Goal: Transaction & Acquisition: Register for event/course

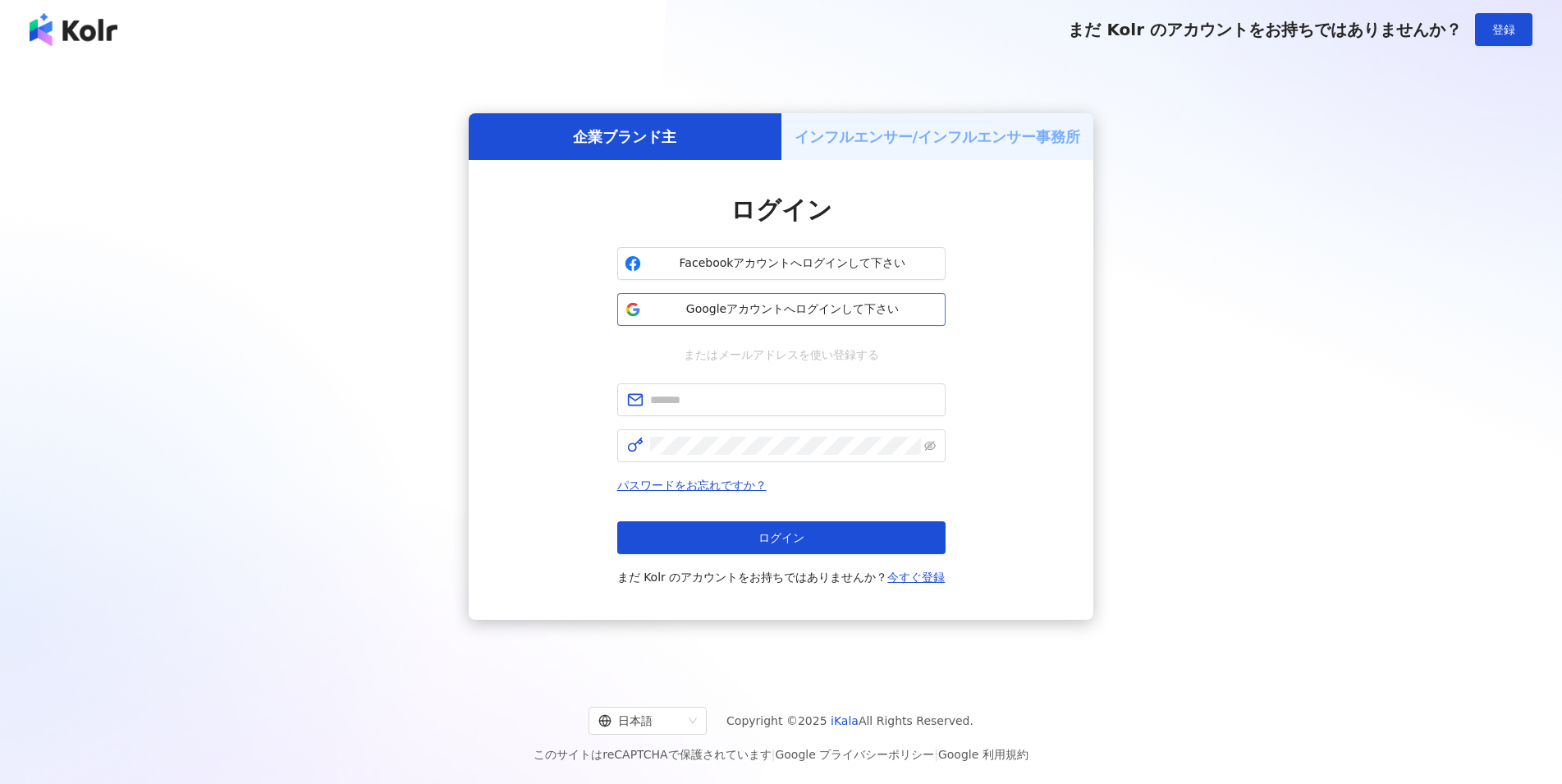
click at [694, 309] on span "Googleアカウントへログインして下さい" at bounding box center [792, 309] width 290 height 17
click at [731, 310] on span "Googleアカウントへログインして下さい" at bounding box center [792, 309] width 290 height 17
click at [796, 310] on span "Googleアカウントへログインして下さい" at bounding box center [792, 309] width 290 height 17
click at [906, 548] on button "ログイン" at bounding box center [781, 538] width 329 height 33
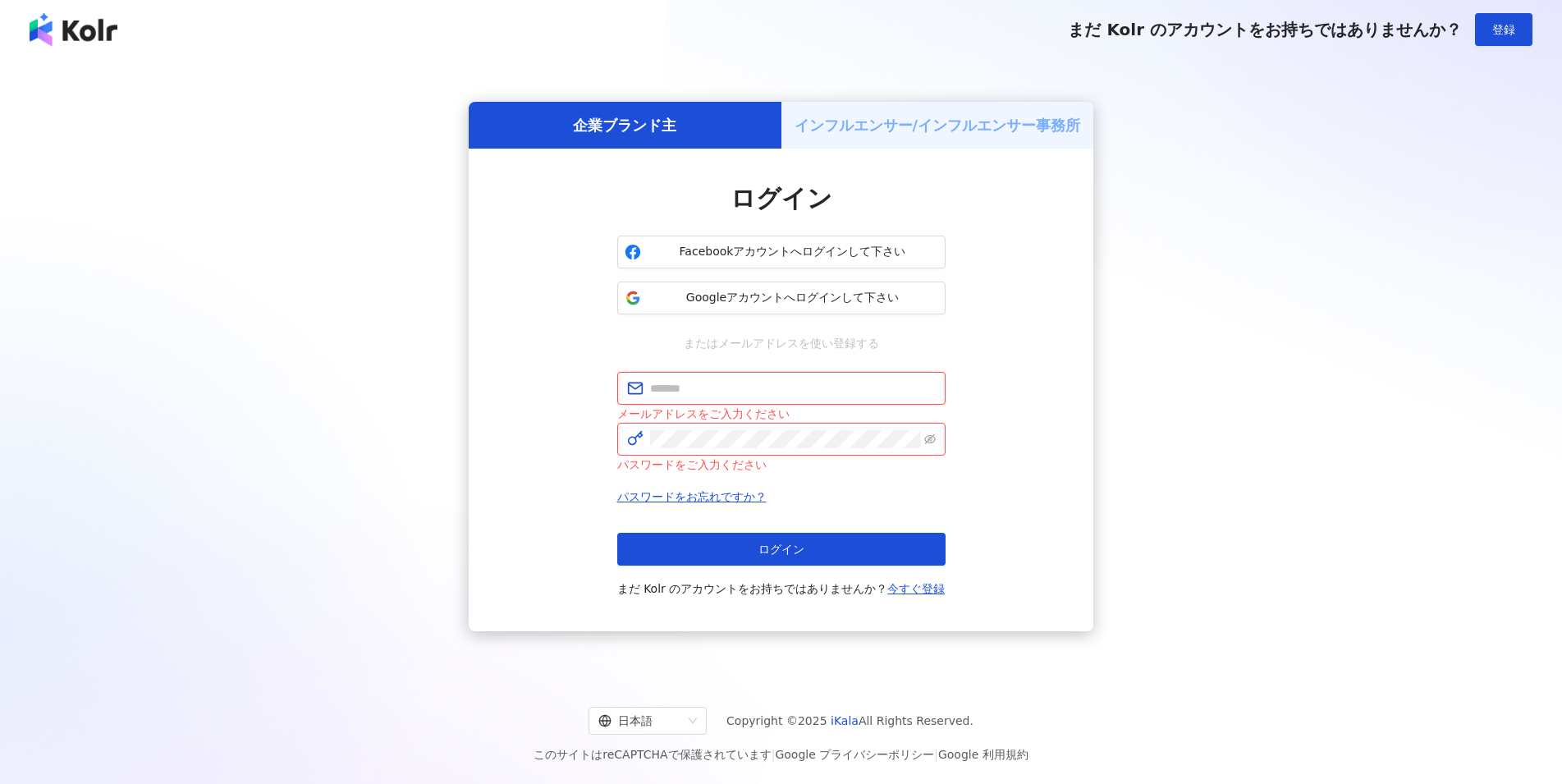
click at [739, 393] on input "text" at bounding box center [793, 388] width 286 height 18
click at [1244, 599] on div "企業ブランド主 インフルエンサー/インフルエンサー事務所 ログイン Facebookアカウントへログインして下さい Googleアカウントへログインして下さい…" at bounding box center [781, 367] width 1523 height 588
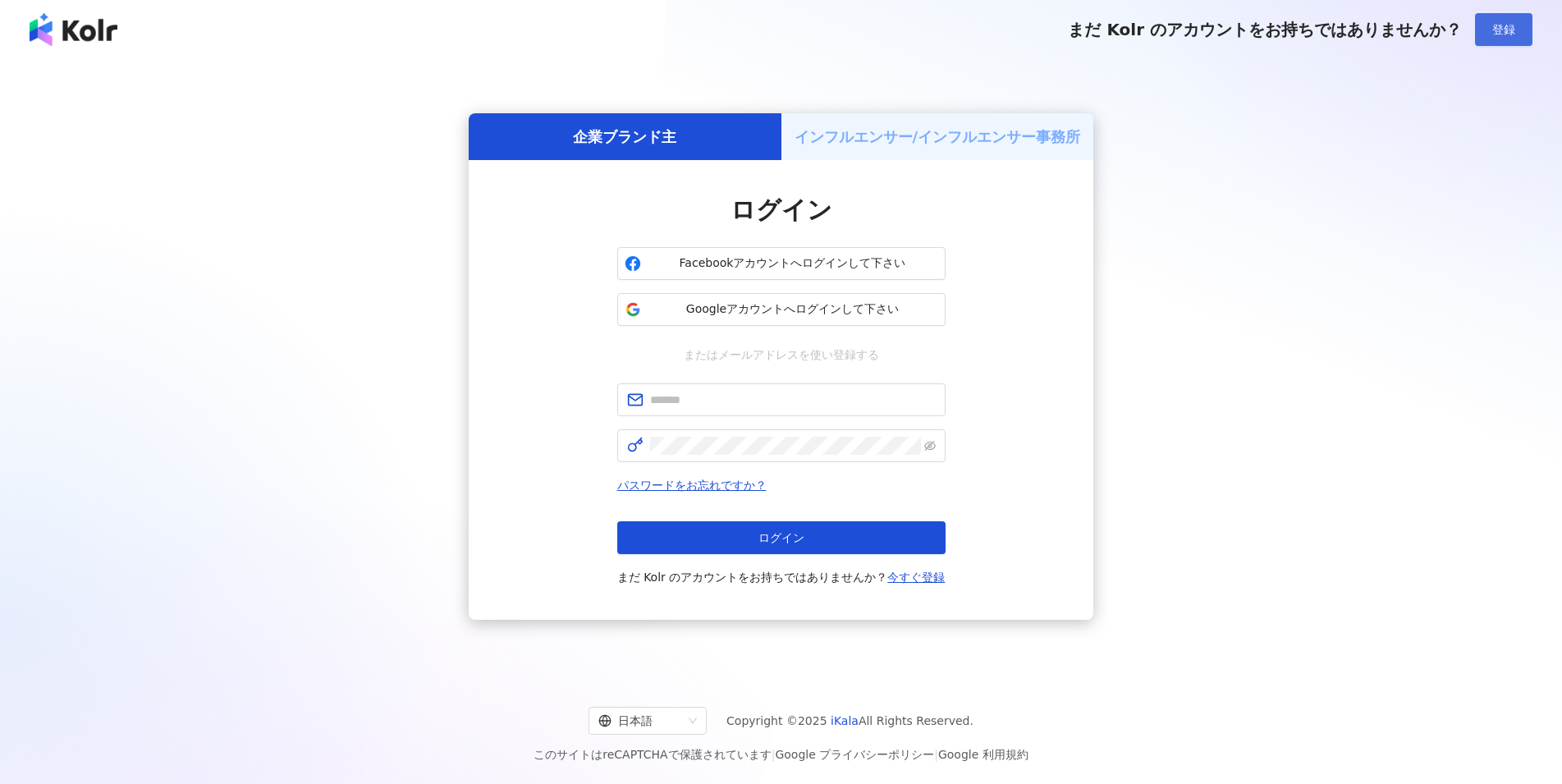
click at [1525, 33] on button "登録" at bounding box center [1503, 29] width 58 height 33
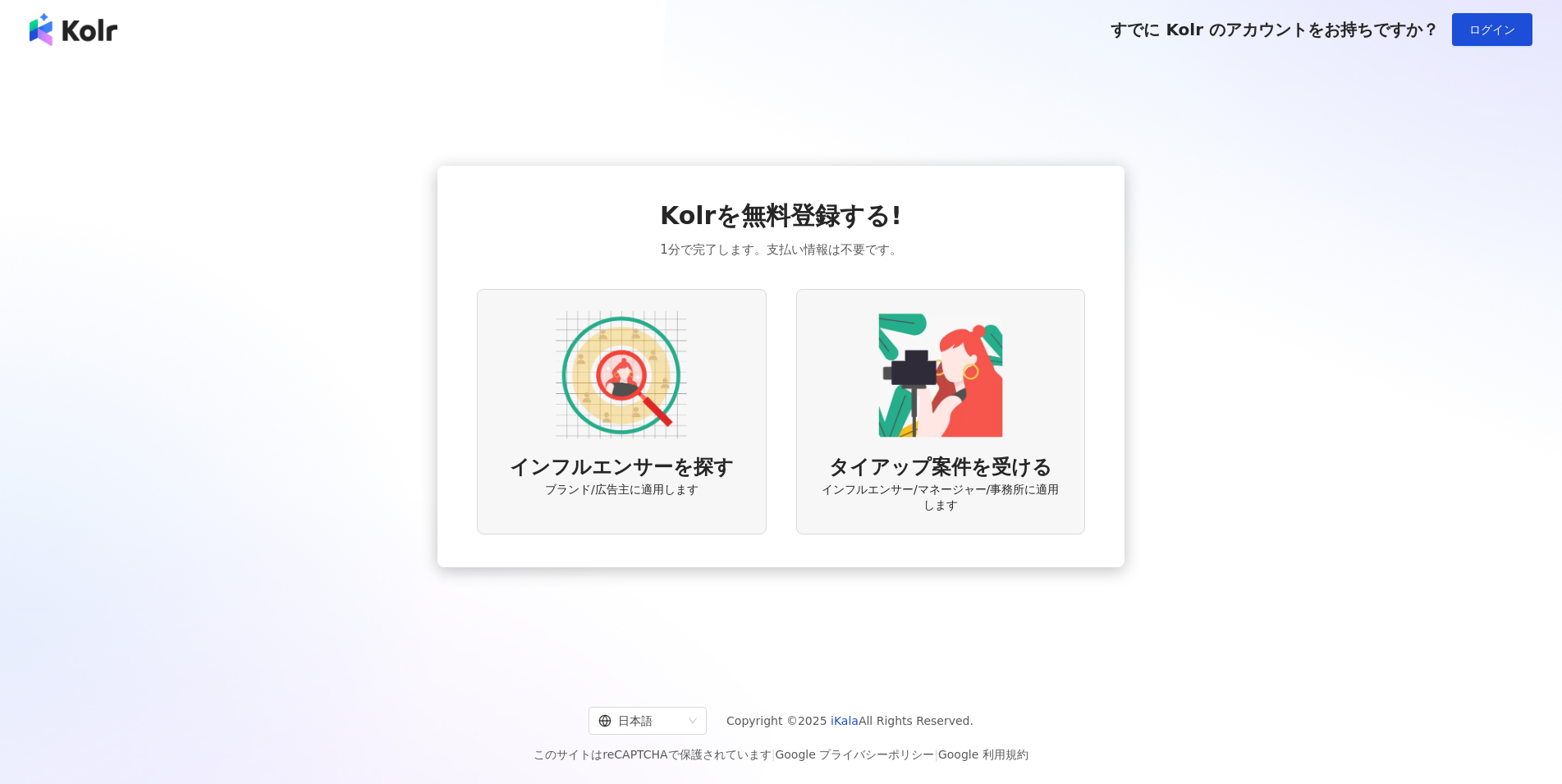
click at [658, 385] on img at bounding box center [621, 374] width 131 height 131
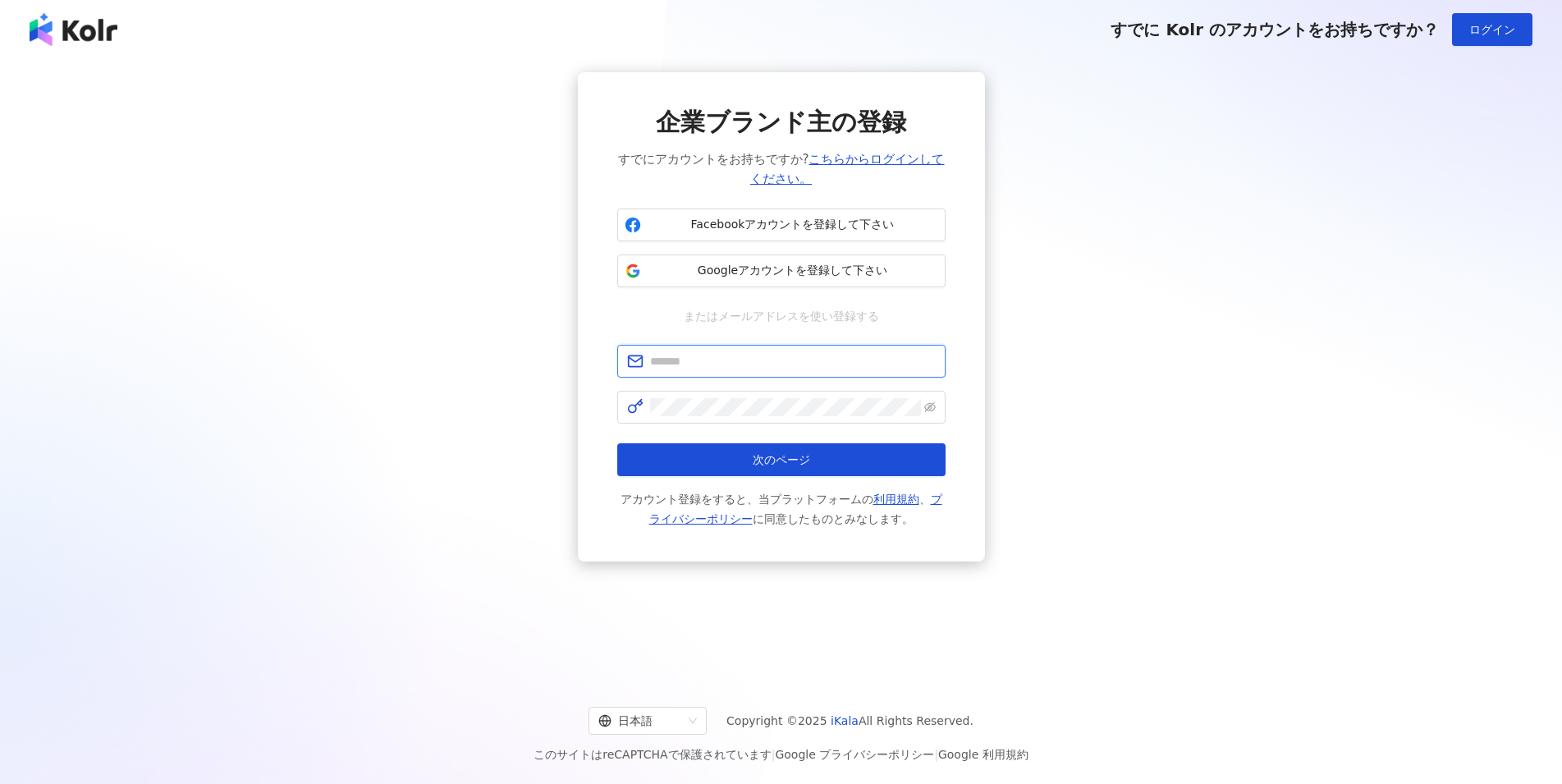
click at [702, 366] on input "text" at bounding box center [793, 361] width 286 height 18
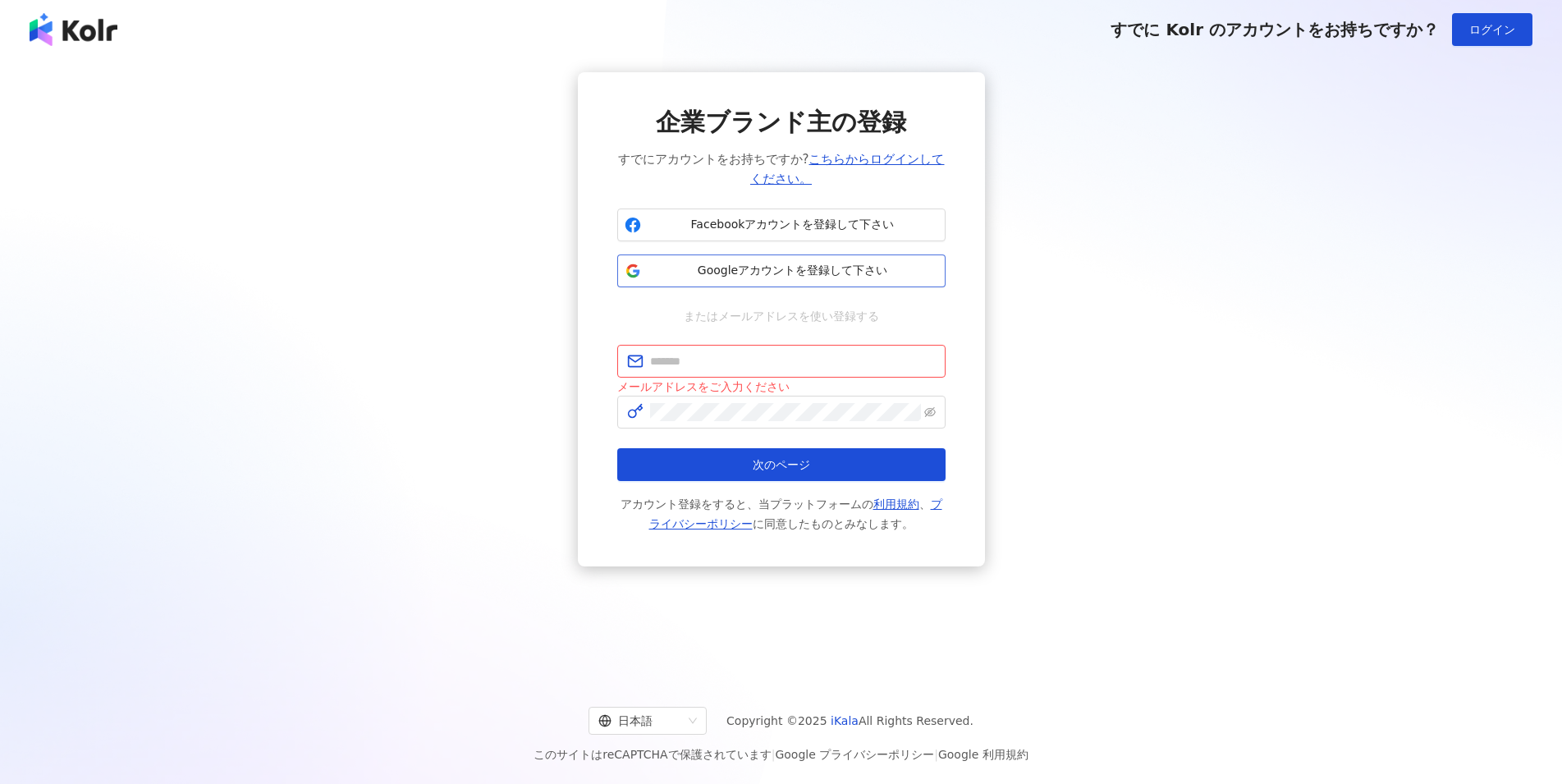
click at [736, 267] on span "Googleアカウントを登録して下さい" at bounding box center [792, 271] width 290 height 17
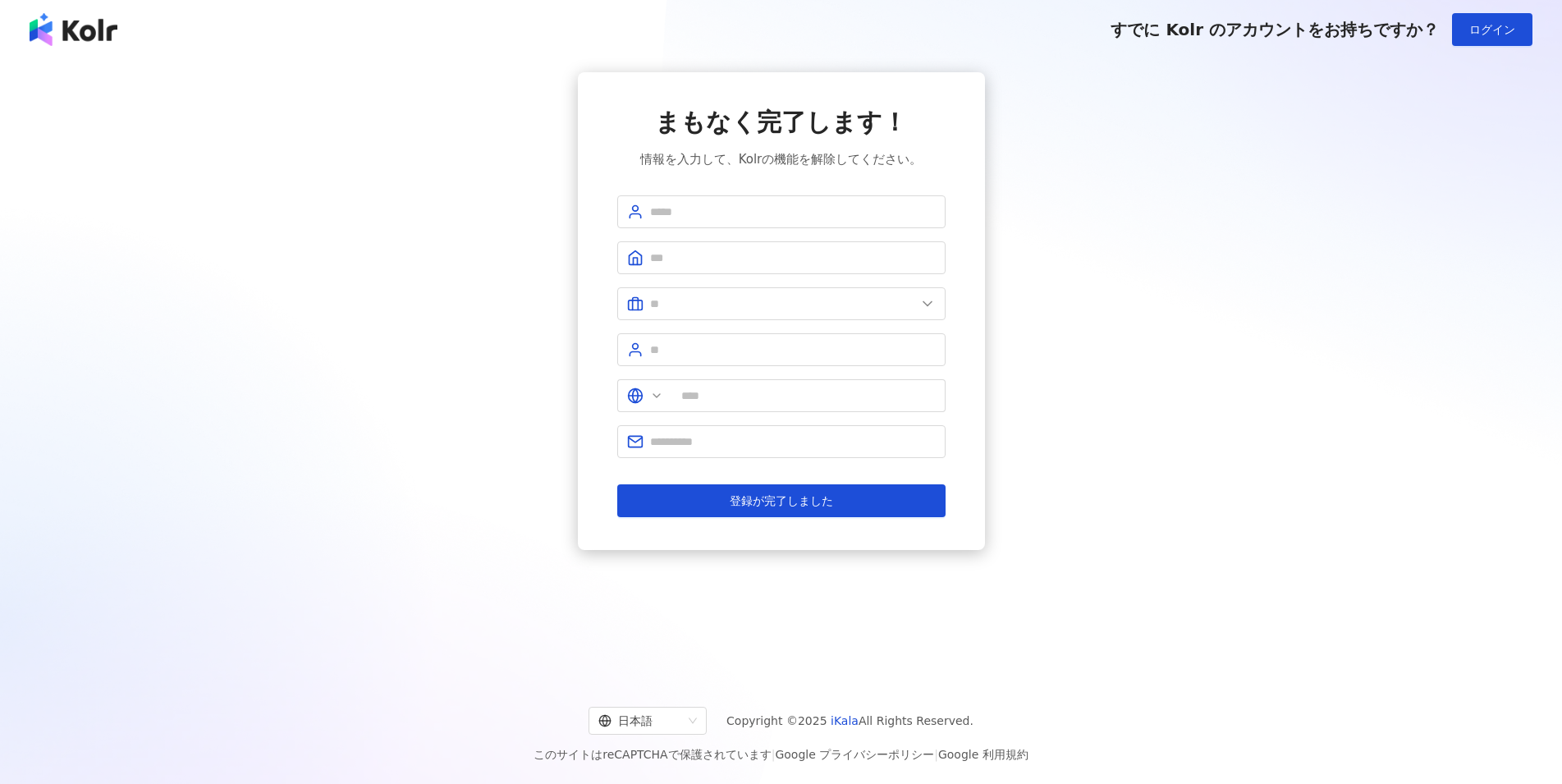
type input "**"
click at [718, 213] on input "text" at bounding box center [793, 211] width 286 height 18
type input "****"
click at [696, 249] on input "text" at bounding box center [793, 257] width 286 height 18
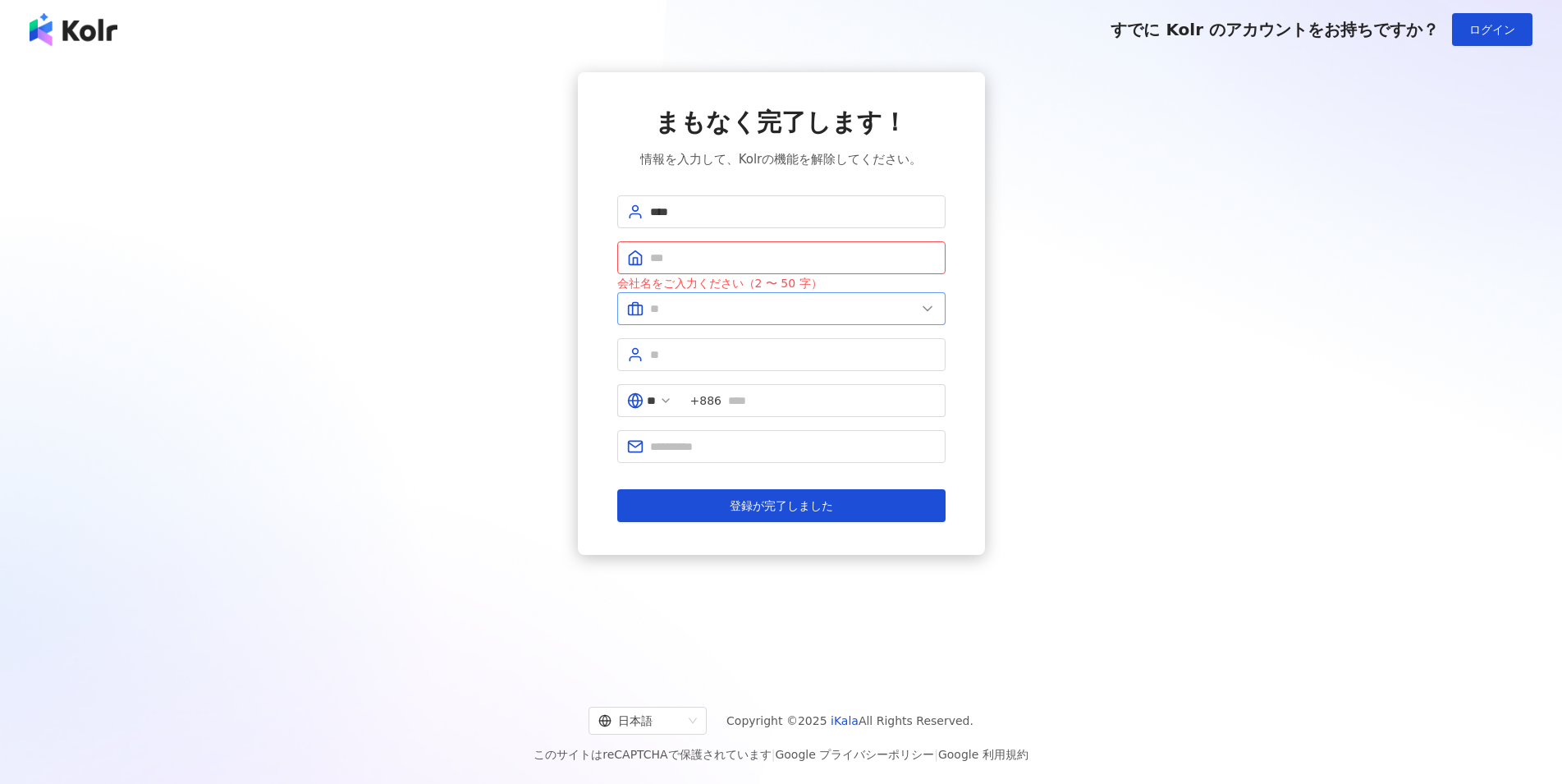
click at [937, 301] on span at bounding box center [781, 309] width 329 height 33
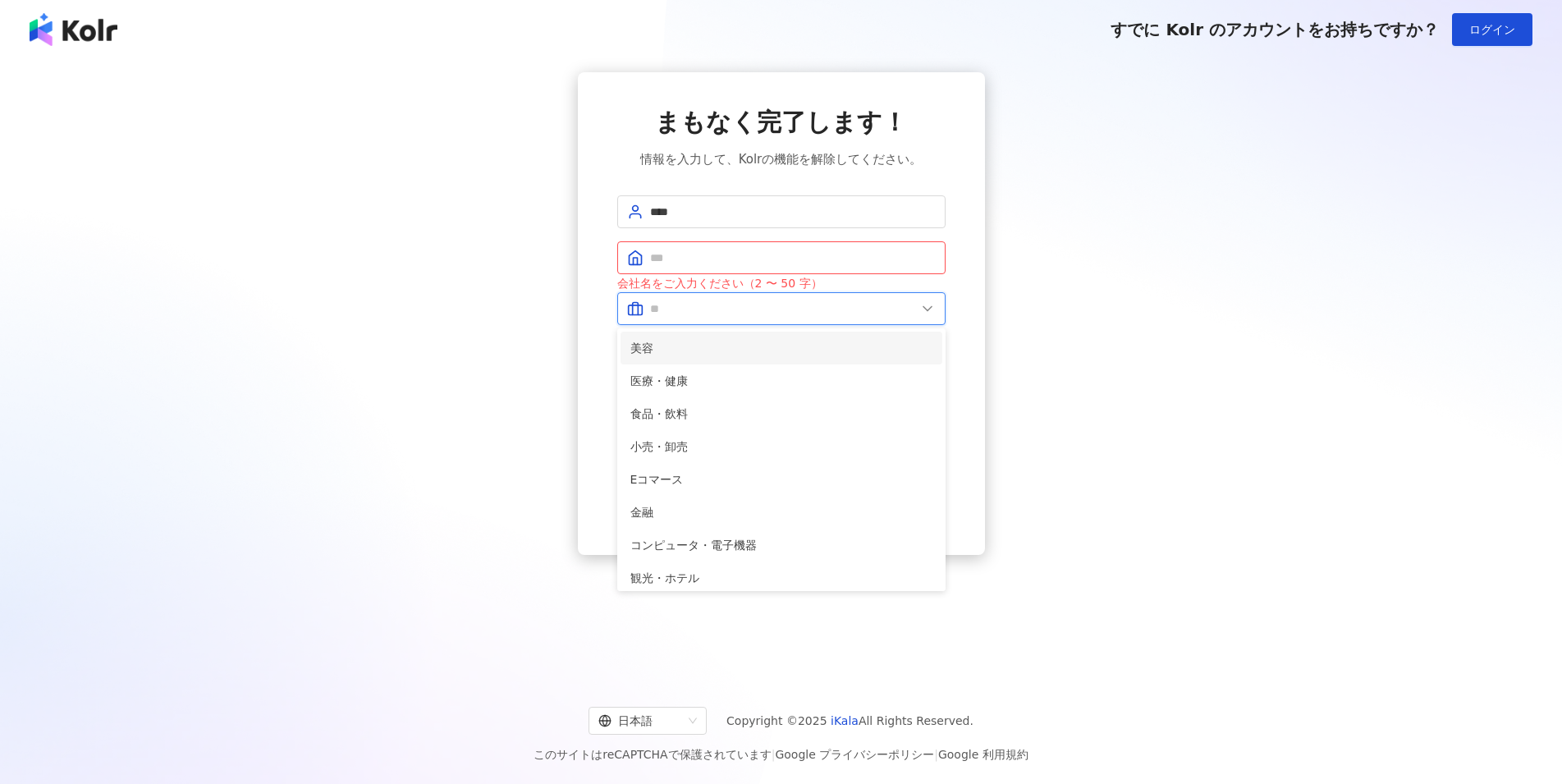
scroll to position [89, 0]
click at [724, 366] on span "小売・卸売" at bounding box center [781, 358] width 302 height 18
type input "*****"
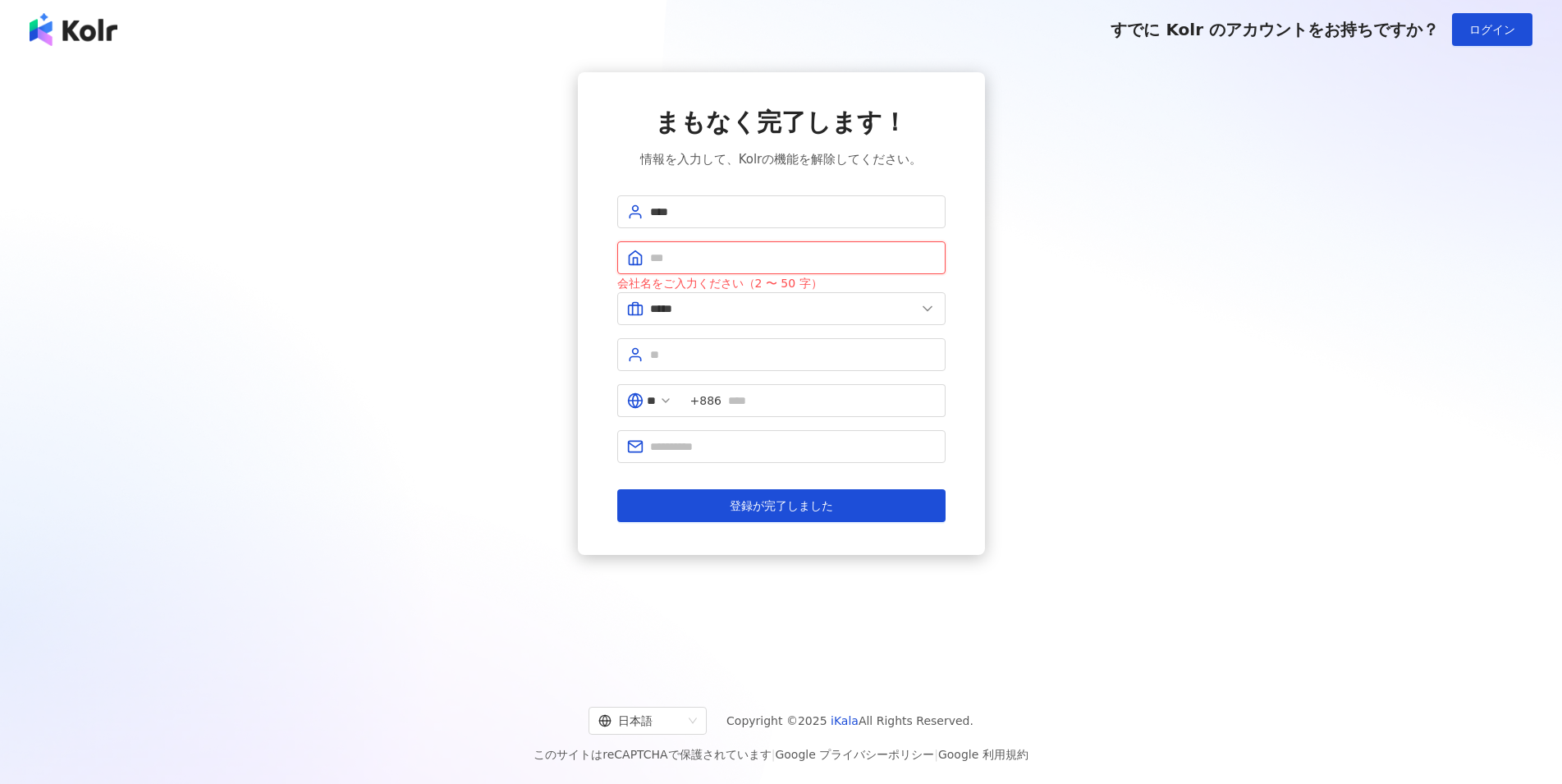
click at [712, 257] on input "text" at bounding box center [793, 257] width 286 height 18
type input "*"
type input "*********"
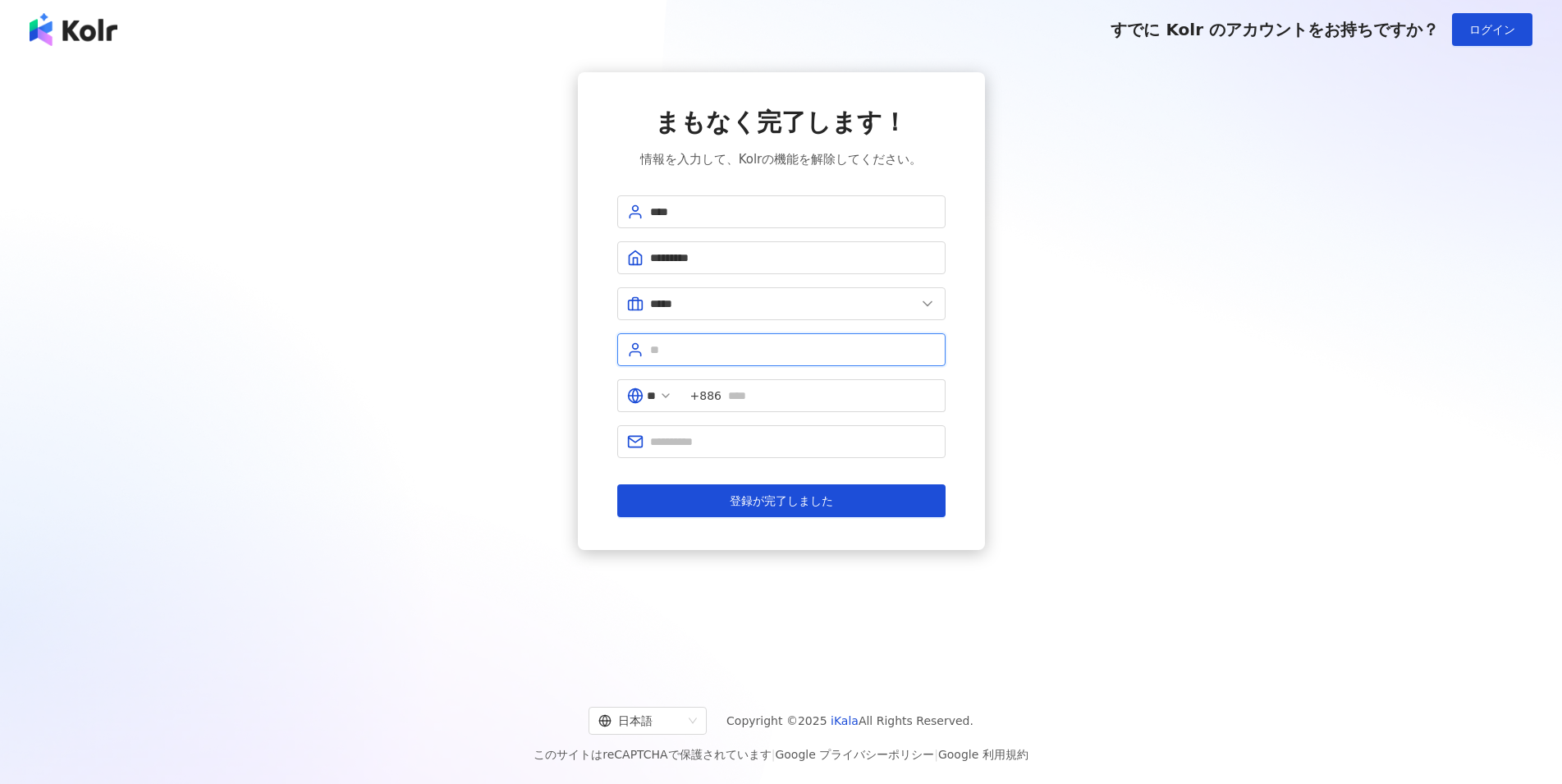
click at [676, 353] on input "text" at bounding box center [793, 349] width 286 height 18
type input "**"
click at [672, 396] on icon at bounding box center [665, 395] width 13 height 13
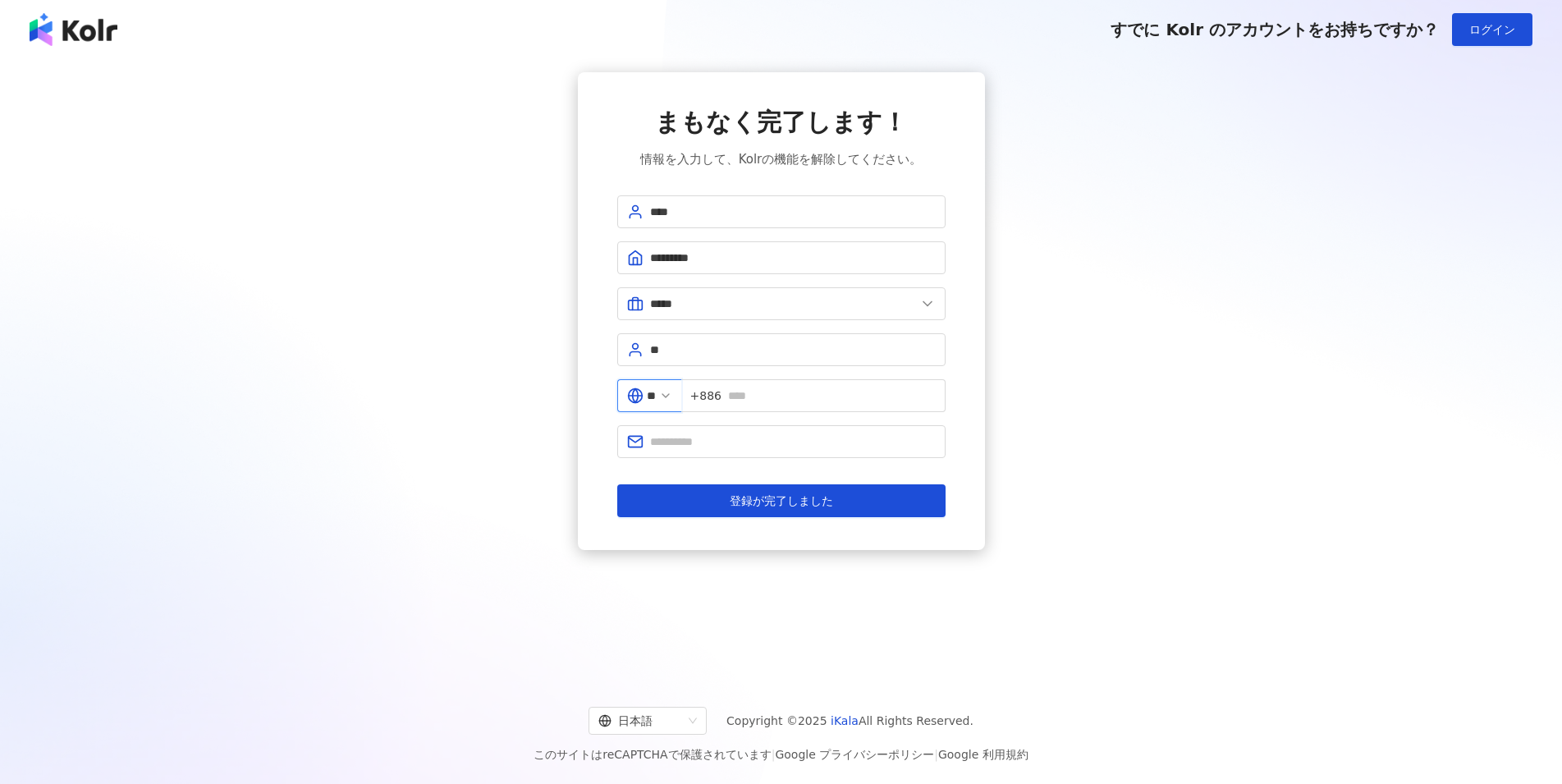
click at [656, 392] on input "**" at bounding box center [650, 395] width 9 height 18
click at [628, 540] on div "日本" at bounding box center [591, 538] width 157 height 29
type input "**"
click at [759, 399] on input "text" at bounding box center [827, 395] width 214 height 18
type input "*"
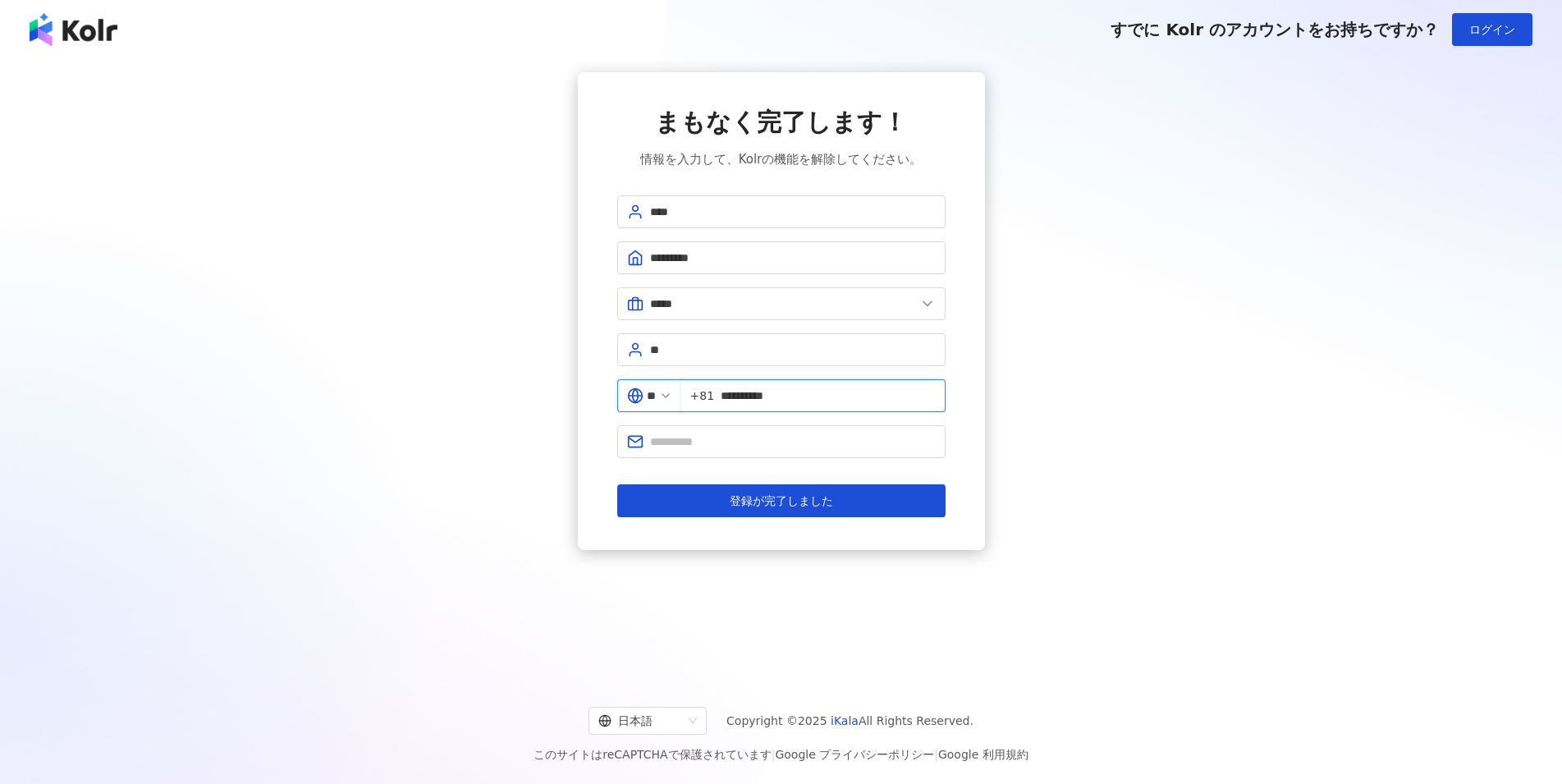
type input "**********"
click at [617, 484] on button "登録が完了しました" at bounding box center [781, 501] width 329 height 33
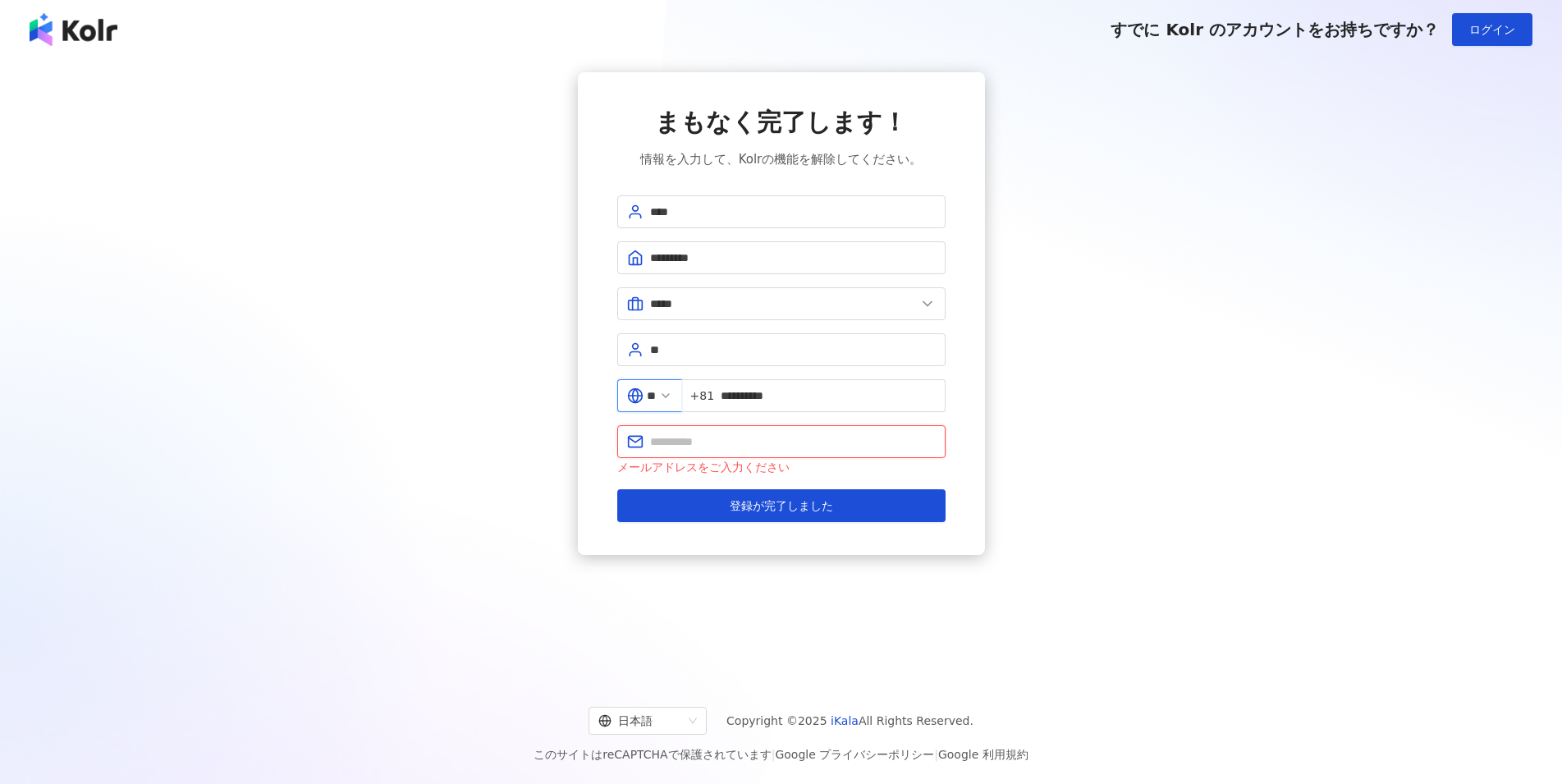
click at [715, 440] on input "text" at bounding box center [793, 441] width 286 height 18
paste input "**********"
type input "**********"
click at [780, 507] on span "登録が完了しました" at bounding box center [781, 504] width 104 height 13
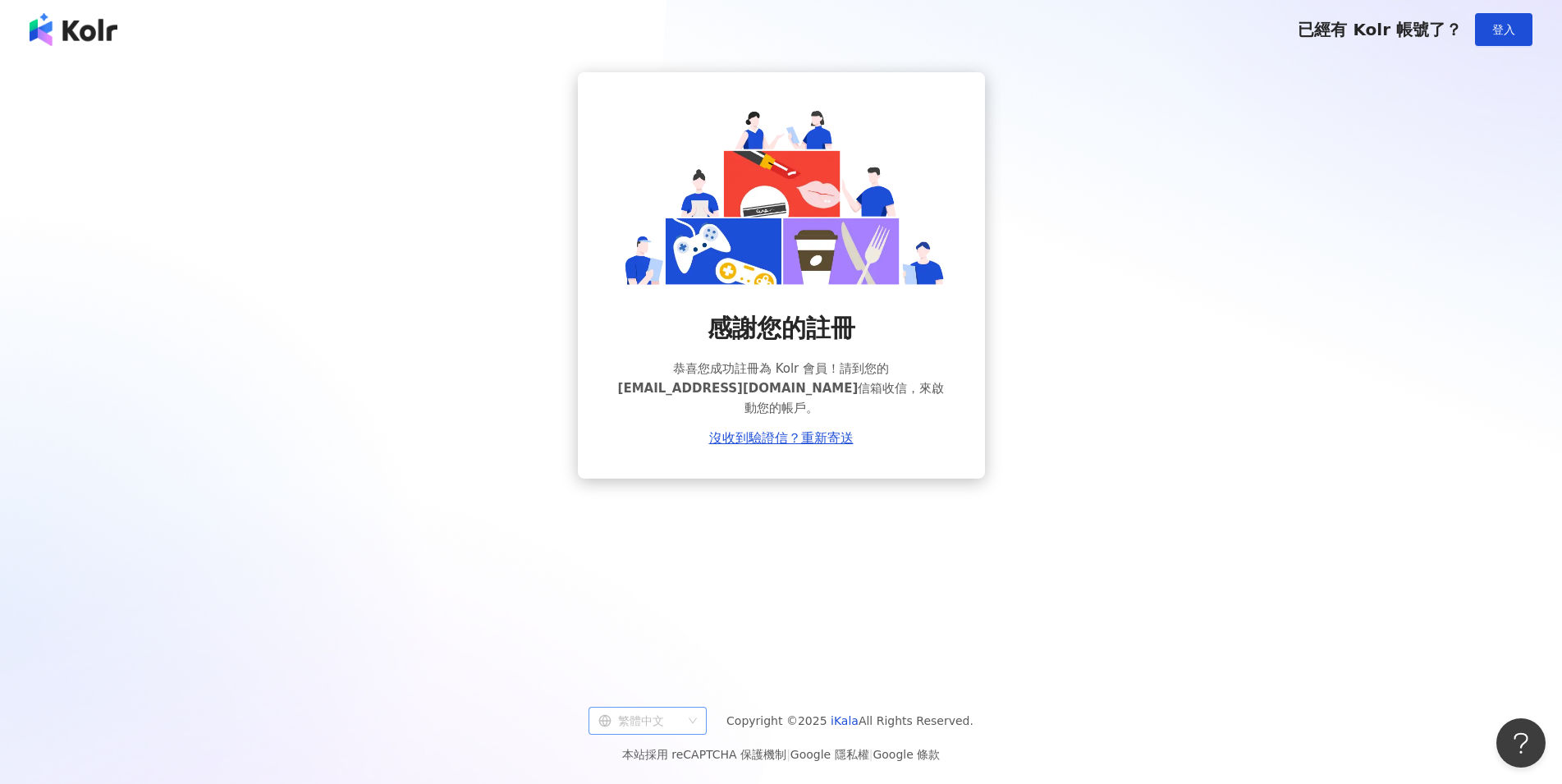
click at [697, 724] on span "繁體中文" at bounding box center [647, 719] width 99 height 26
click at [671, 686] on div "日本語" at bounding box center [651, 685] width 92 height 18
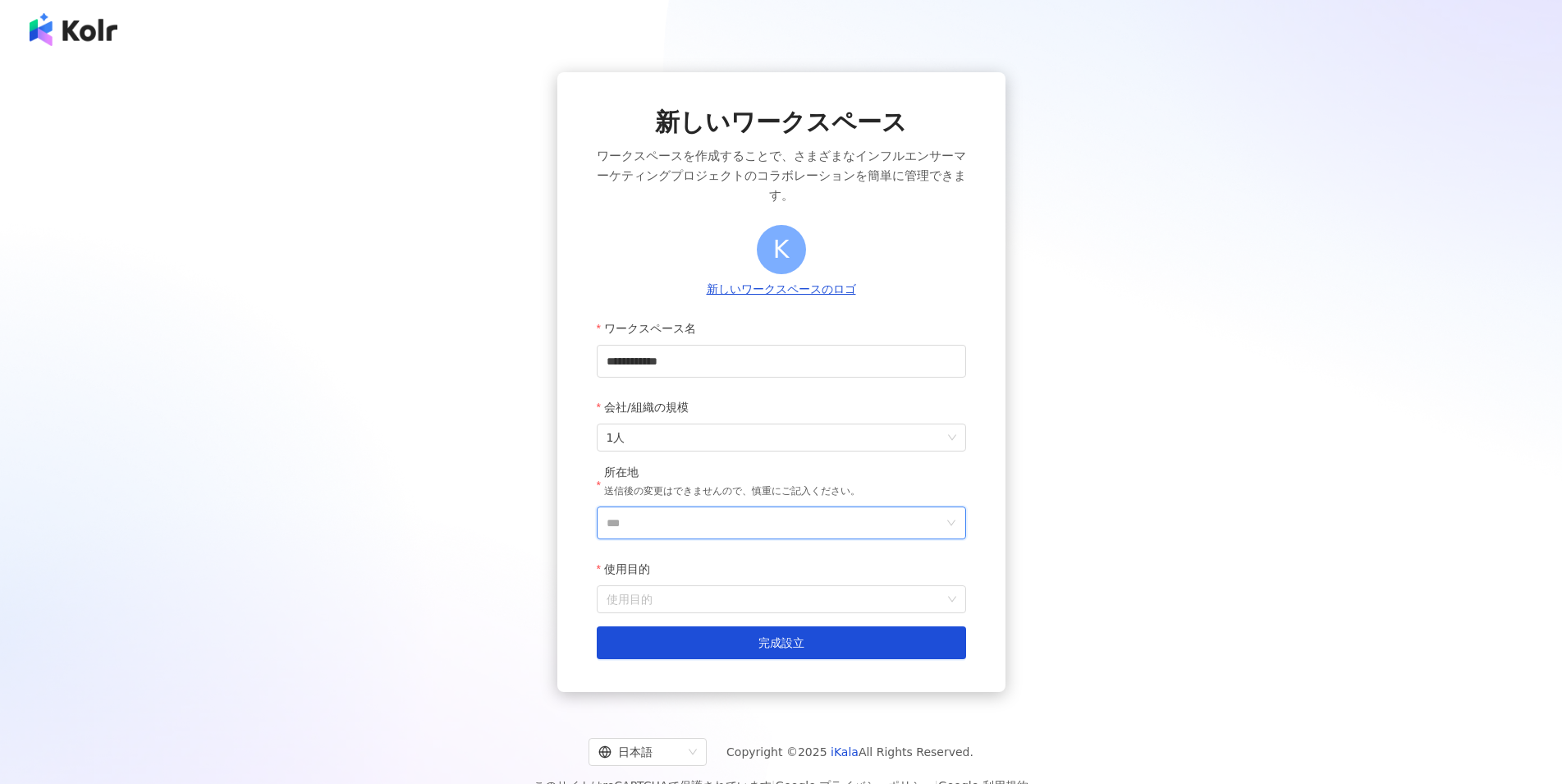
click at [749, 532] on input "***" at bounding box center [775, 523] width 336 height 31
click at [830, 354] on div "日本" at bounding box center [875, 350] width 157 height 29
click at [765, 589] on input "使用目的" at bounding box center [781, 598] width 350 height 26
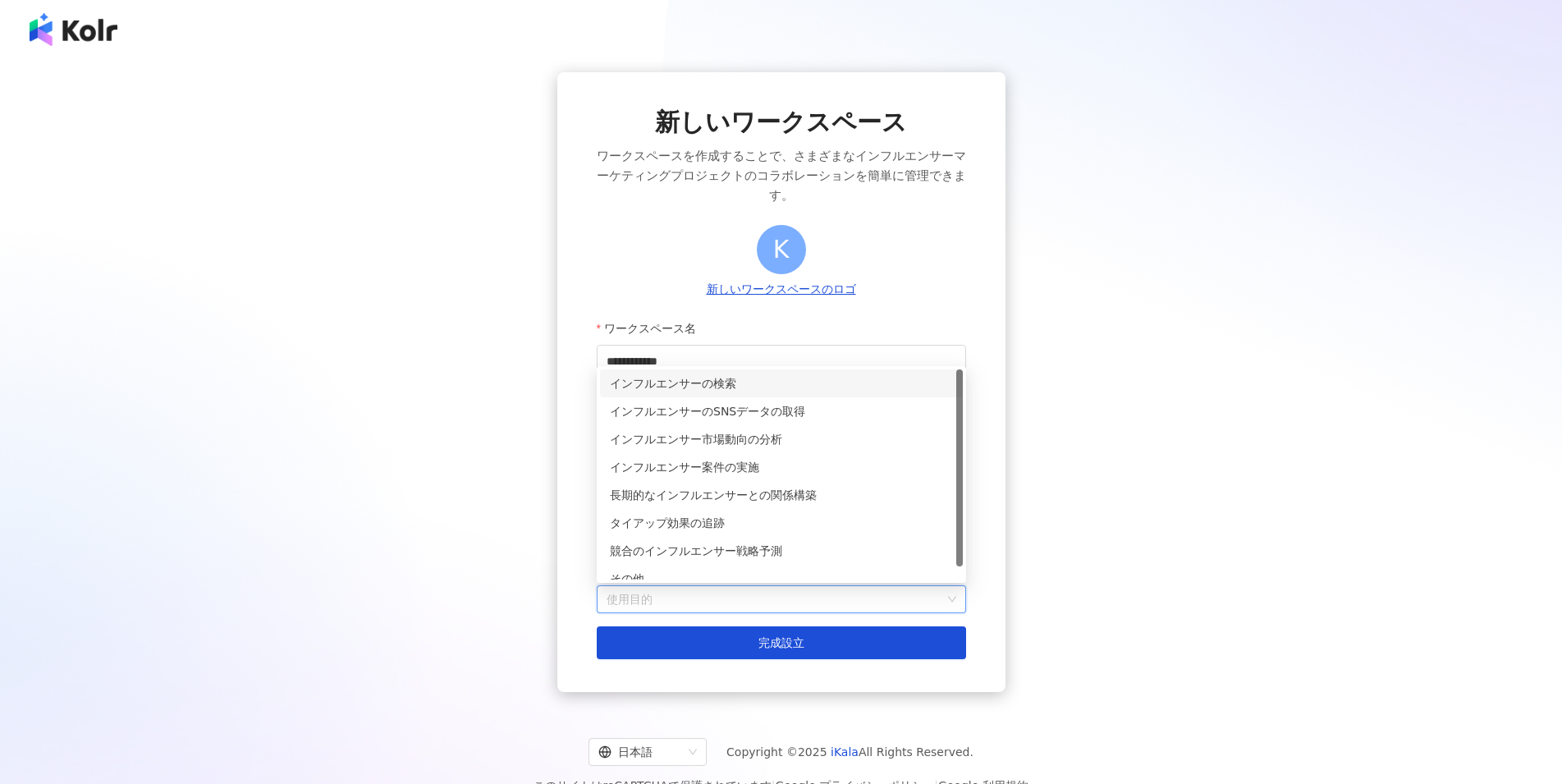
click at [774, 379] on div "インフルエンサーの検索" at bounding box center [781, 383] width 343 height 18
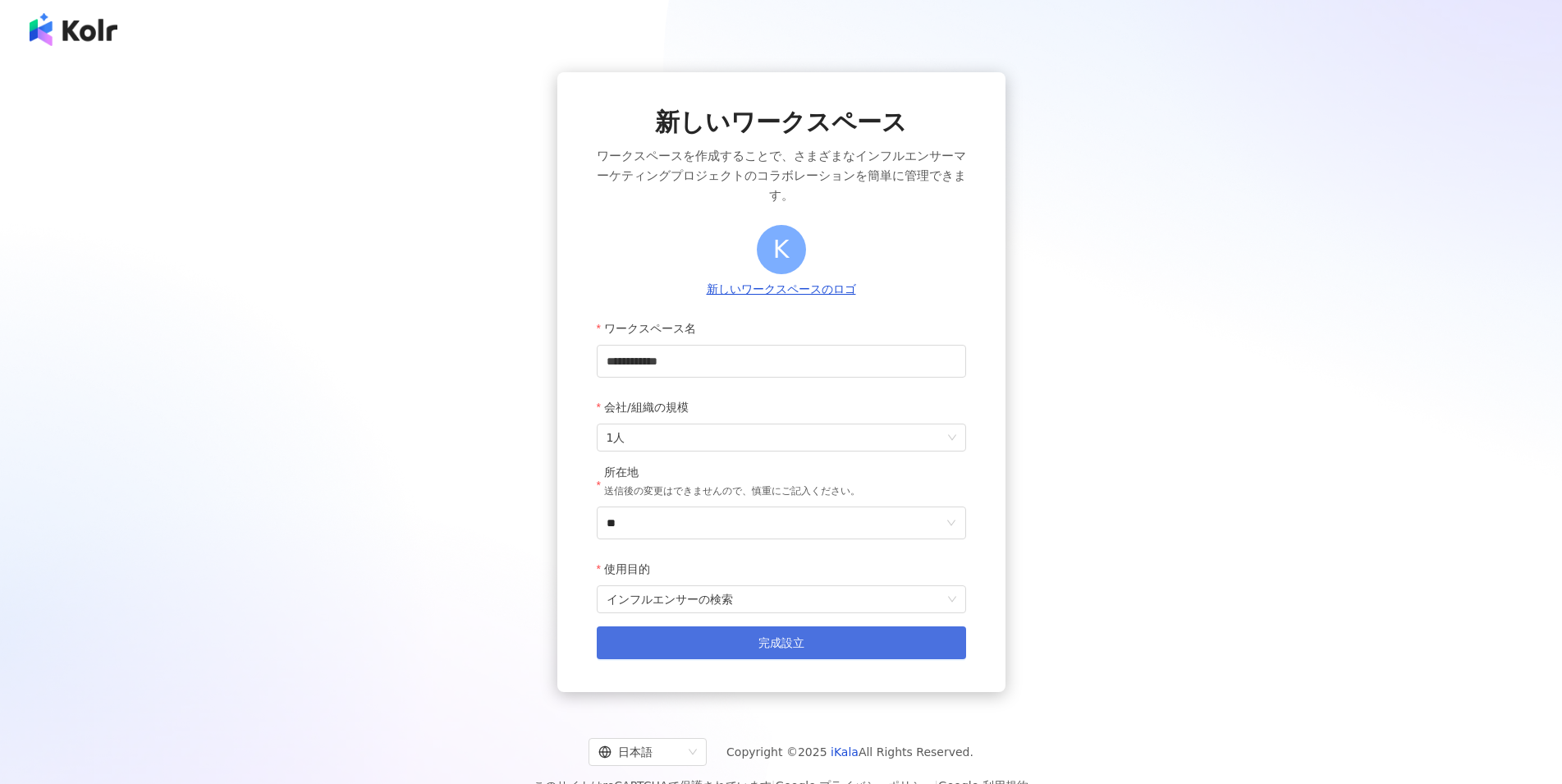
click at [826, 641] on button "完成設立" at bounding box center [781, 642] width 370 height 33
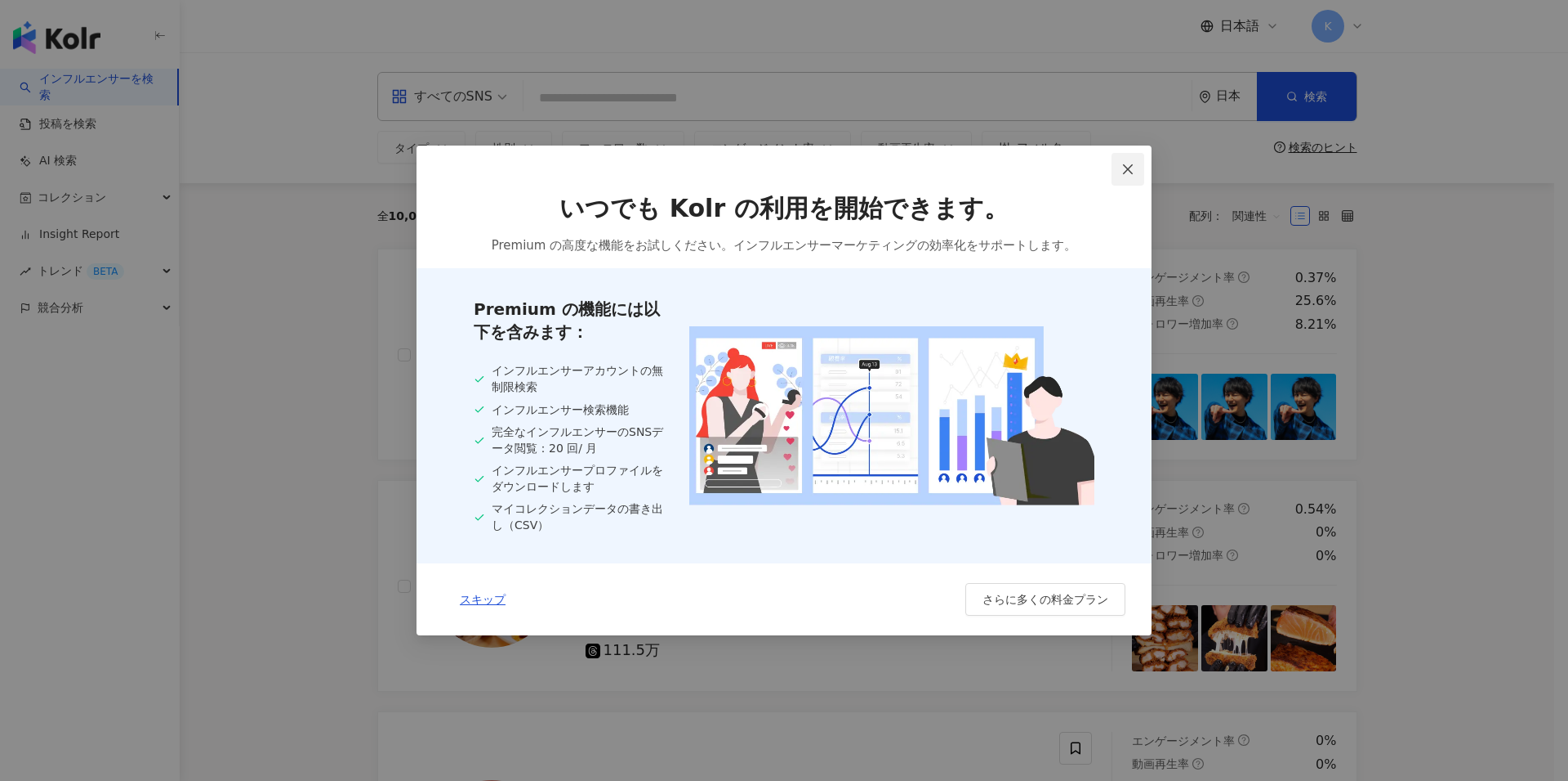
click at [1127, 167] on icon "close" at bounding box center [1128, 169] width 10 height 10
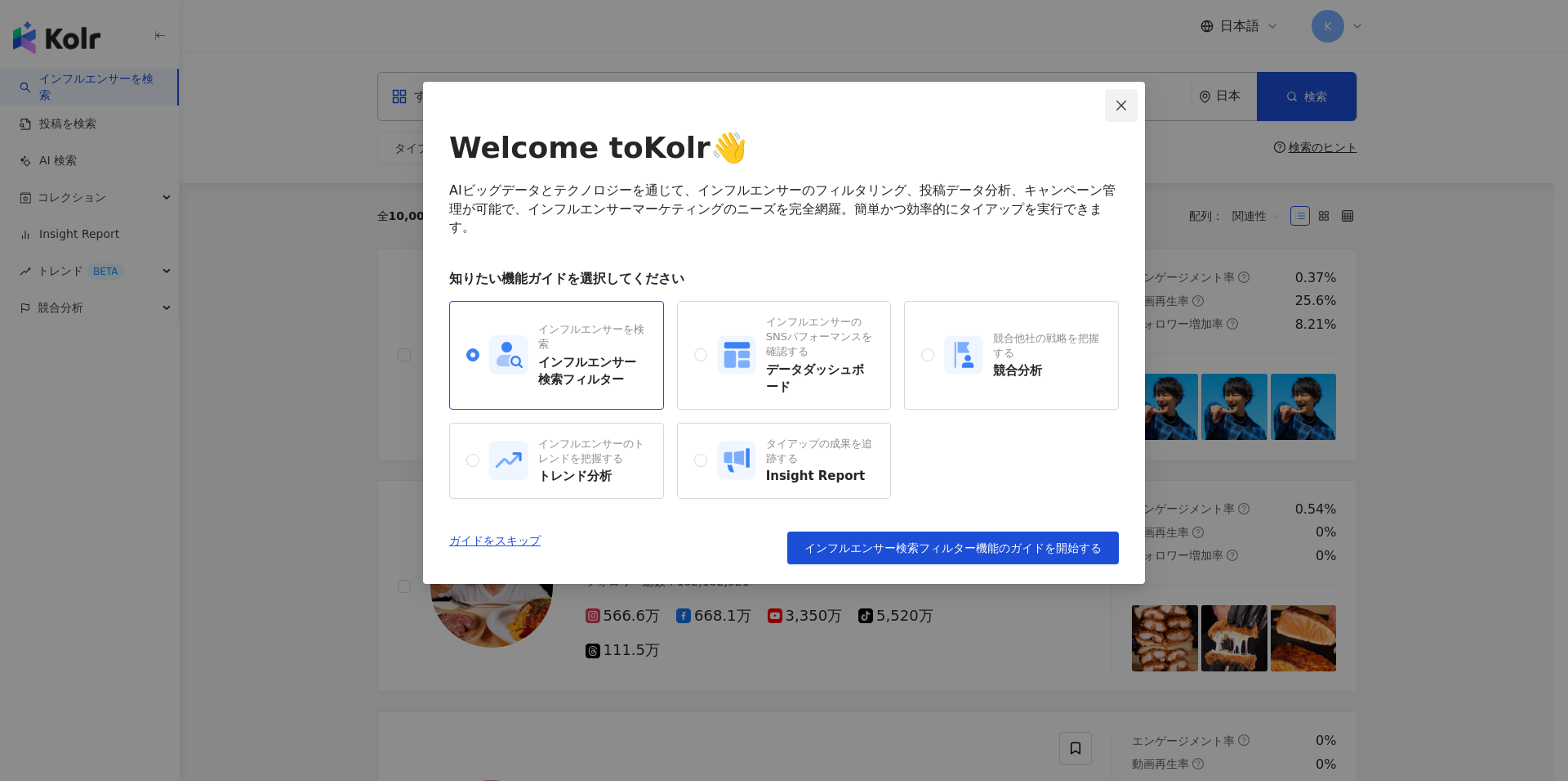
click at [1121, 99] on icon "close" at bounding box center [1121, 105] width 13 height 13
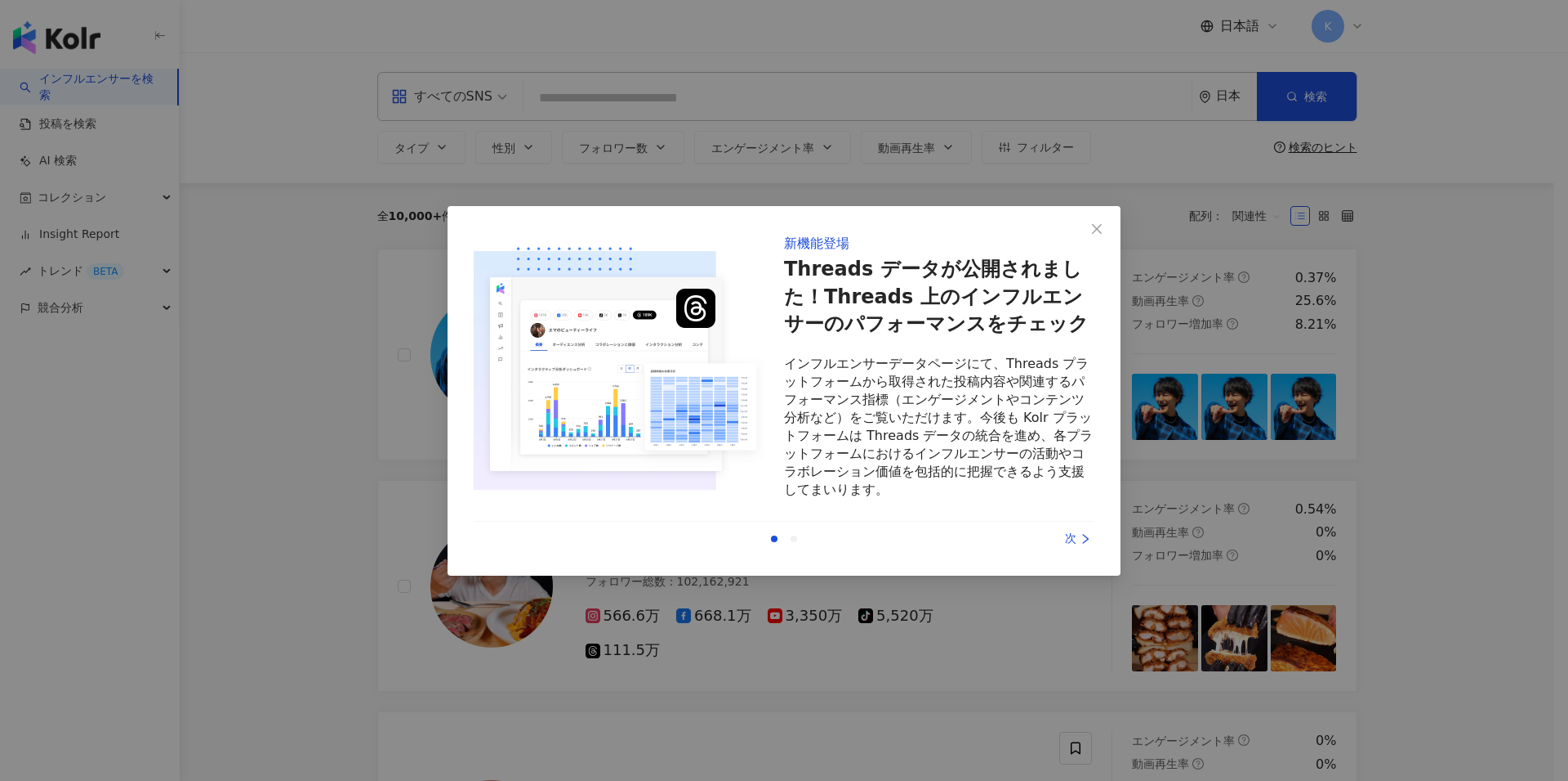
click at [1086, 536] on icon "right" at bounding box center [1086, 539] width 12 height 12
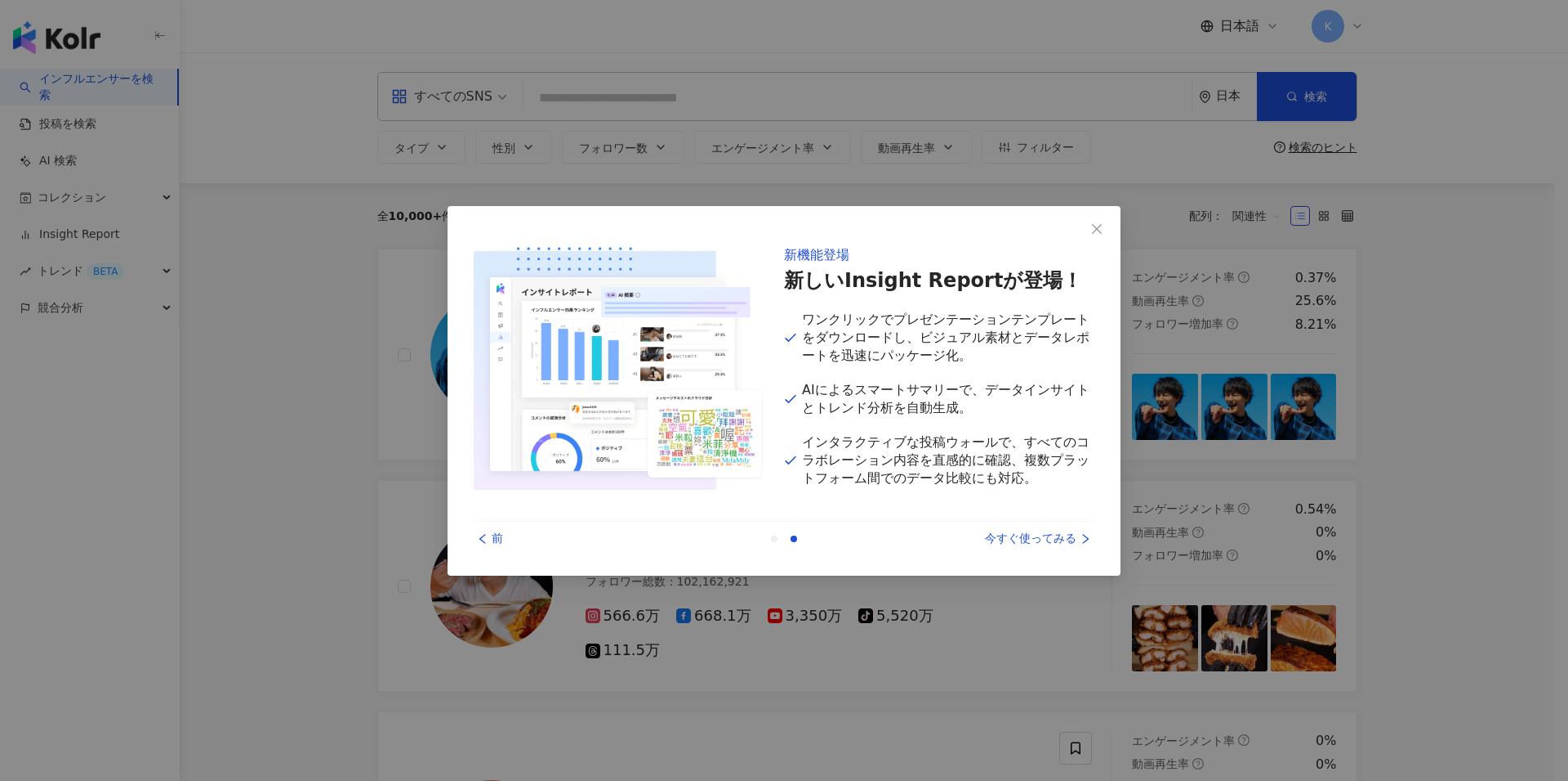
click at [1086, 535] on icon "right" at bounding box center [1086, 539] width 12 height 12
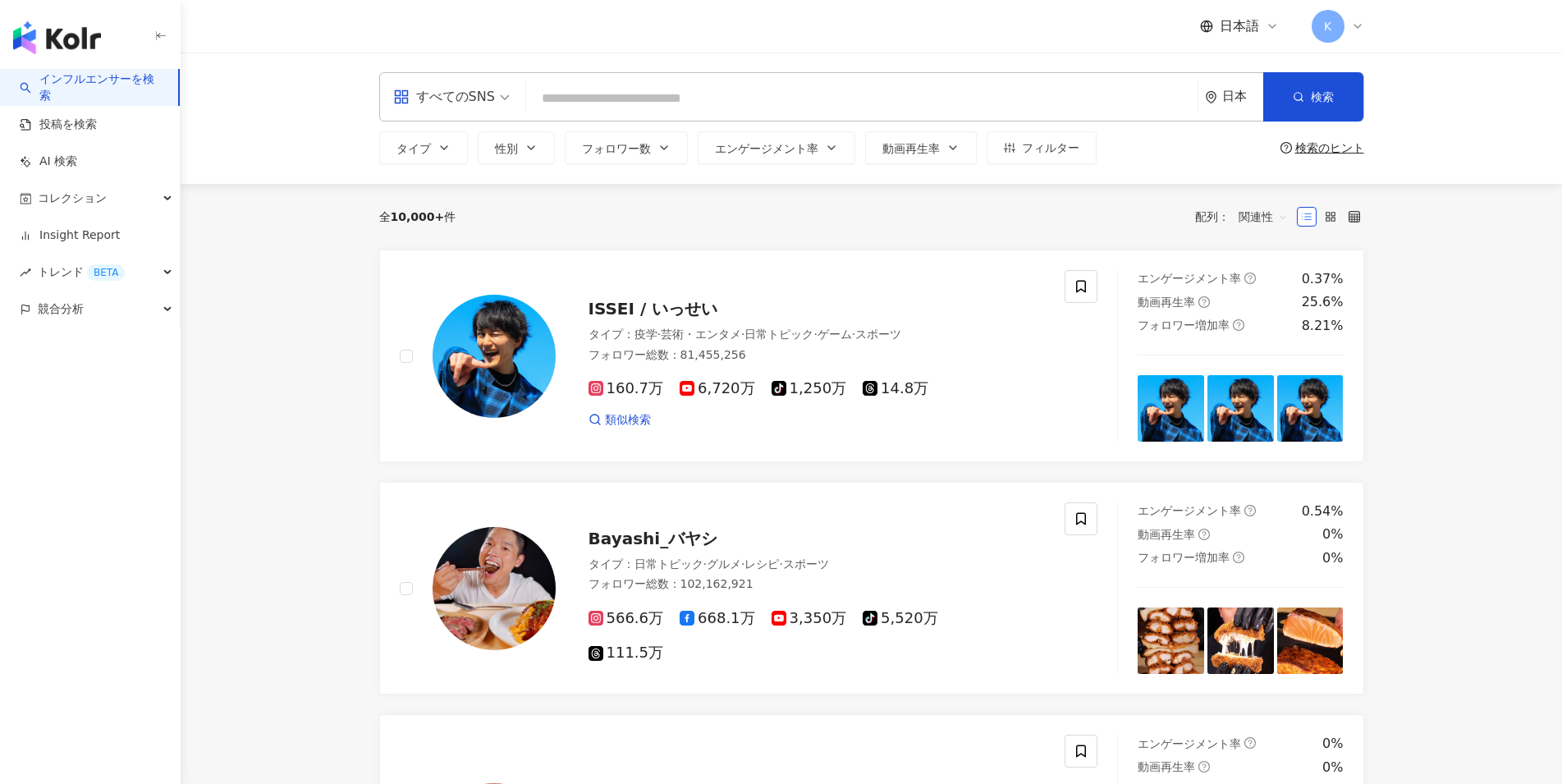
click at [447, 142] on icon "button" at bounding box center [443, 147] width 13 height 13
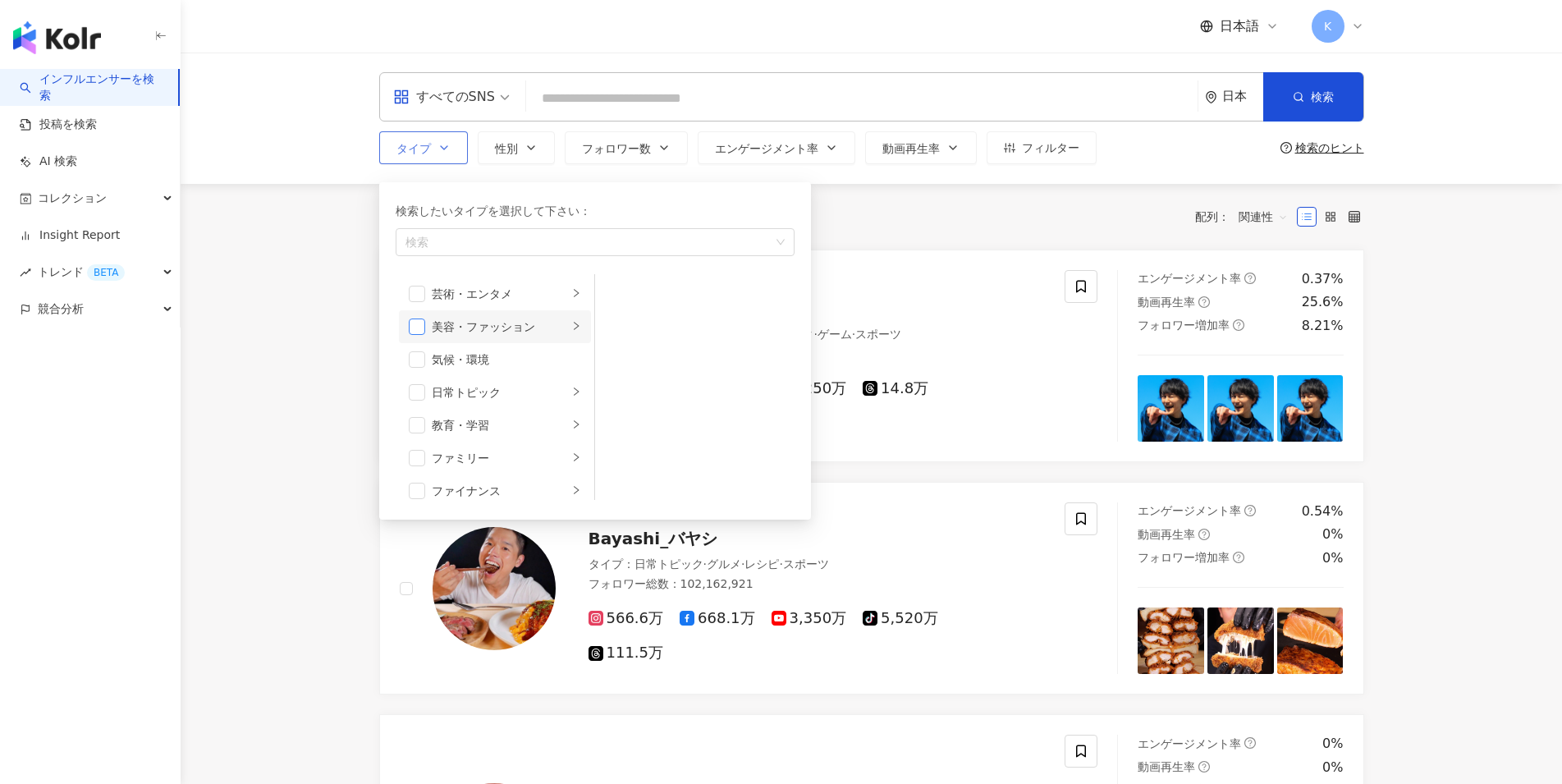
click at [420, 325] on span "button" at bounding box center [417, 327] width 17 height 17
click at [535, 150] on icon "button" at bounding box center [530, 147] width 13 height 13
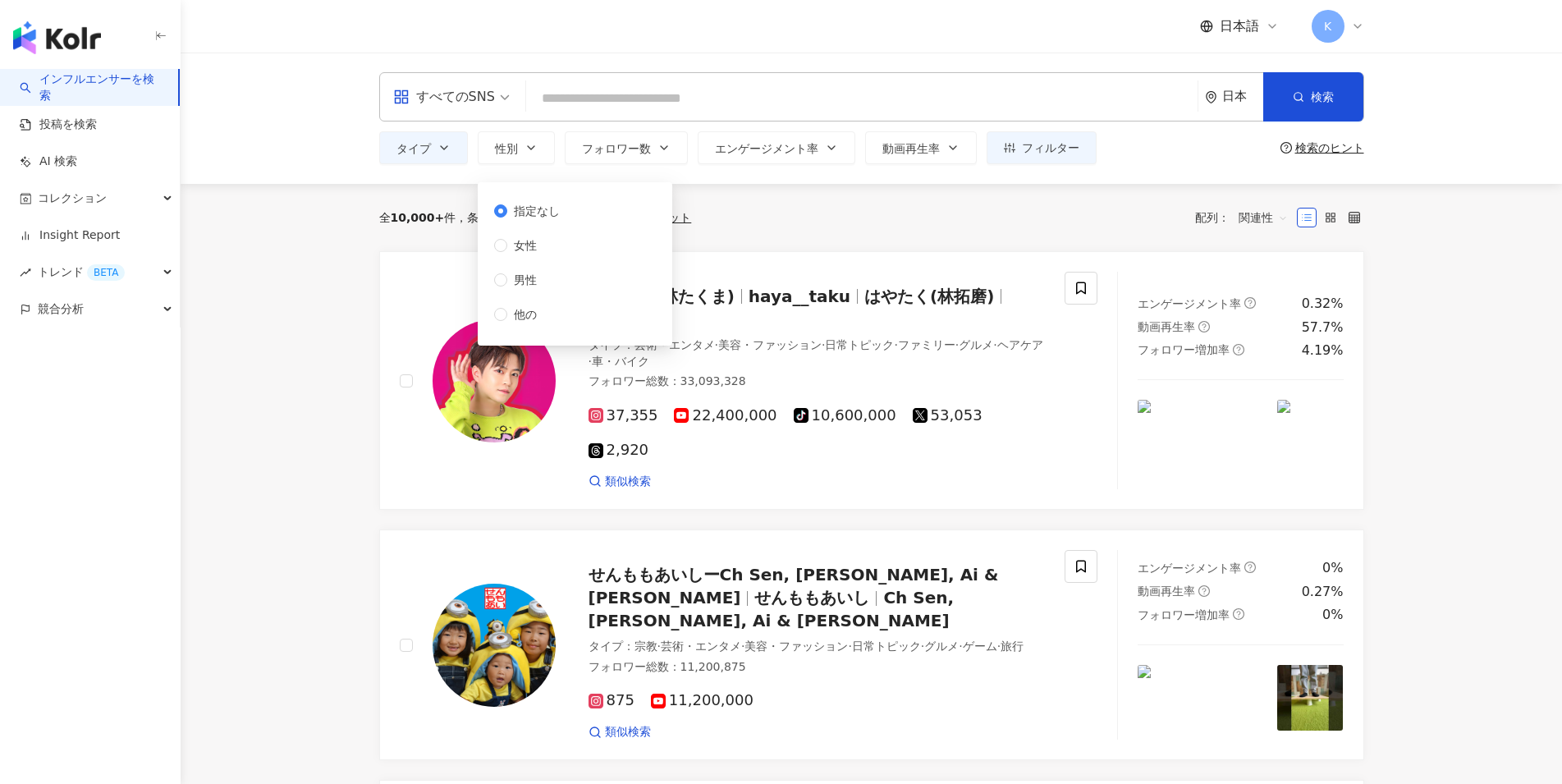
click at [963, 221] on div "全 10,000+ 件 条件 ： 美容・ファッション リセット 配列： 関連性" at bounding box center [871, 217] width 985 height 28
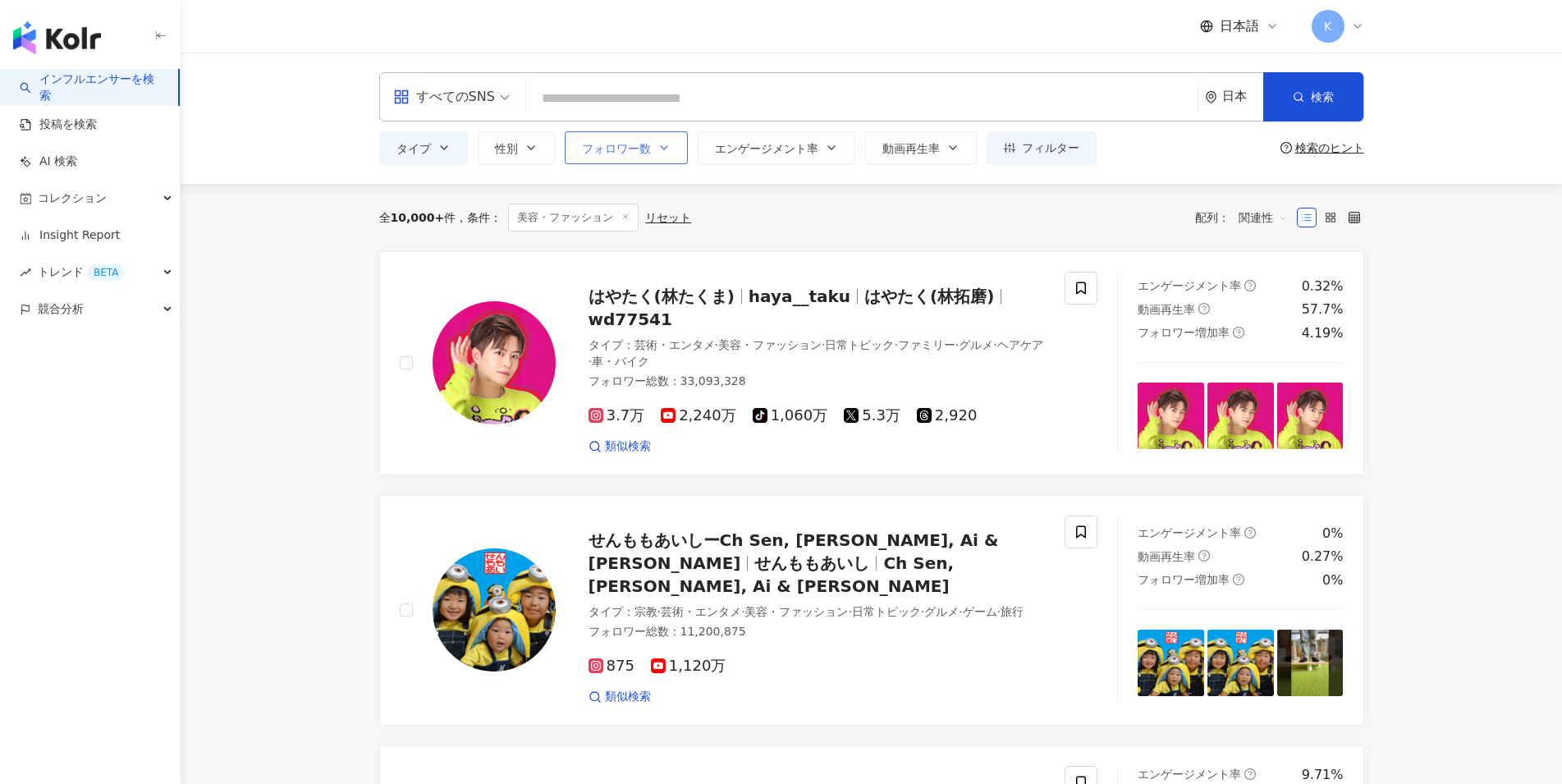
click at [661, 147] on icon "button" at bounding box center [663, 147] width 13 height 13
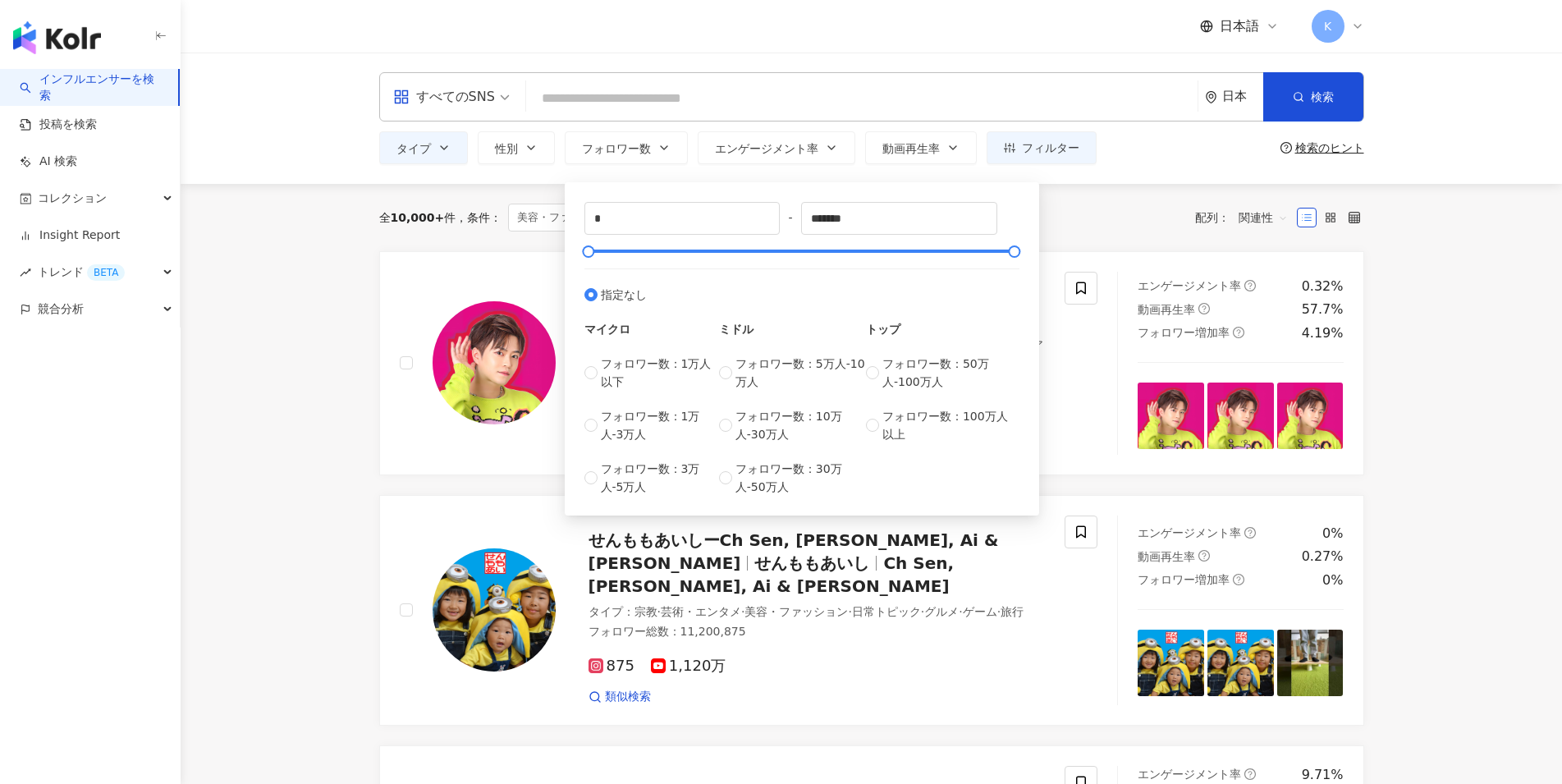
click at [1116, 216] on div "全 10,000+ 件 条件 ： 美容・ファッション リセット 配列： 関連性" at bounding box center [871, 217] width 985 height 28
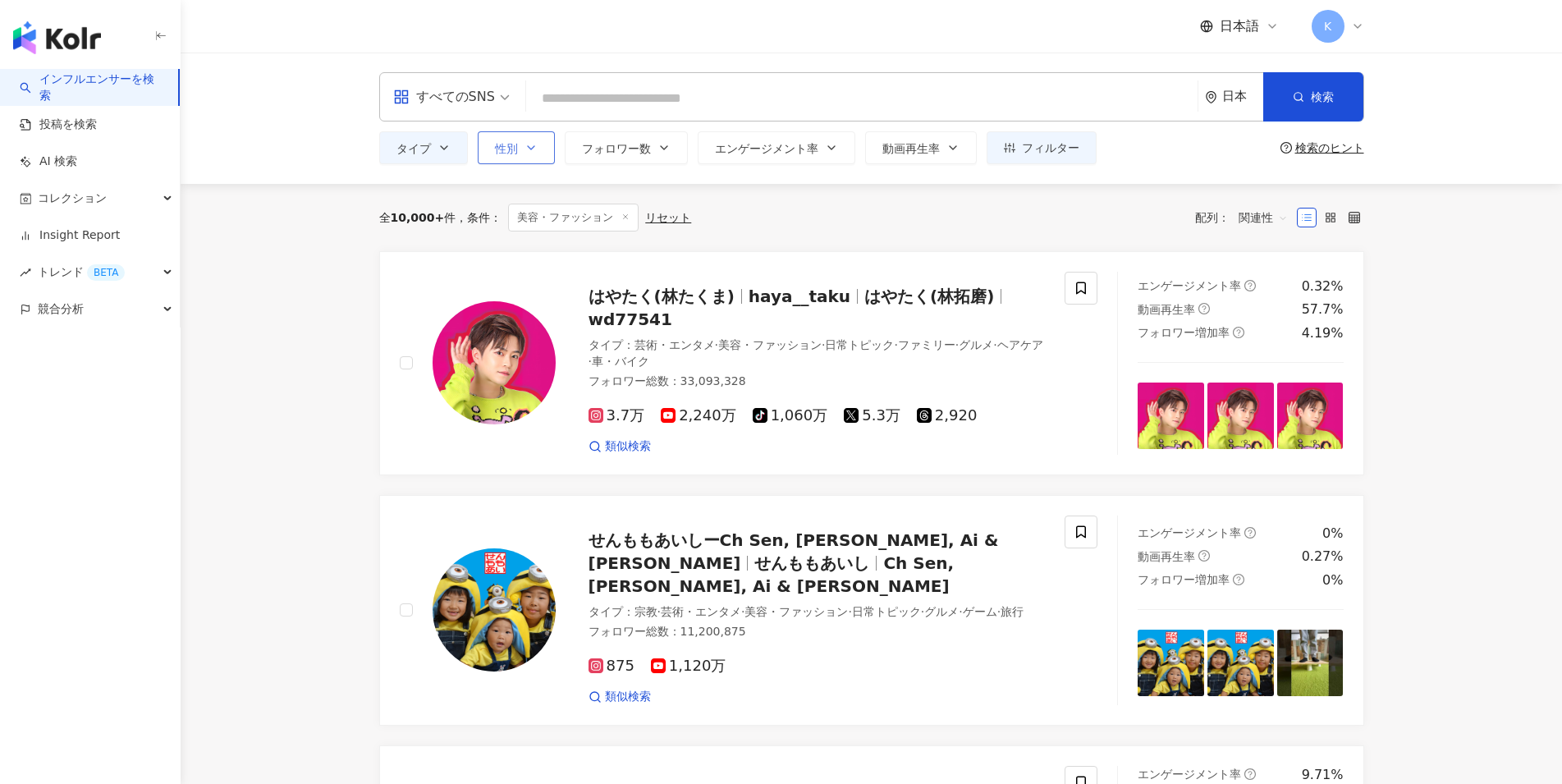
click at [531, 154] on button "性別" at bounding box center [515, 148] width 77 height 33
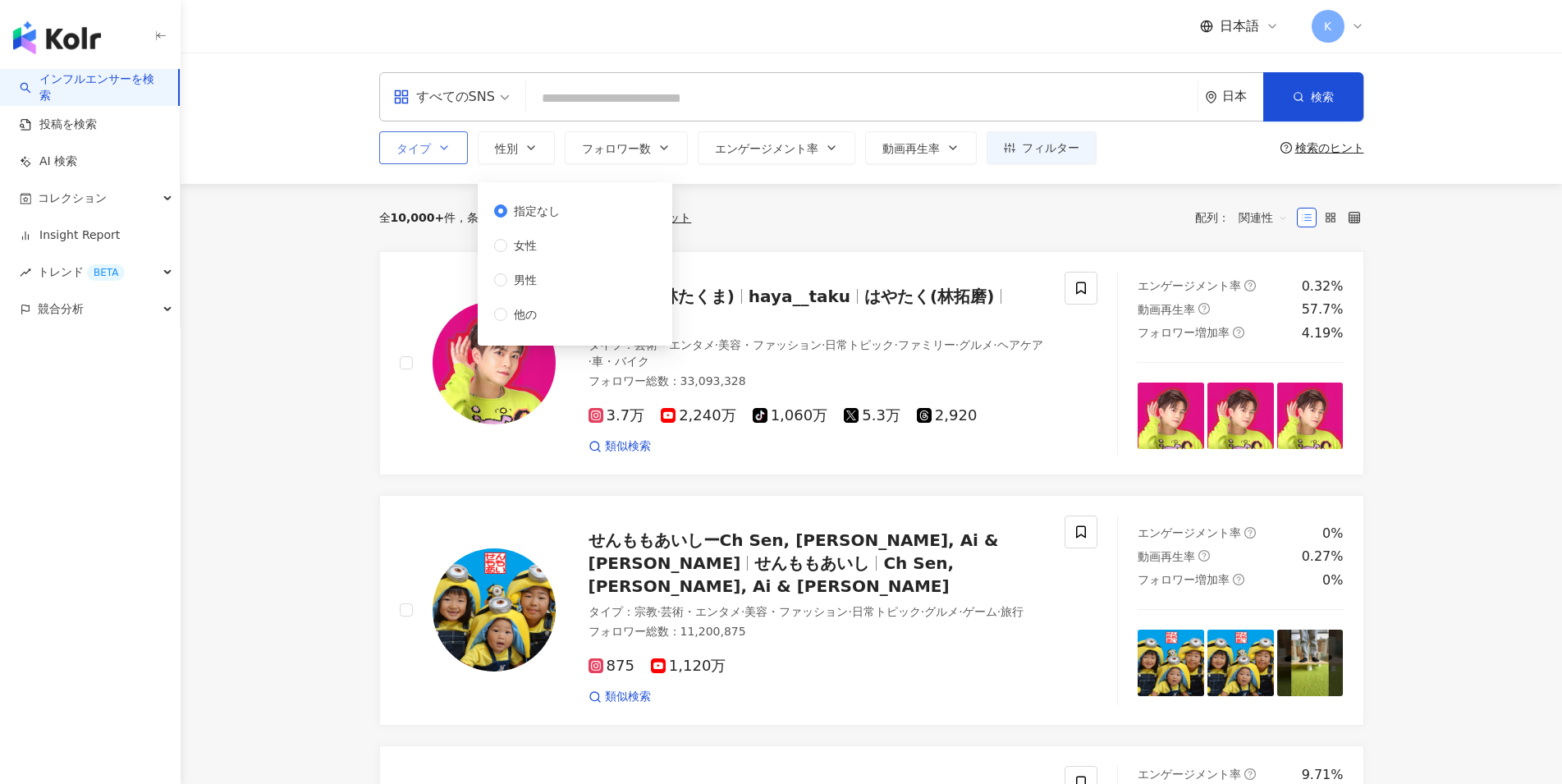
click at [453, 151] on button "タイプ" at bounding box center [424, 148] width 89 height 33
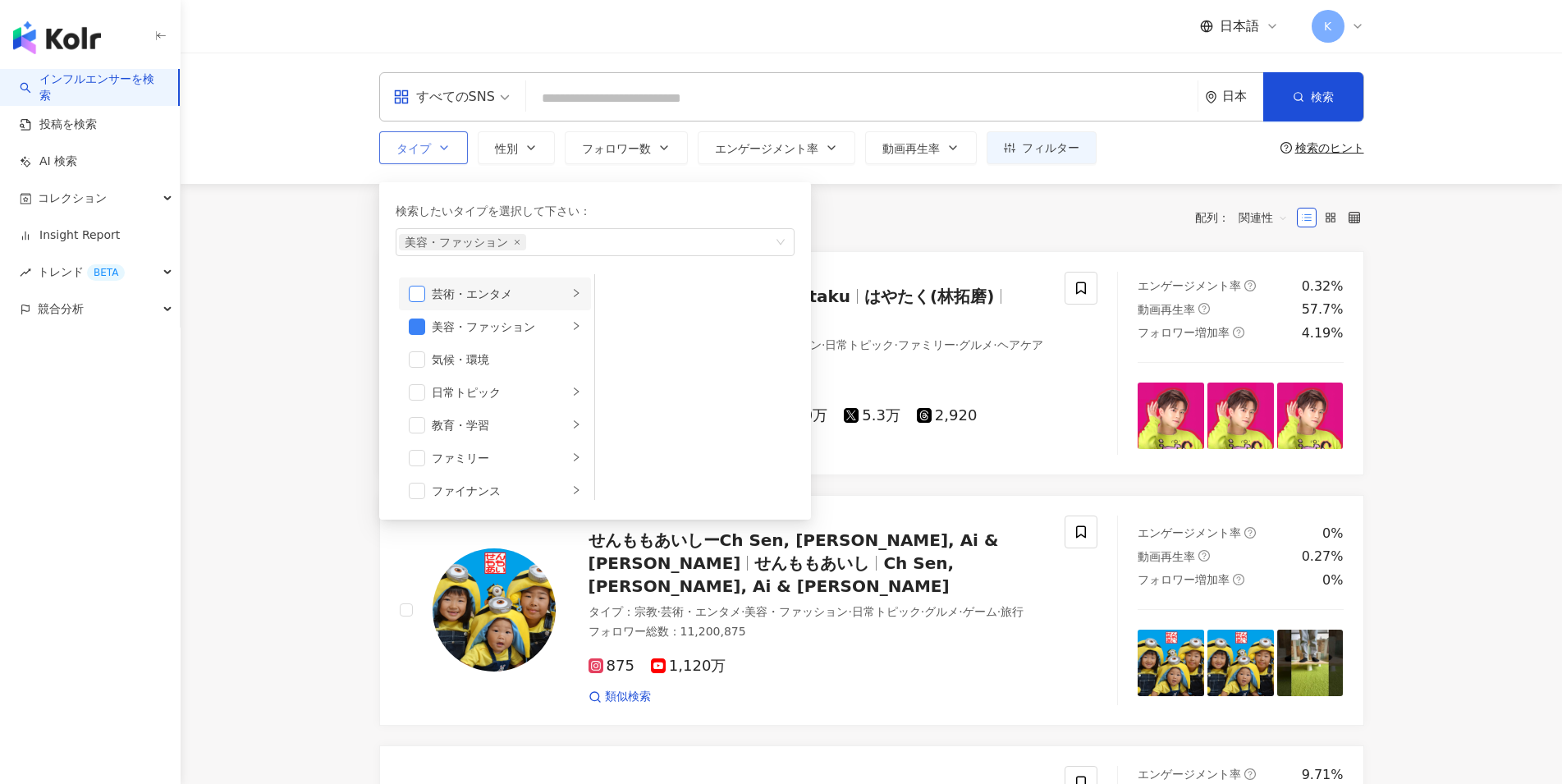
click at [424, 289] on span "button" at bounding box center [417, 293] width 17 height 17
click at [406, 356] on li "気候・環境" at bounding box center [495, 360] width 192 height 33
click at [412, 395] on span "button" at bounding box center [417, 392] width 17 height 17
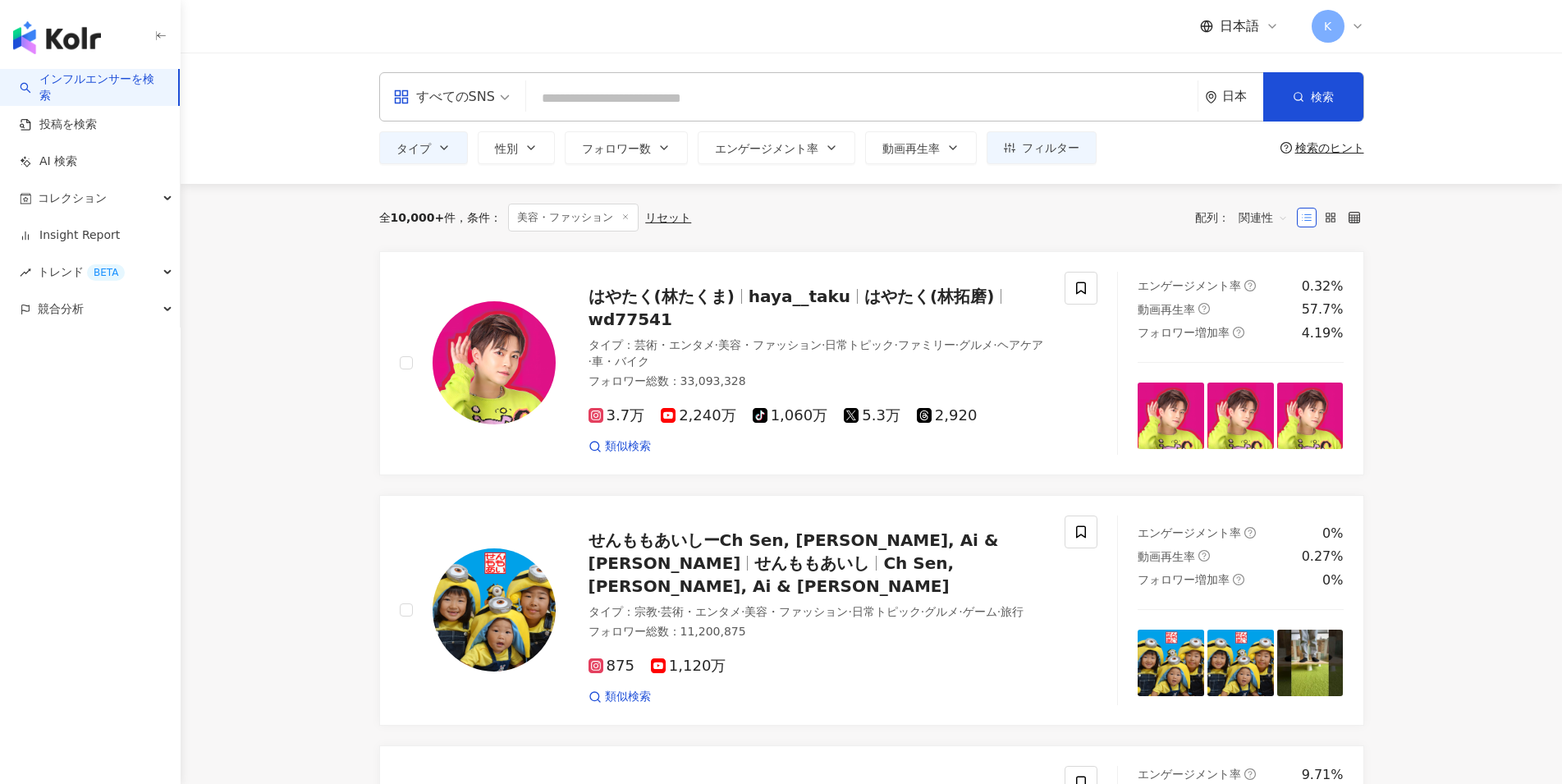
click at [912, 232] on div "全 10,000+ 件 条件 ： 美容・ファッション リセット 配列： 関連性" at bounding box center [871, 217] width 985 height 67
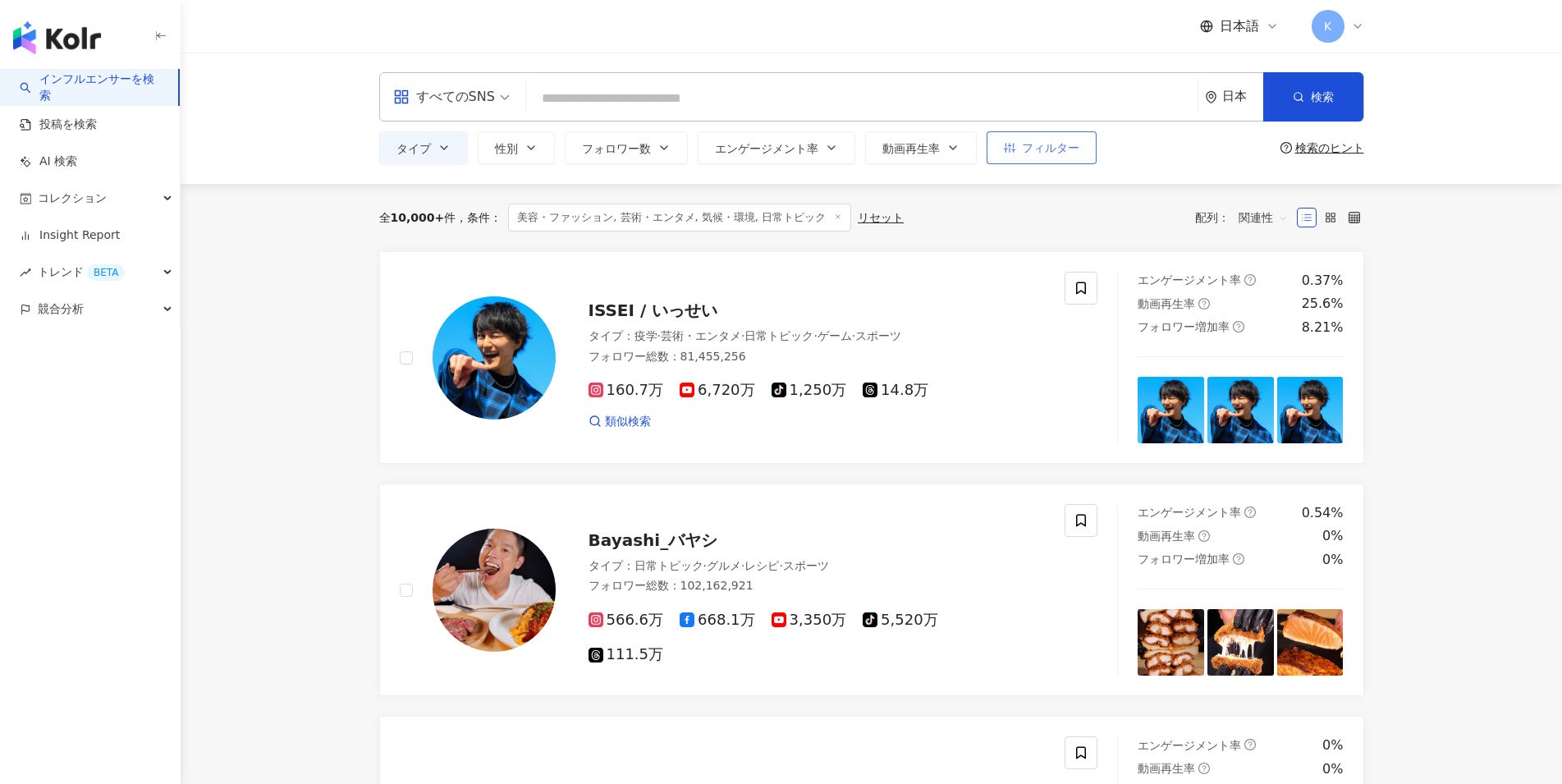
click at [1045, 152] on span "フィルター" at bounding box center [1050, 147] width 58 height 13
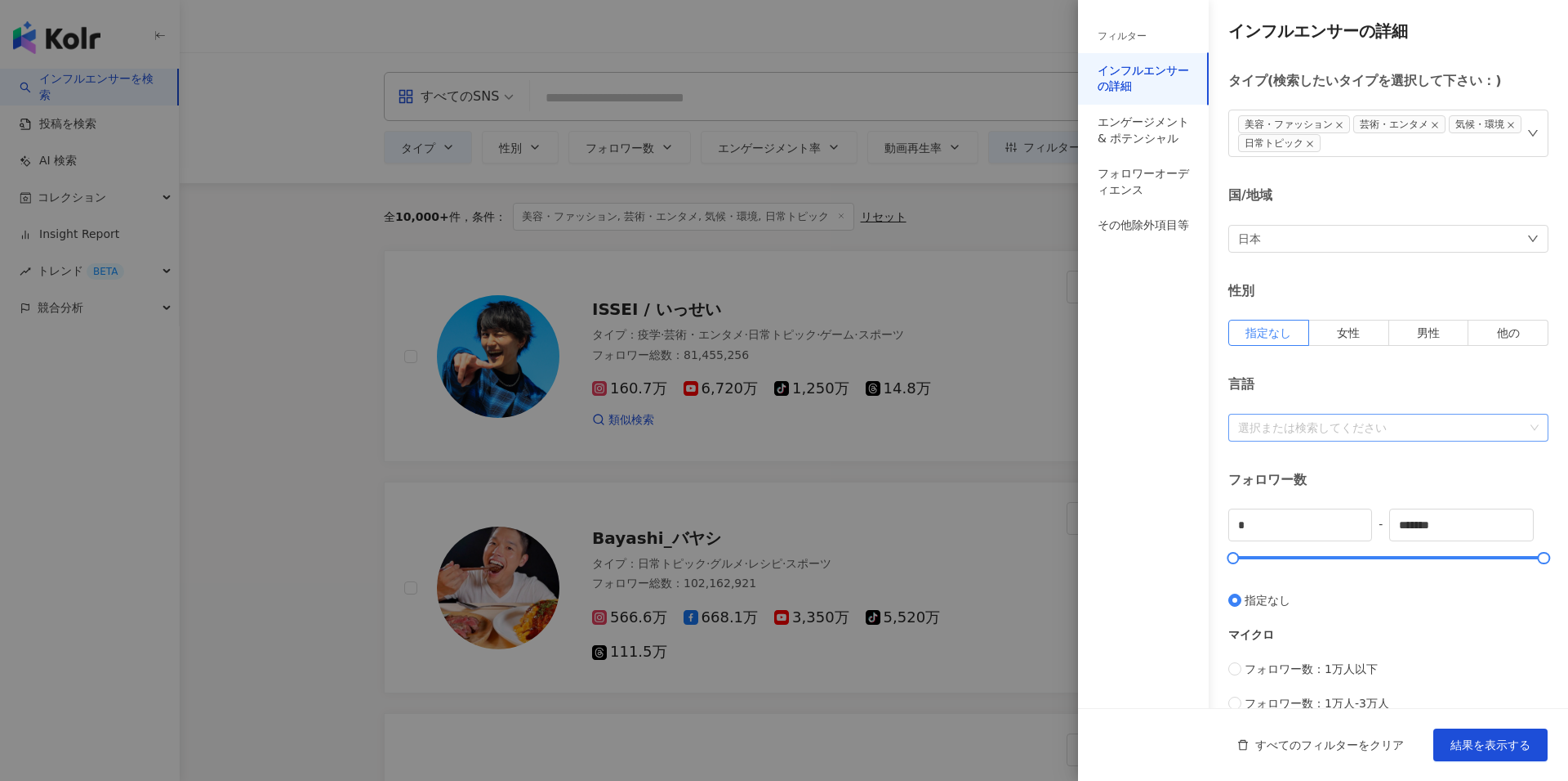
click at [1301, 425] on div at bounding box center [1380, 427] width 297 height 13
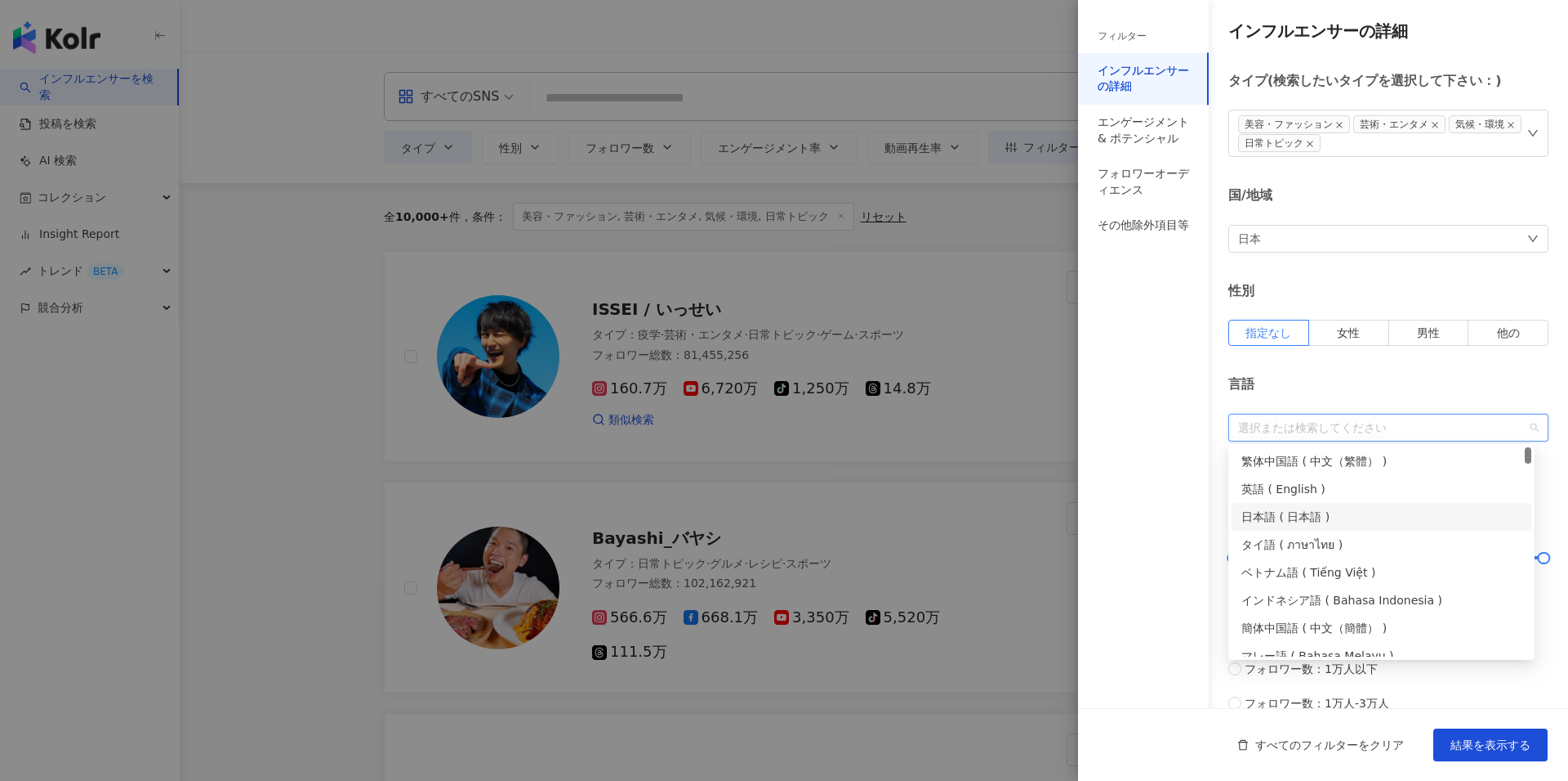
click at [1289, 511] on div "日本語 ( 日本語 )" at bounding box center [1382, 516] width 280 height 18
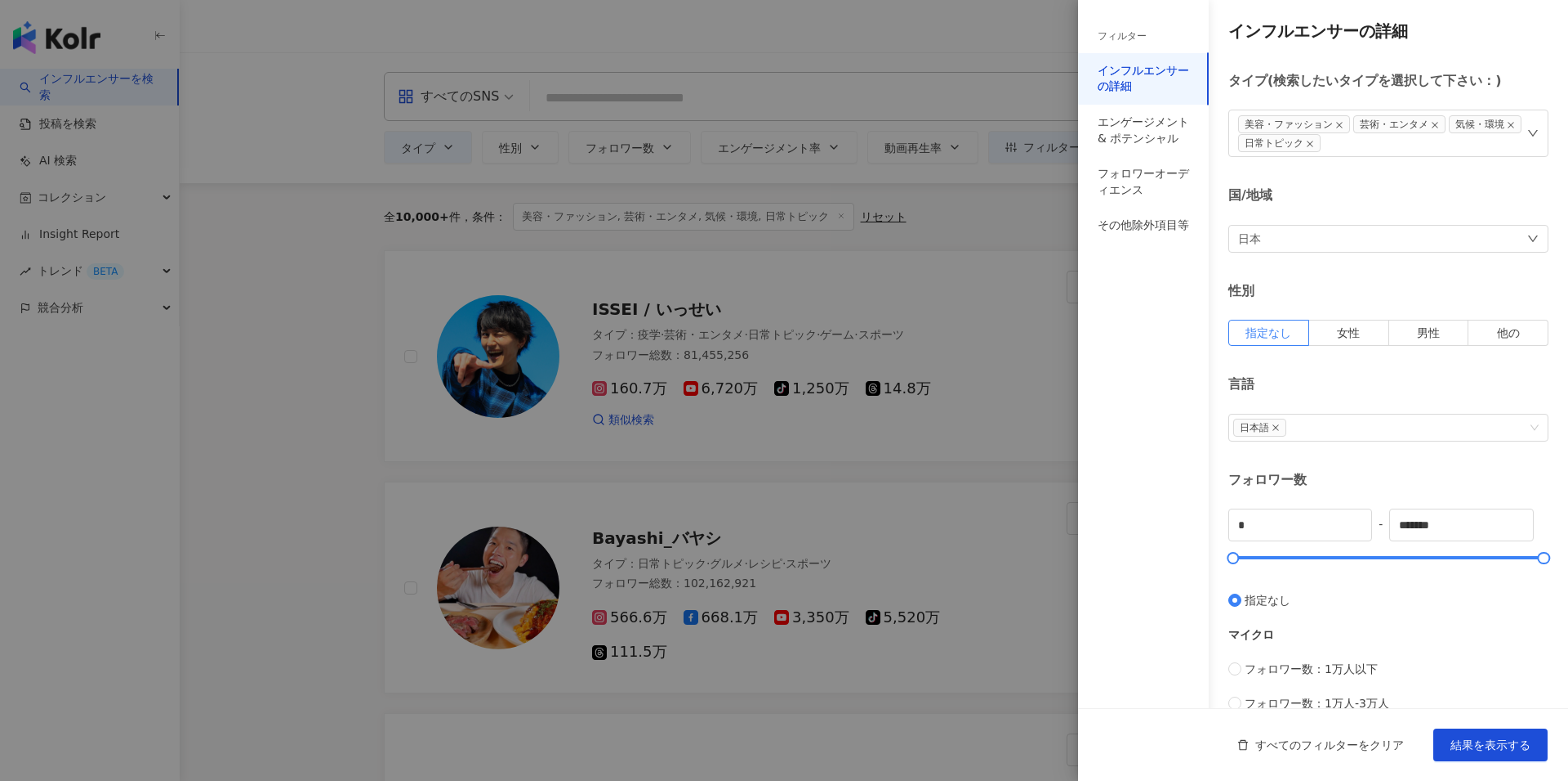
click at [1370, 374] on div "インフルエンサーの詳細 タイプ ( 検索したいタイプを選択して下さい： ) 美容・ファッション 芸術・エンタメ 気候・環境 日常トピック 国/地域 日本 性別…" at bounding box center [1324, 502] width 491 height 1006
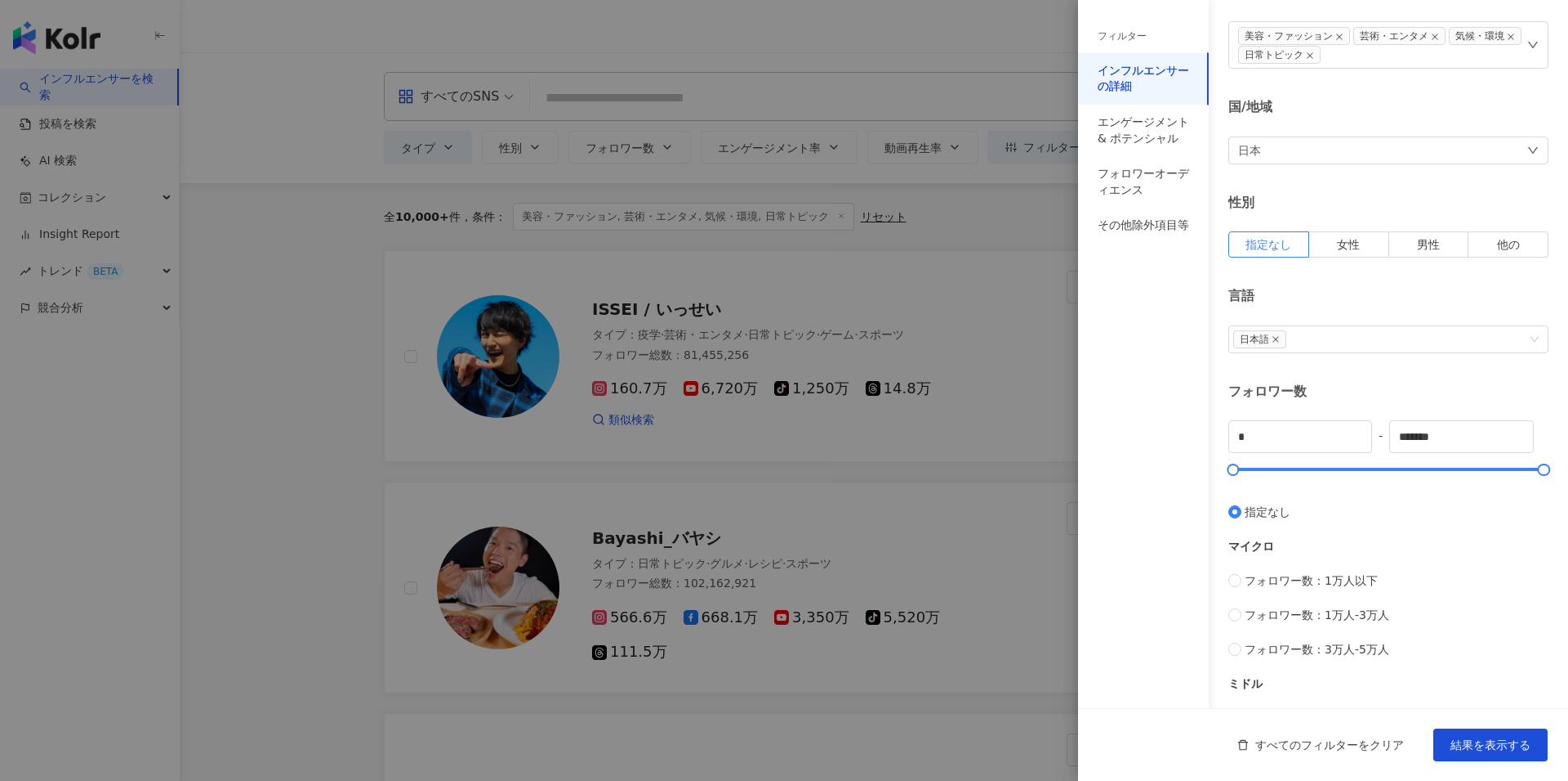
scroll to position [176, 0]
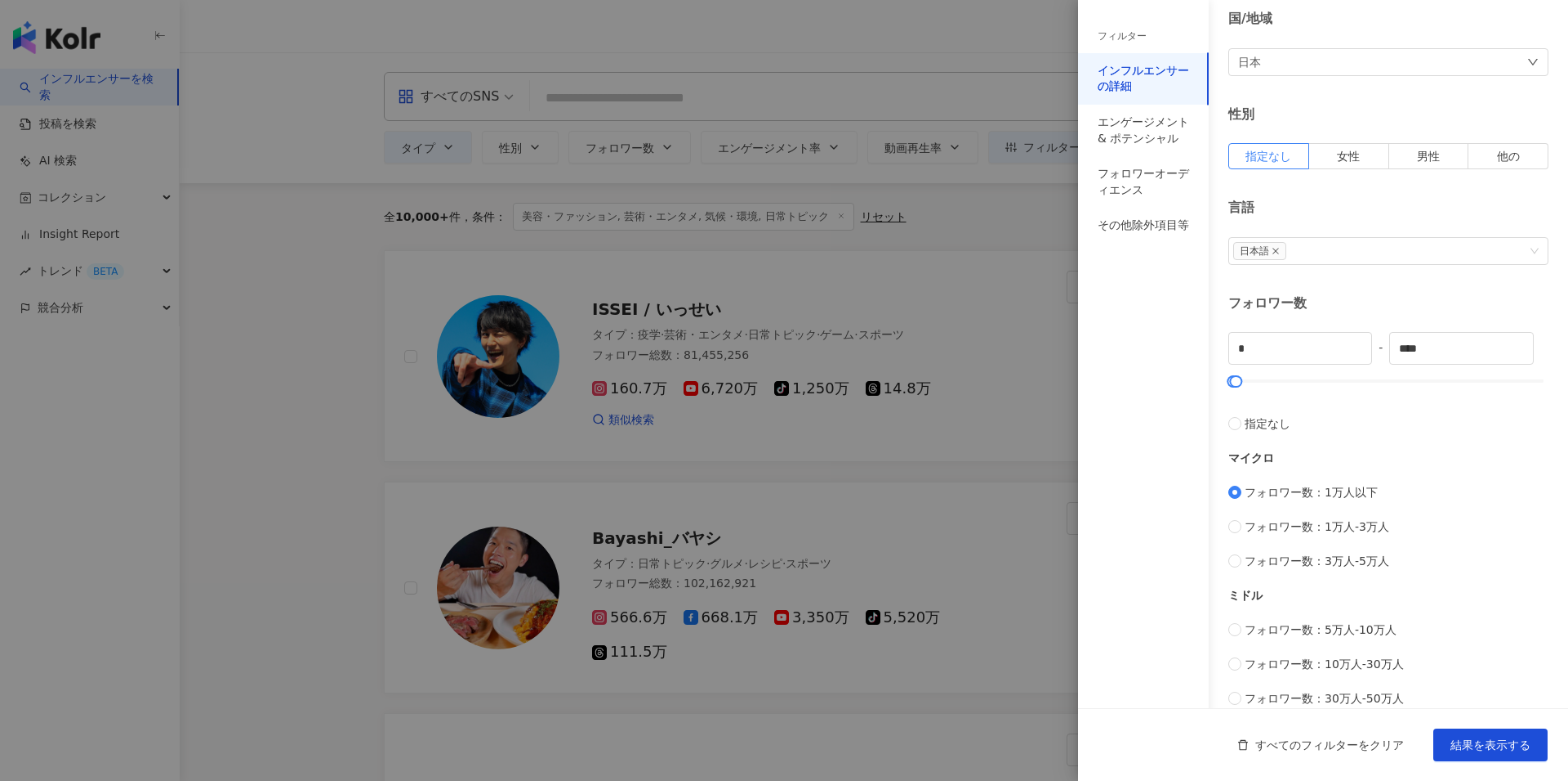
type input "****"
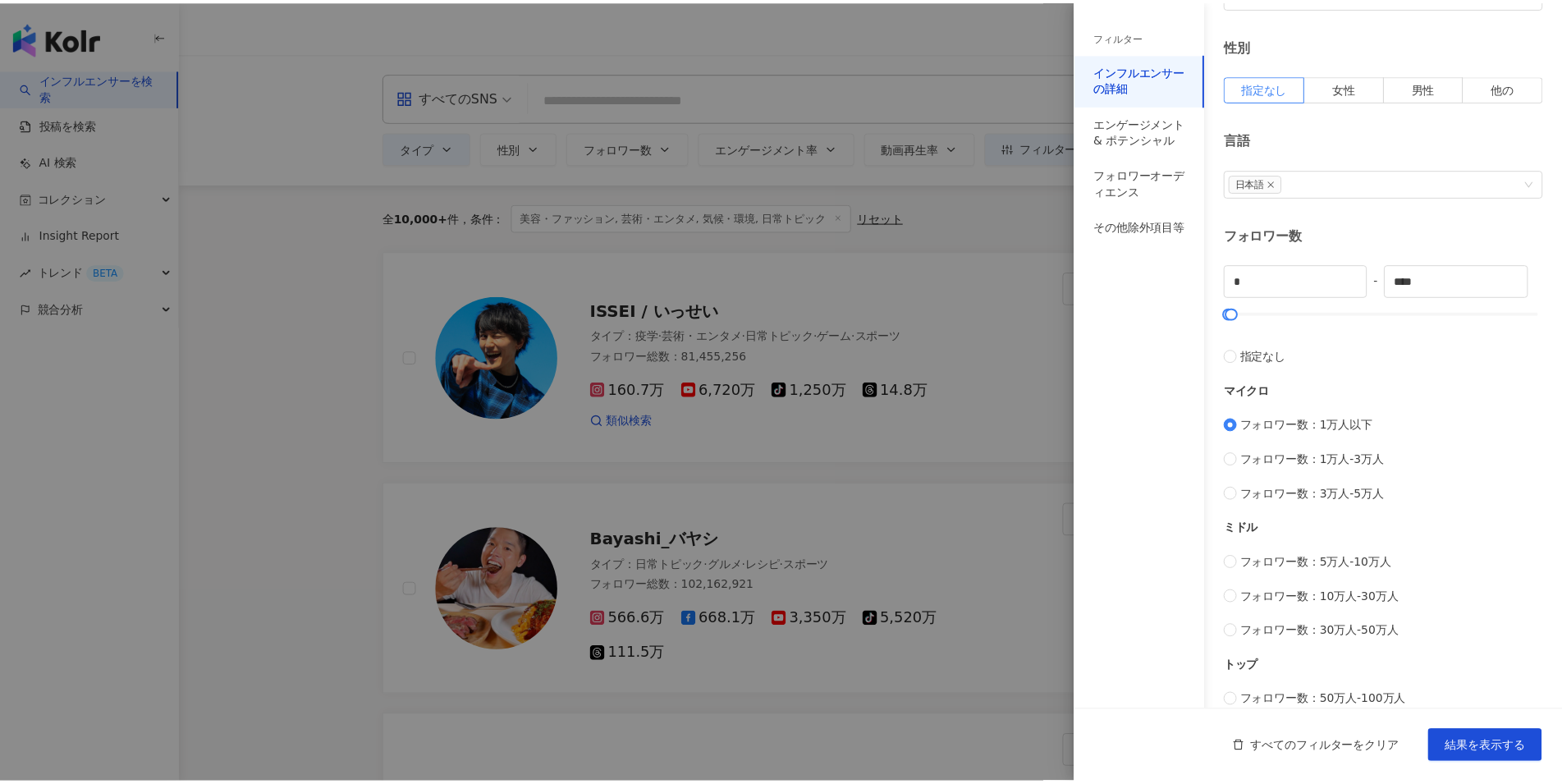
scroll to position [298, 0]
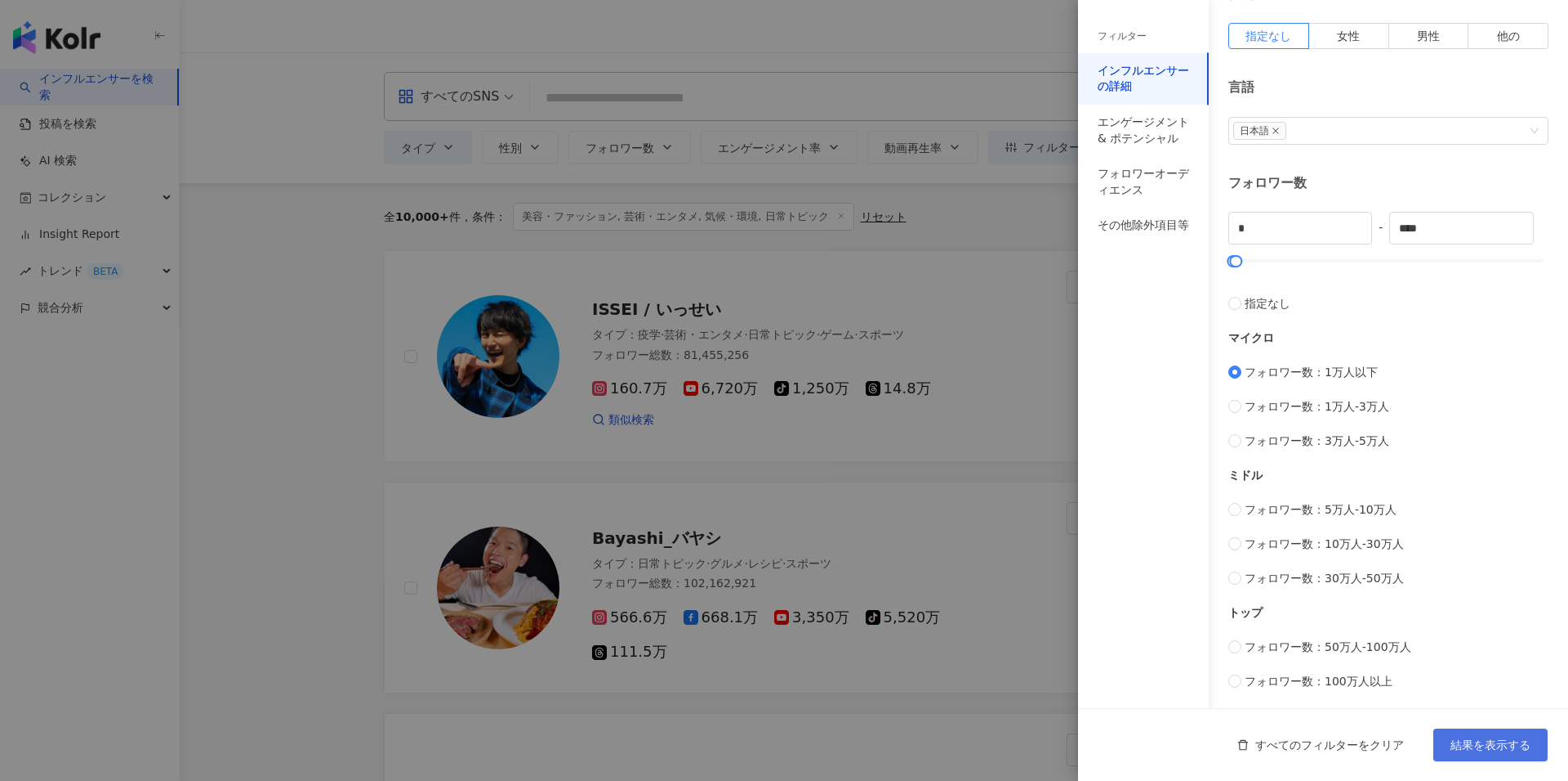
click at [1498, 744] on span "結果を表示する" at bounding box center [1491, 744] width 80 height 13
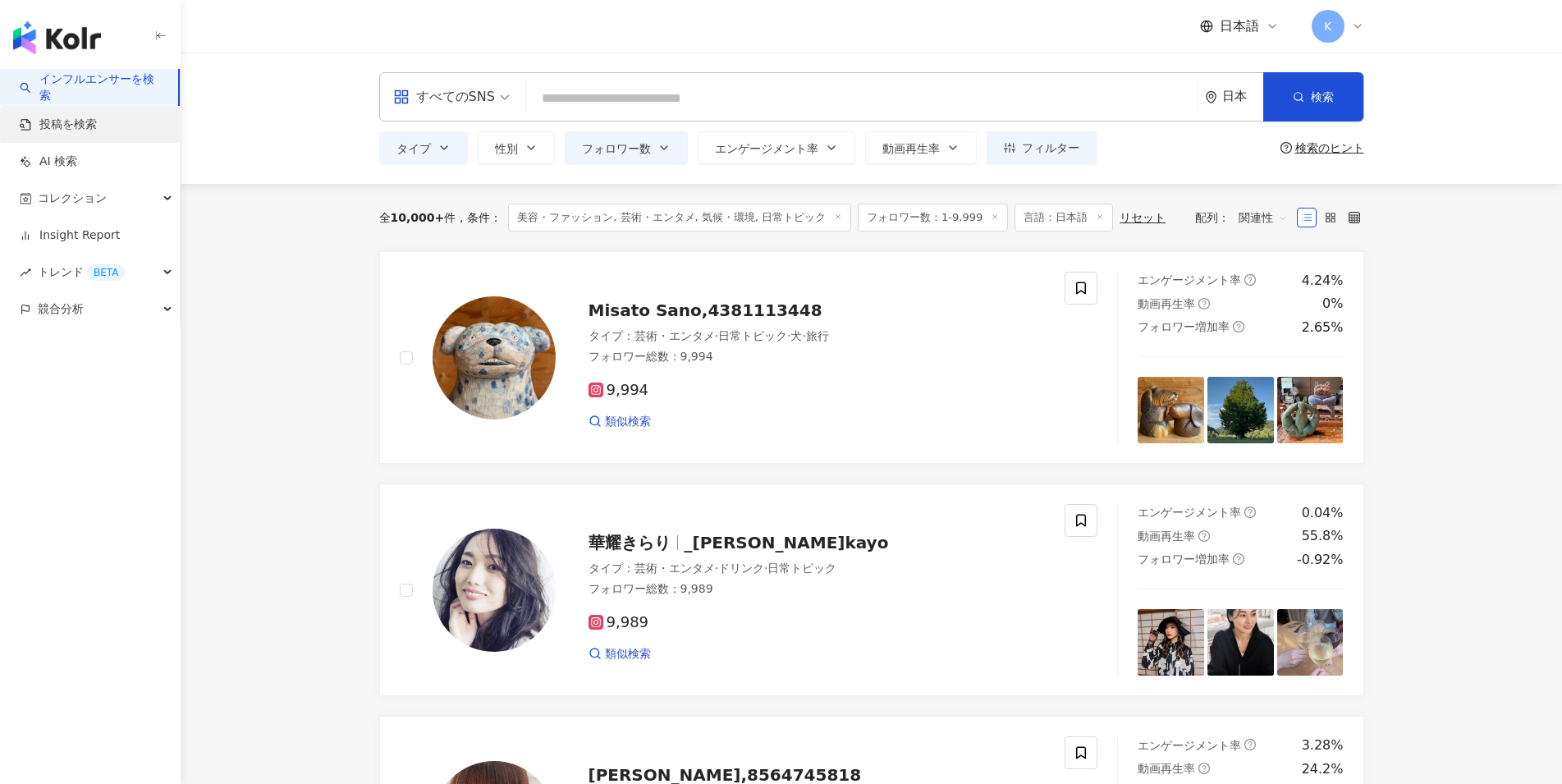
click at [71, 125] on link "投稿を検索" at bounding box center [58, 124] width 77 height 17
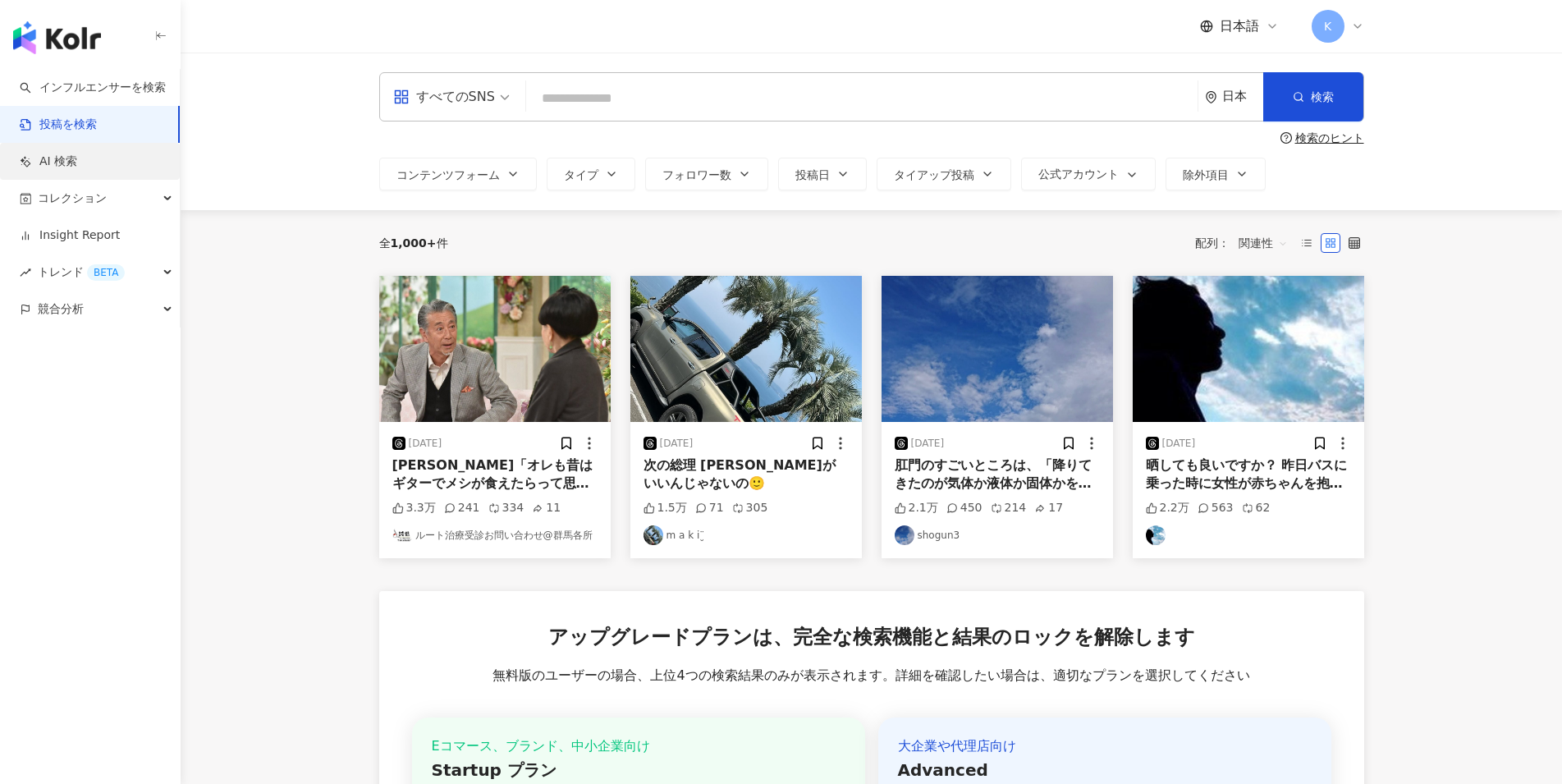
click at [63, 166] on link "AI 検索" at bounding box center [48, 161] width 58 height 17
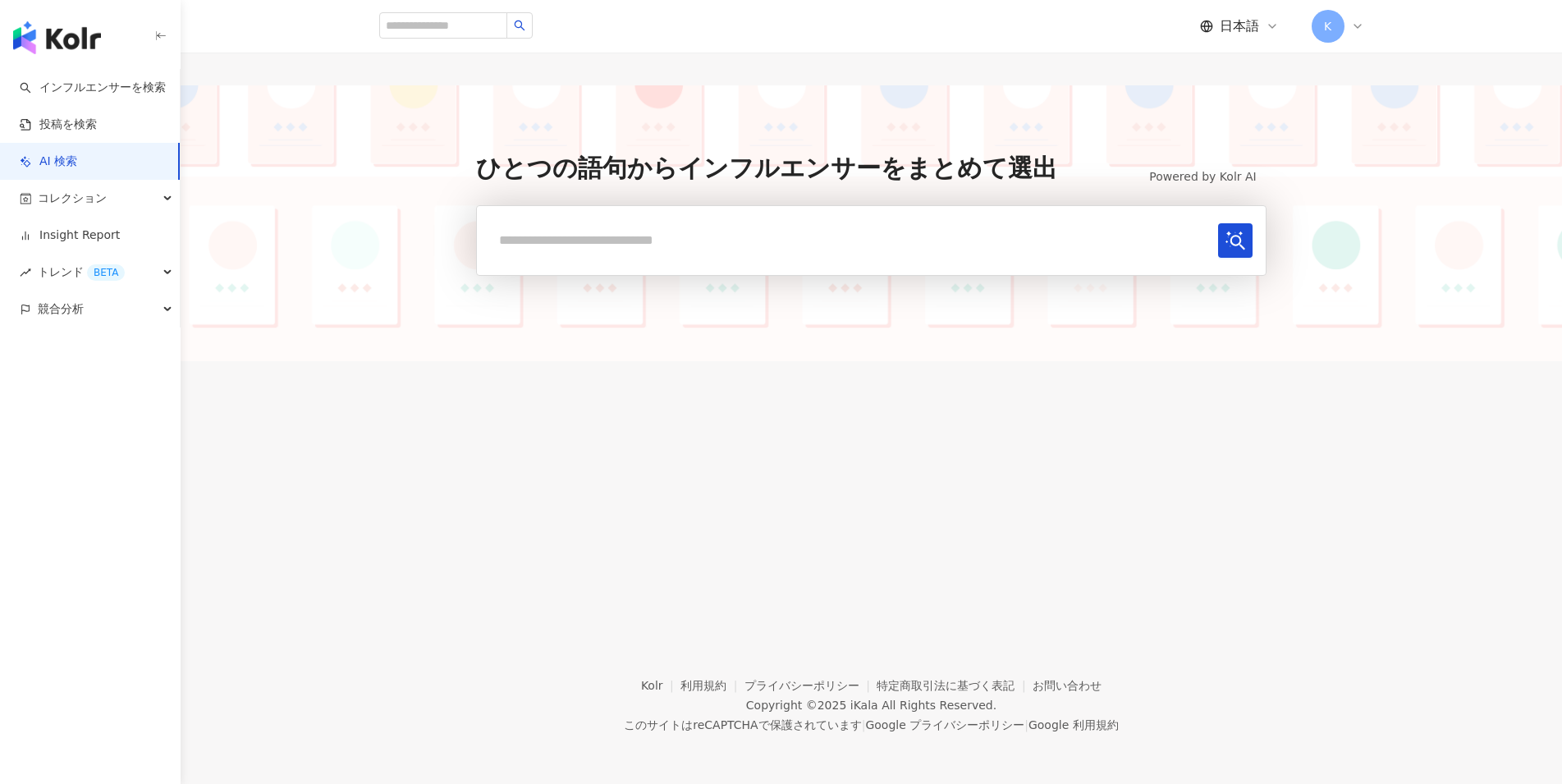
click at [529, 240] on input "text" at bounding box center [850, 240] width 721 height 33
type input "******"
click at [1219, 223] on button "submit" at bounding box center [1235, 240] width 34 height 34
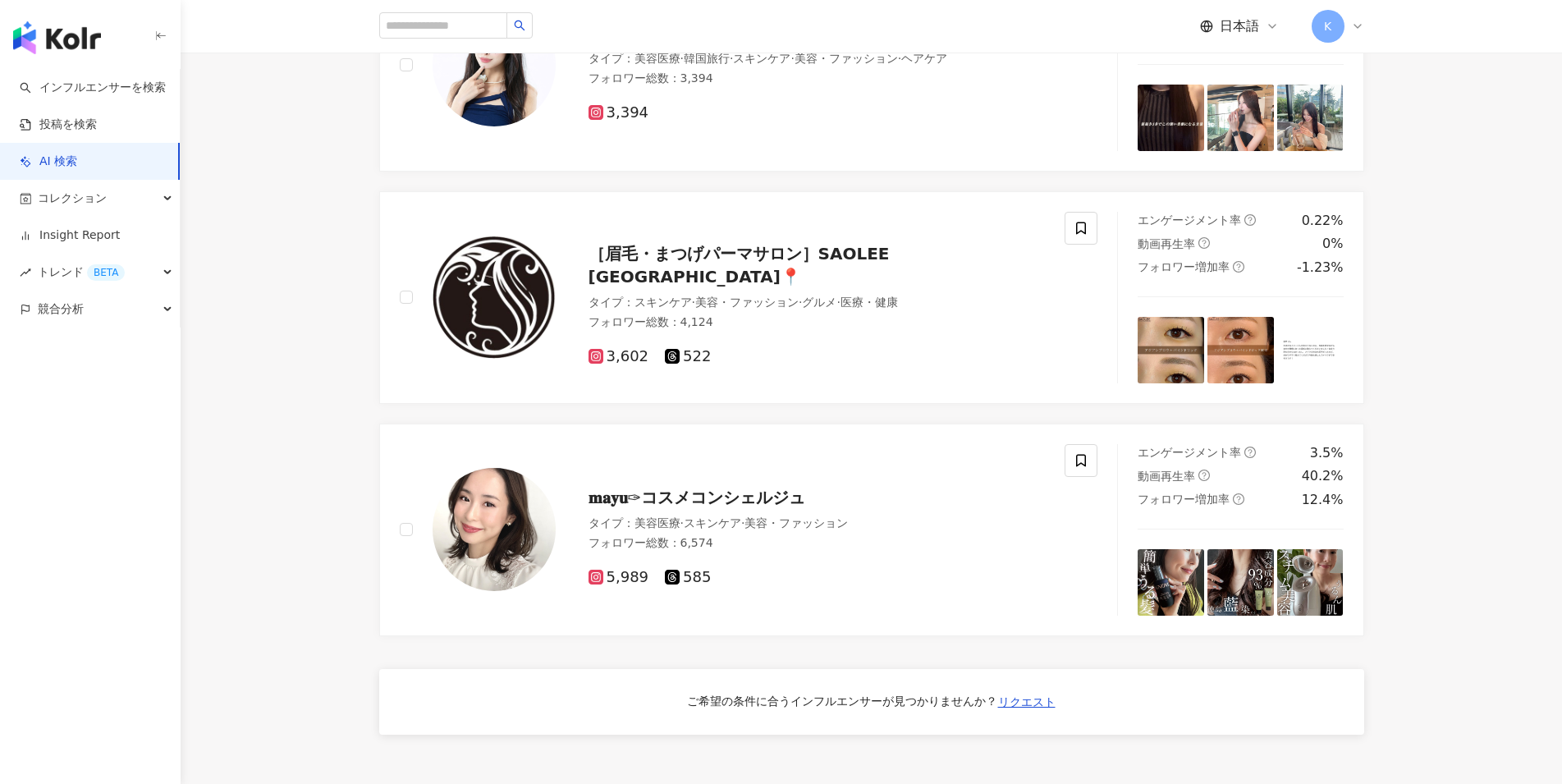
scroll to position [5859, 0]
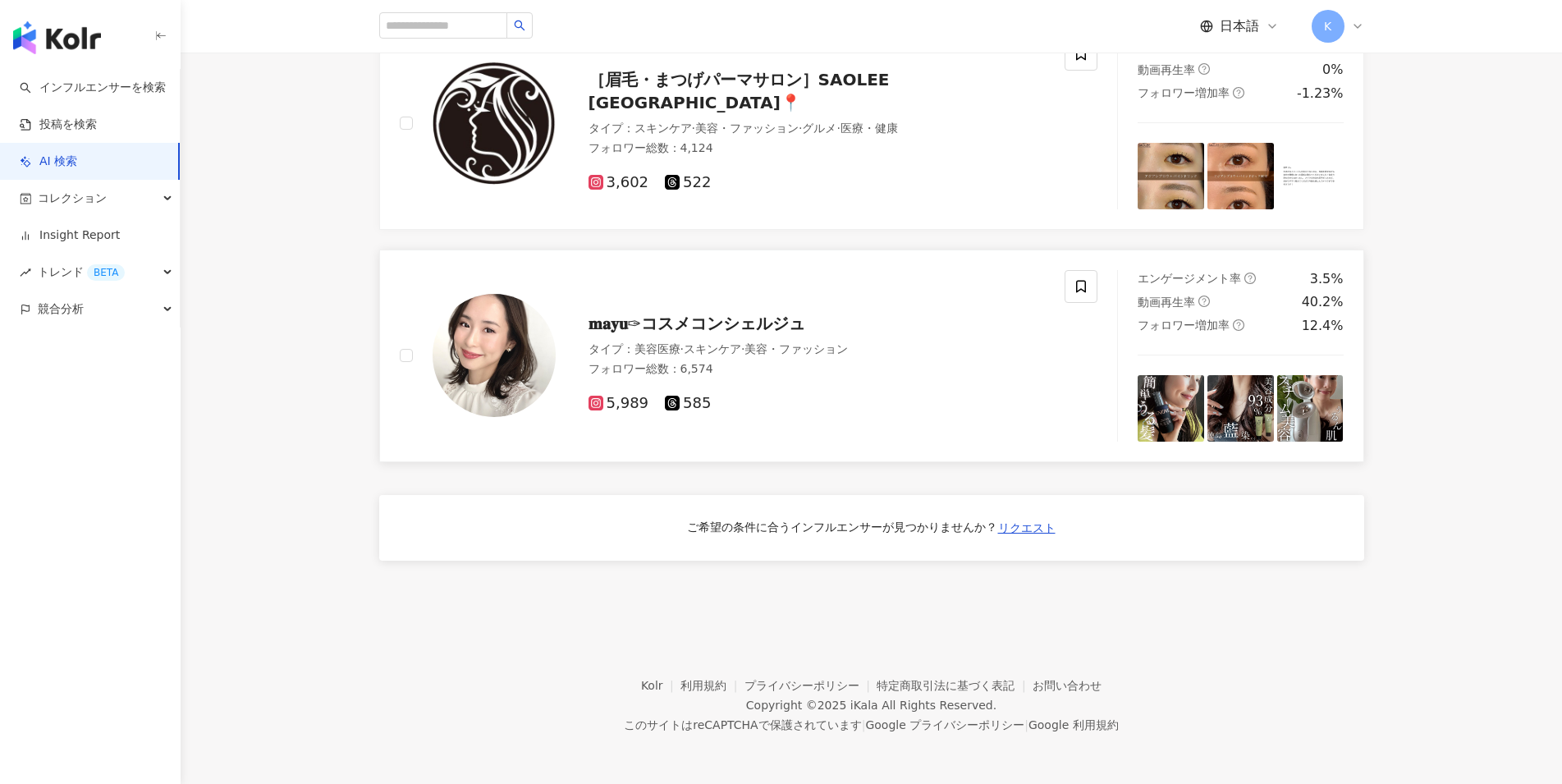
click at [1316, 297] on div "40.2%" at bounding box center [1322, 302] width 42 height 18
click at [55, 313] on span "競合分析" at bounding box center [61, 309] width 46 height 37
click at [93, 268] on div "BETA" at bounding box center [106, 272] width 38 height 17
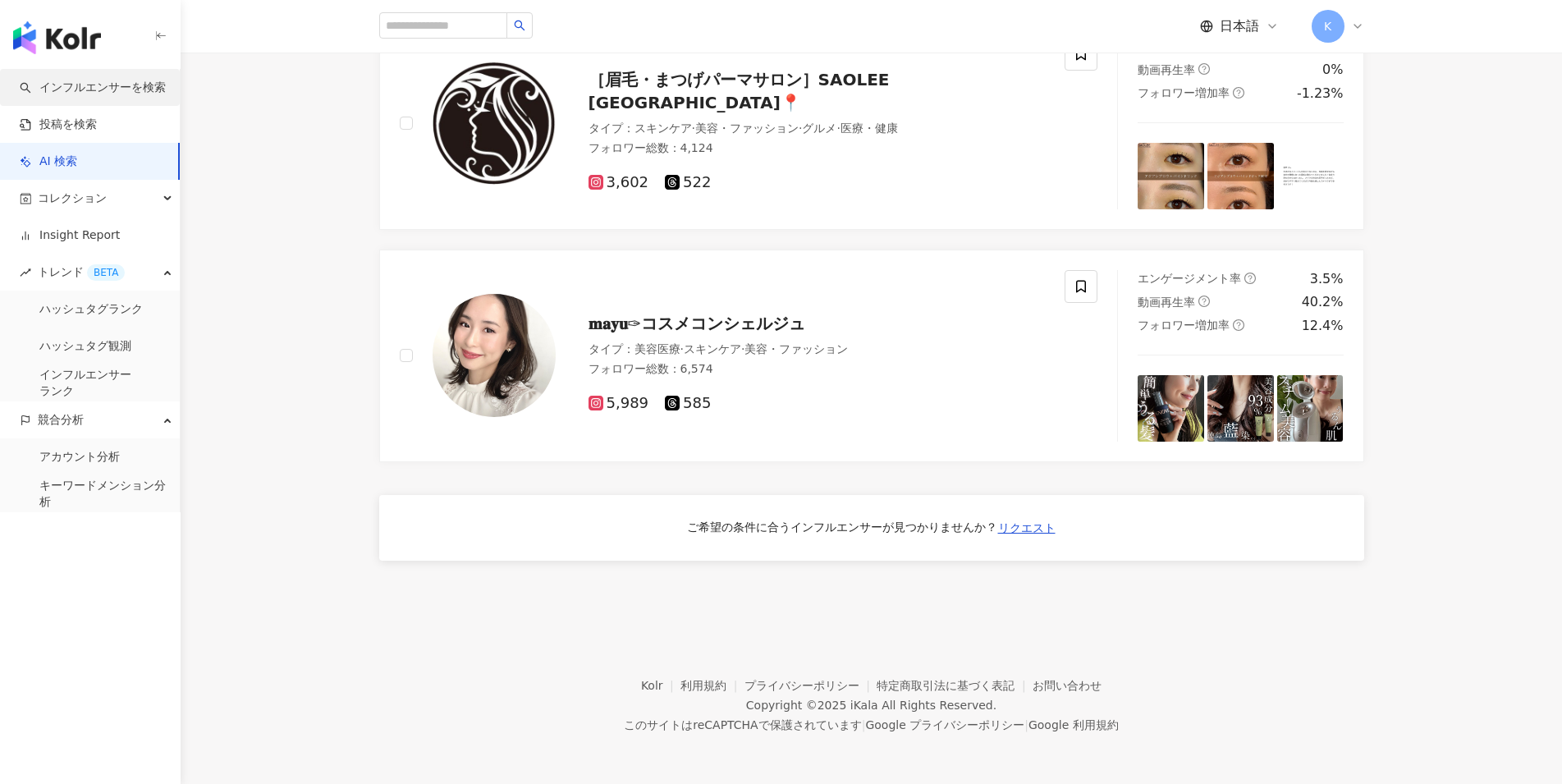
click at [113, 95] on link "インフルエンサーを検索" at bounding box center [92, 87] width 146 height 17
click at [114, 89] on link "インフルエンサーを検索" at bounding box center [92, 87] width 146 height 17
click at [113, 88] on link "インフルエンサーを検索" at bounding box center [92, 87] width 146 height 17
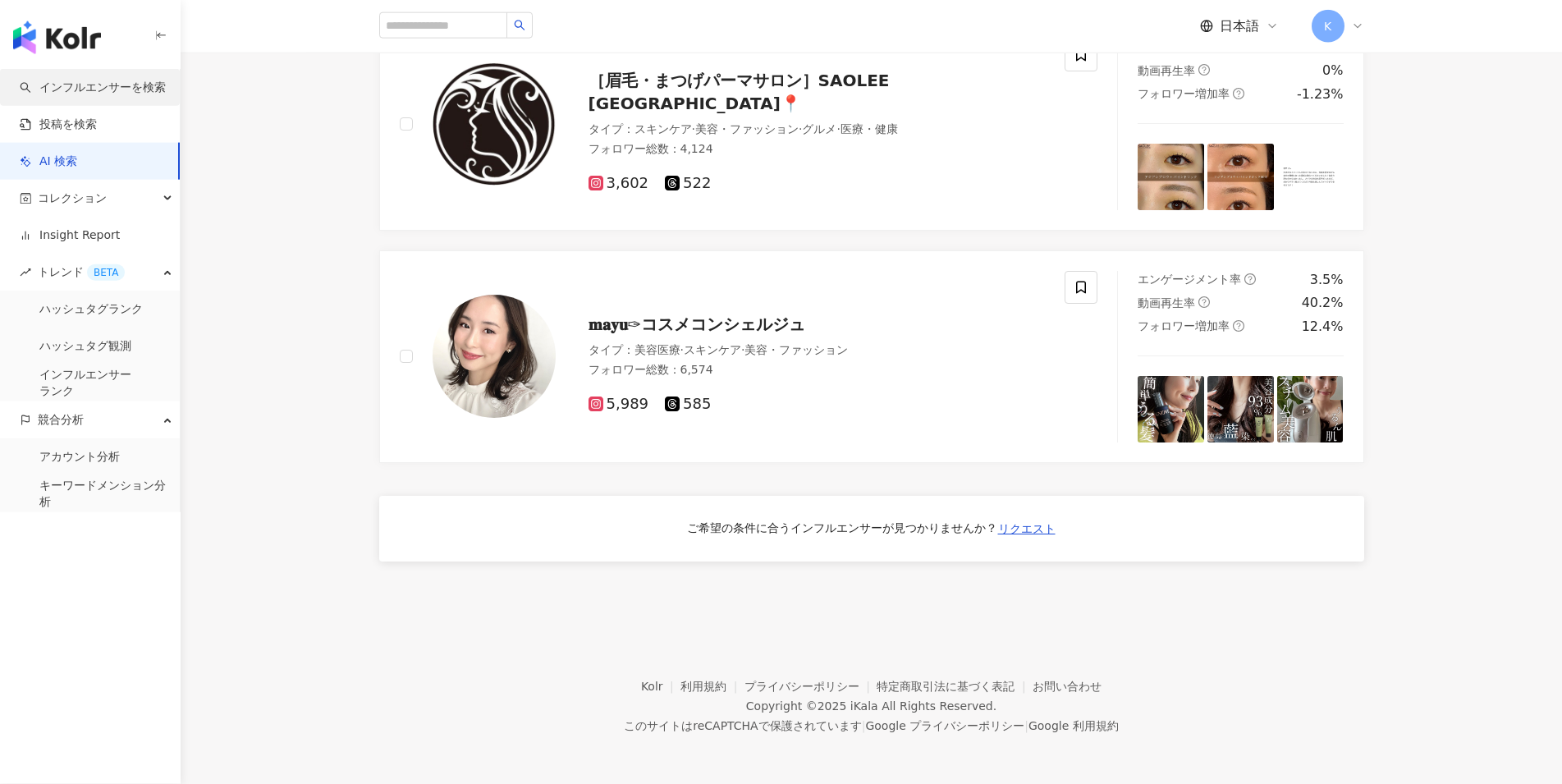
click at [132, 96] on link "インフルエンサーを検索" at bounding box center [92, 87] width 146 height 17
click at [123, 82] on link "インフルエンサーを検索" at bounding box center [92, 87] width 146 height 17
click at [53, 125] on link "投稿を検索" at bounding box center [58, 124] width 77 height 17
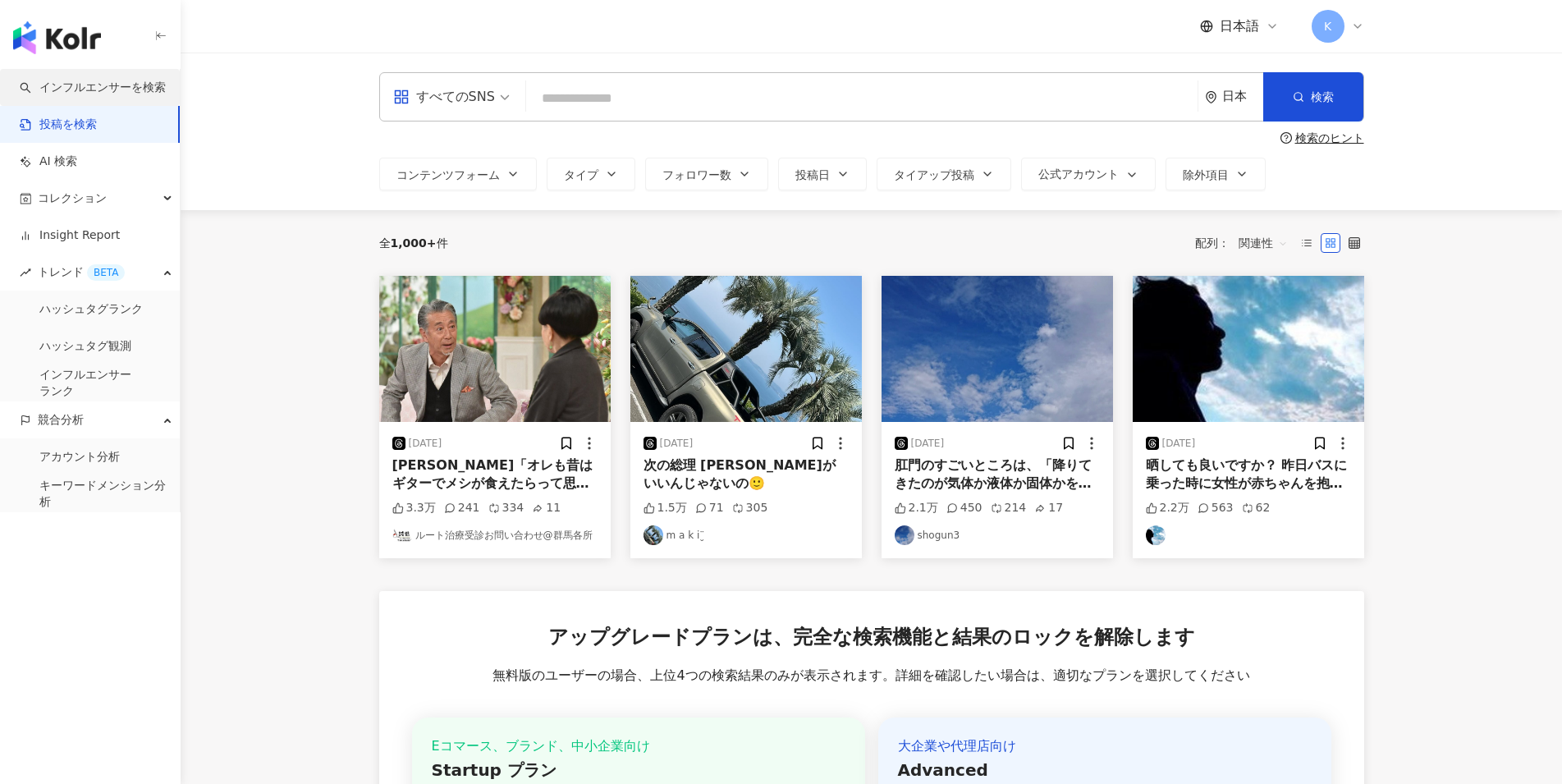
click at [84, 81] on link "インフルエンサーを検索" at bounding box center [92, 87] width 146 height 17
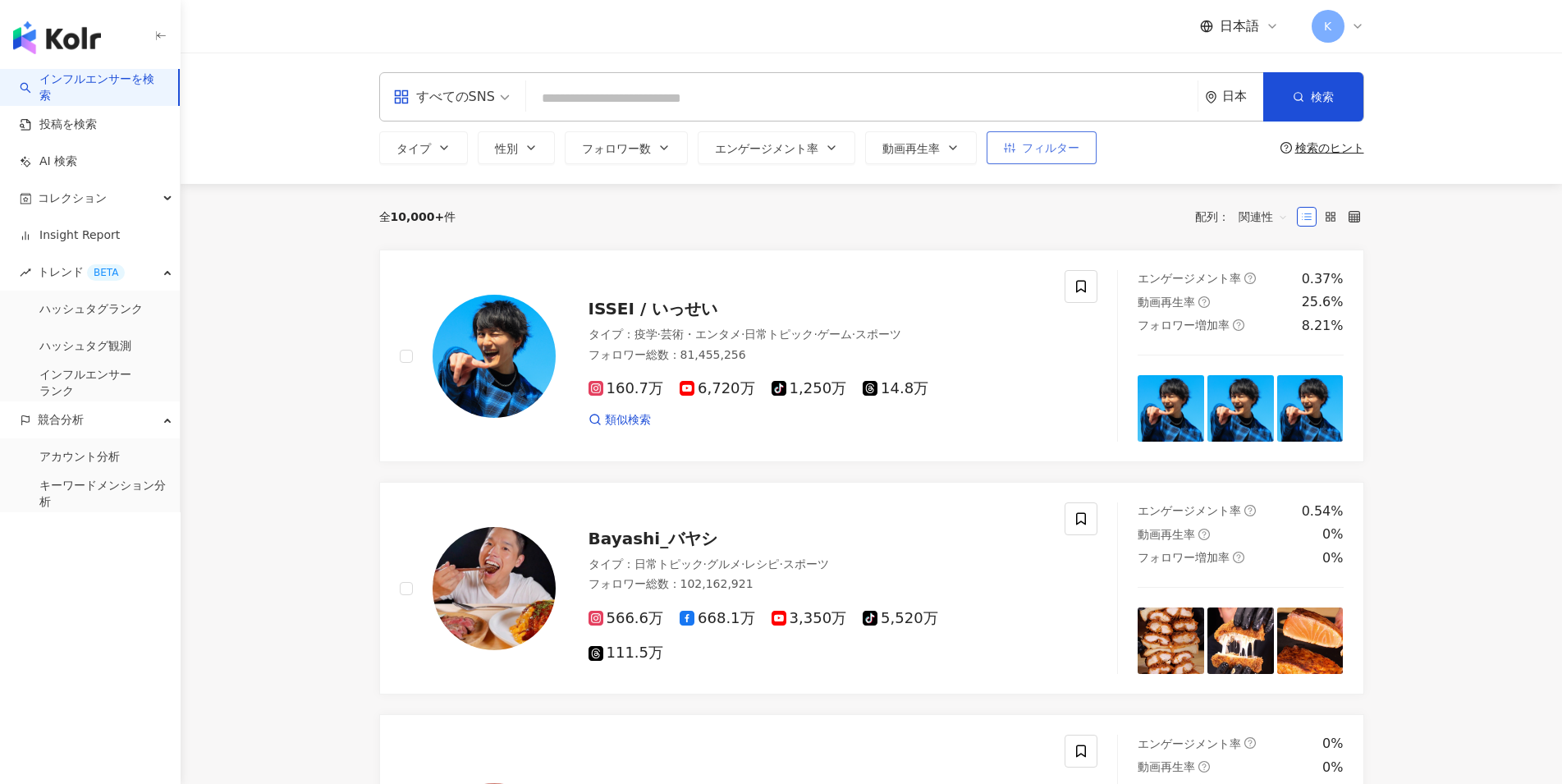
click at [1035, 148] on span "フィルター" at bounding box center [1050, 147] width 58 height 13
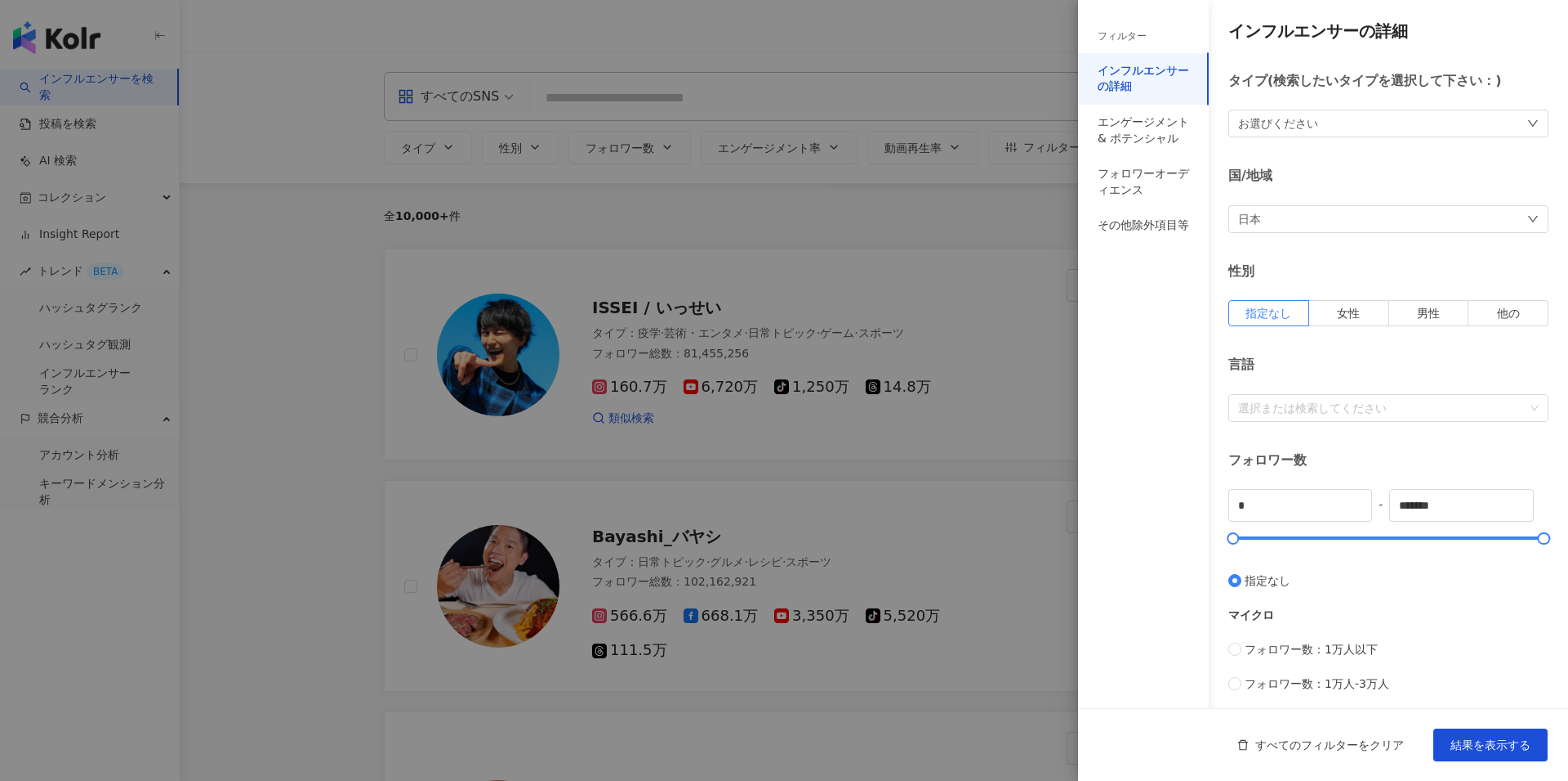
click at [1327, 212] on div "日本" at bounding box center [1388, 219] width 320 height 28
click at [1438, 125] on div "お選びください" at bounding box center [1388, 123] width 320 height 28
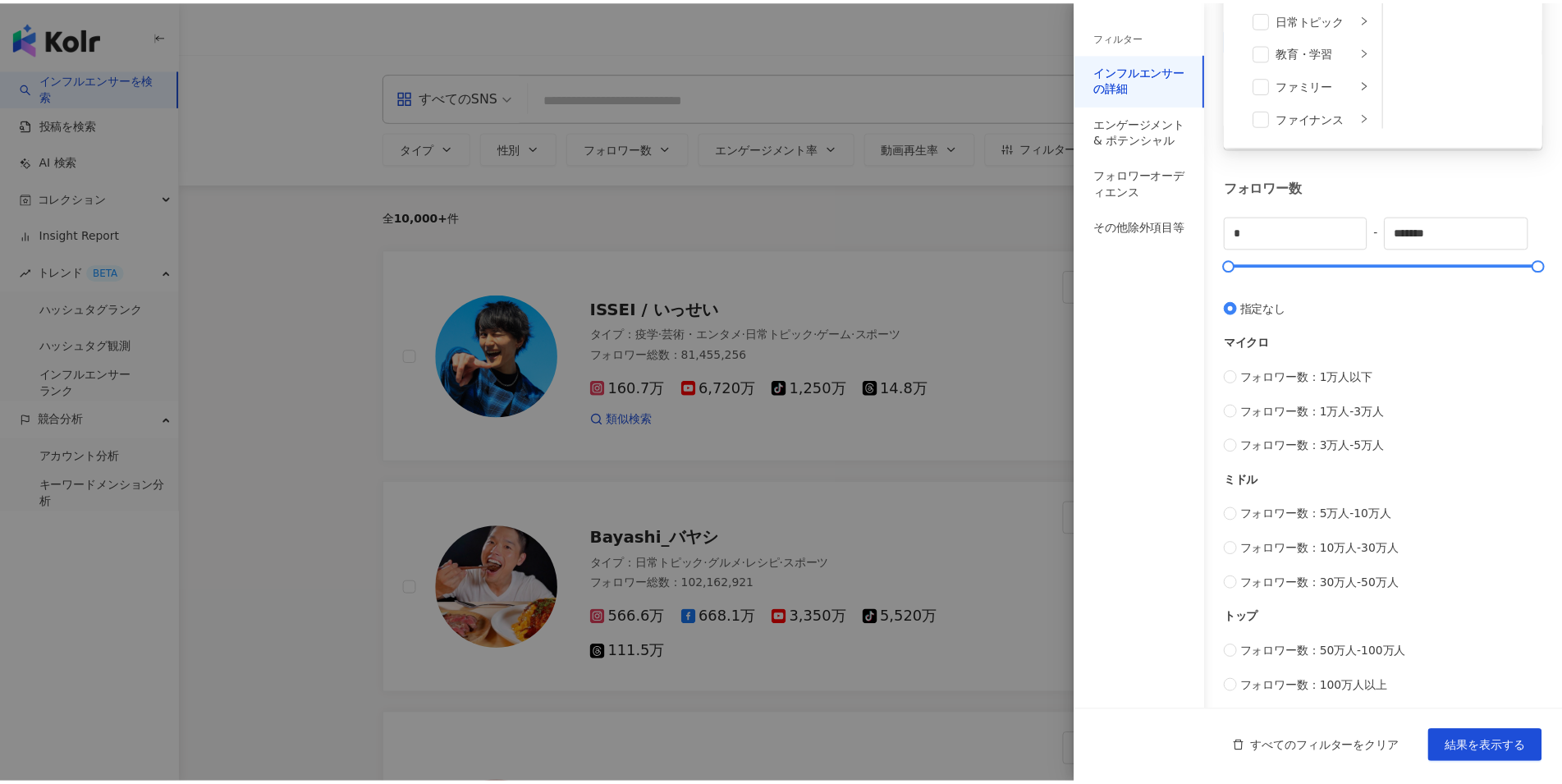
scroll to position [279, 0]
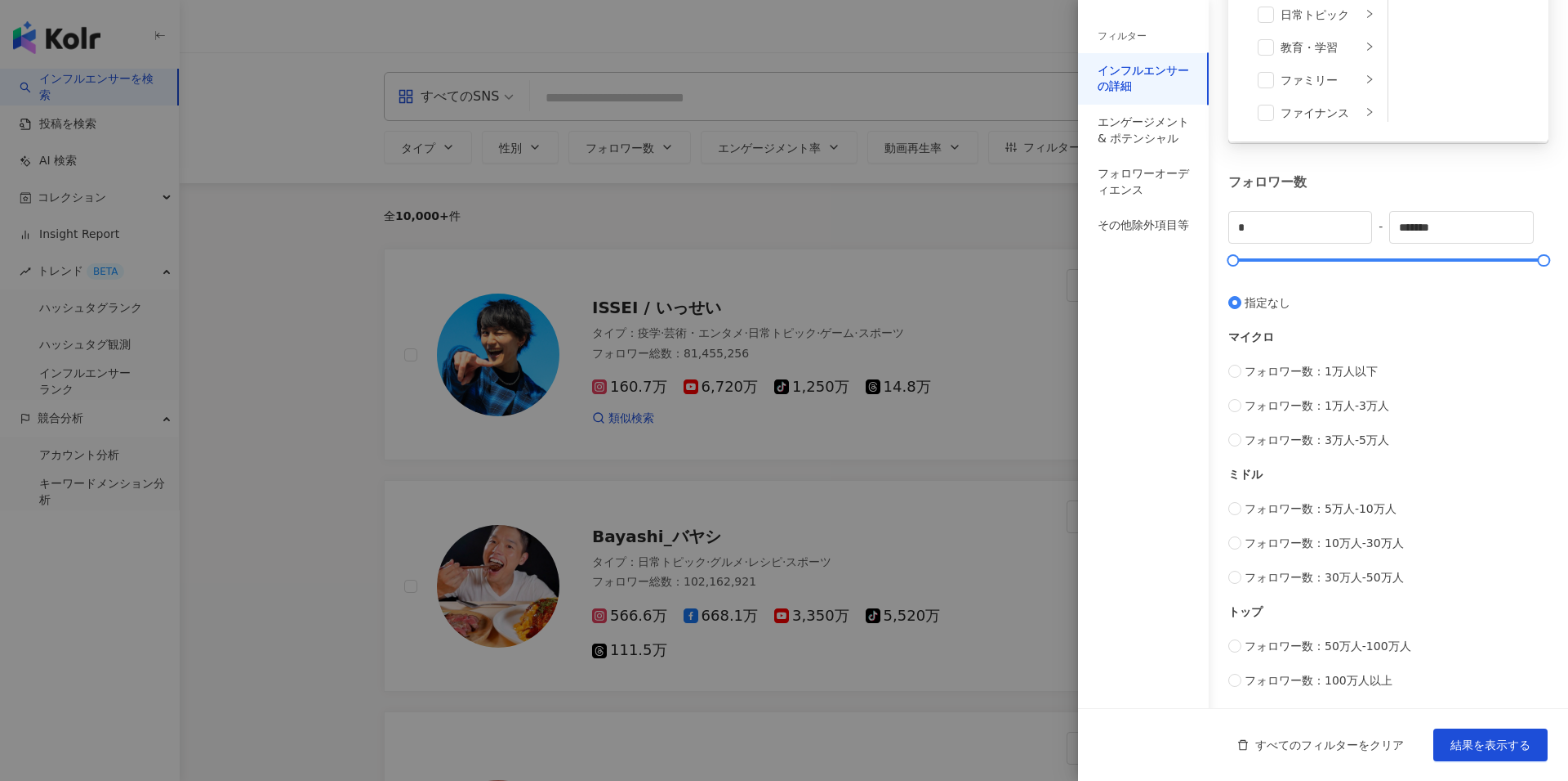
click at [978, 300] on div at bounding box center [784, 390] width 1568 height 781
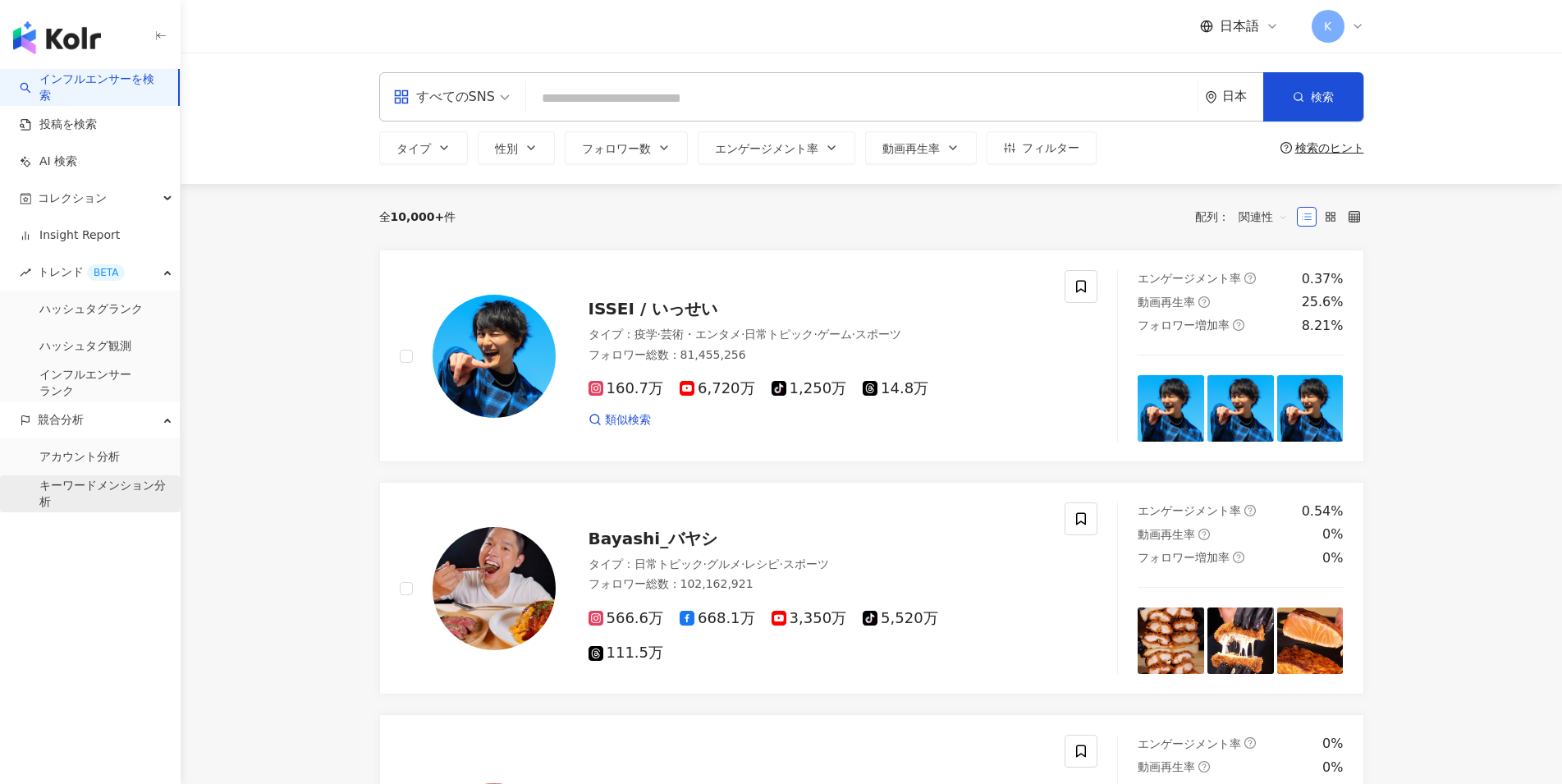
click at [127, 493] on link "キーワードメンション分析" at bounding box center [103, 493] width 127 height 32
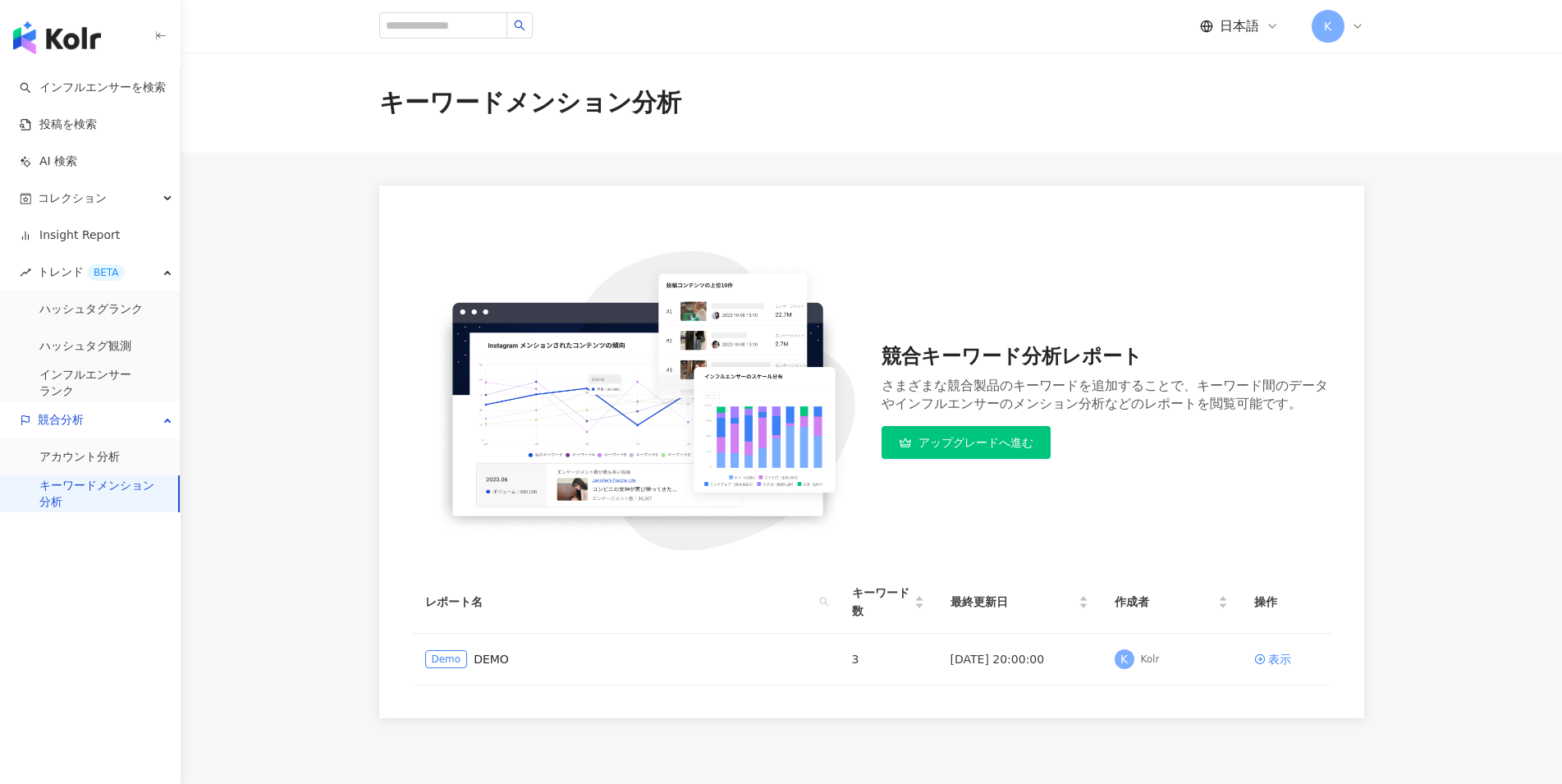
click at [53, 38] on img "button" at bounding box center [57, 38] width 88 height 33
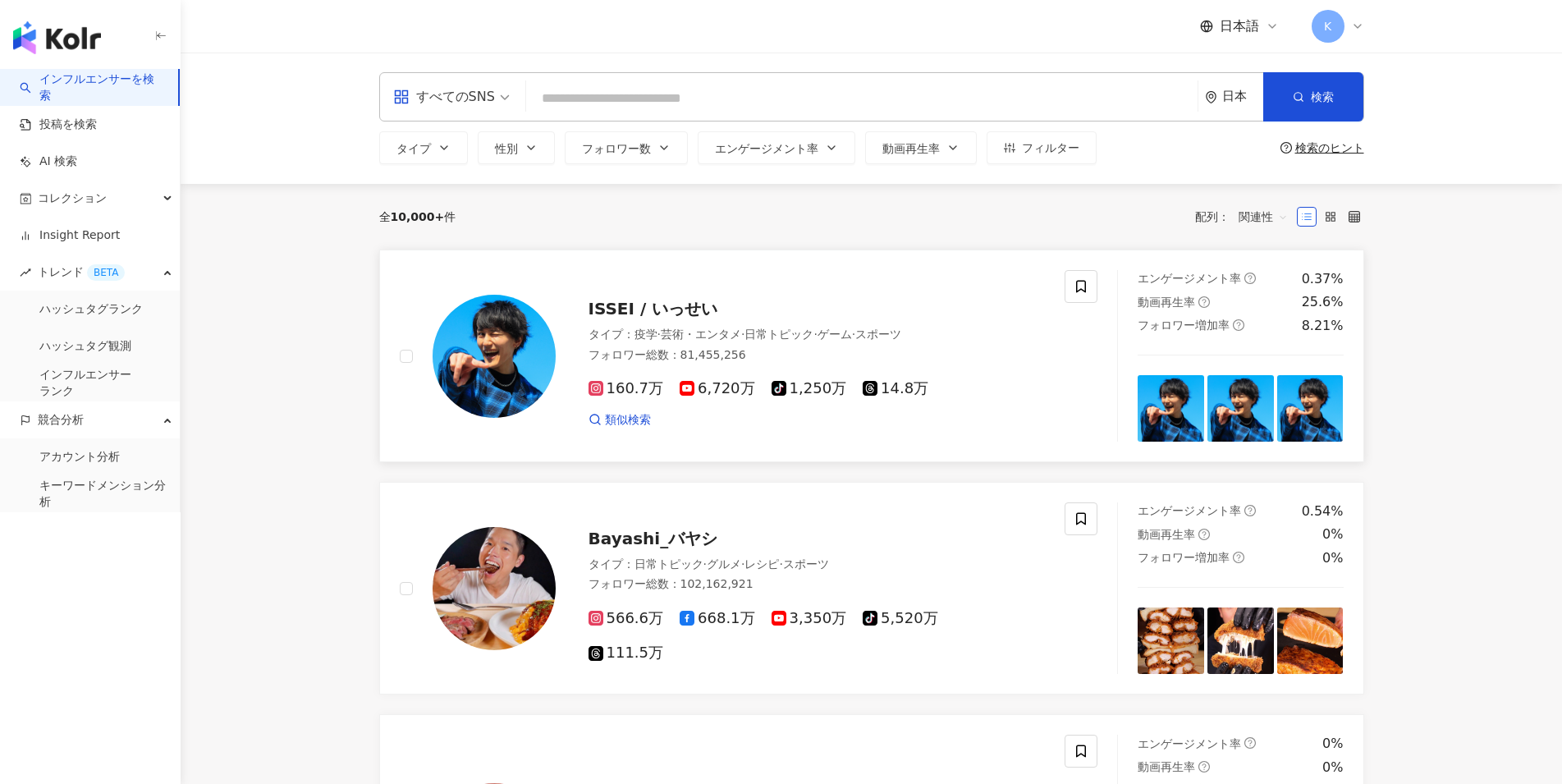
click at [394, 283] on div "ISSEI / いっせい タイプ ： 疫学 · 芸術・エンタメ · 日常トピック · ゲーム · スポーツ フォロワー総数 ： 81,455,256 160.…" at bounding box center [749, 355] width 738 height 171
click at [140, 77] on link "インフルエンサーを検索" at bounding box center [92, 87] width 146 height 32
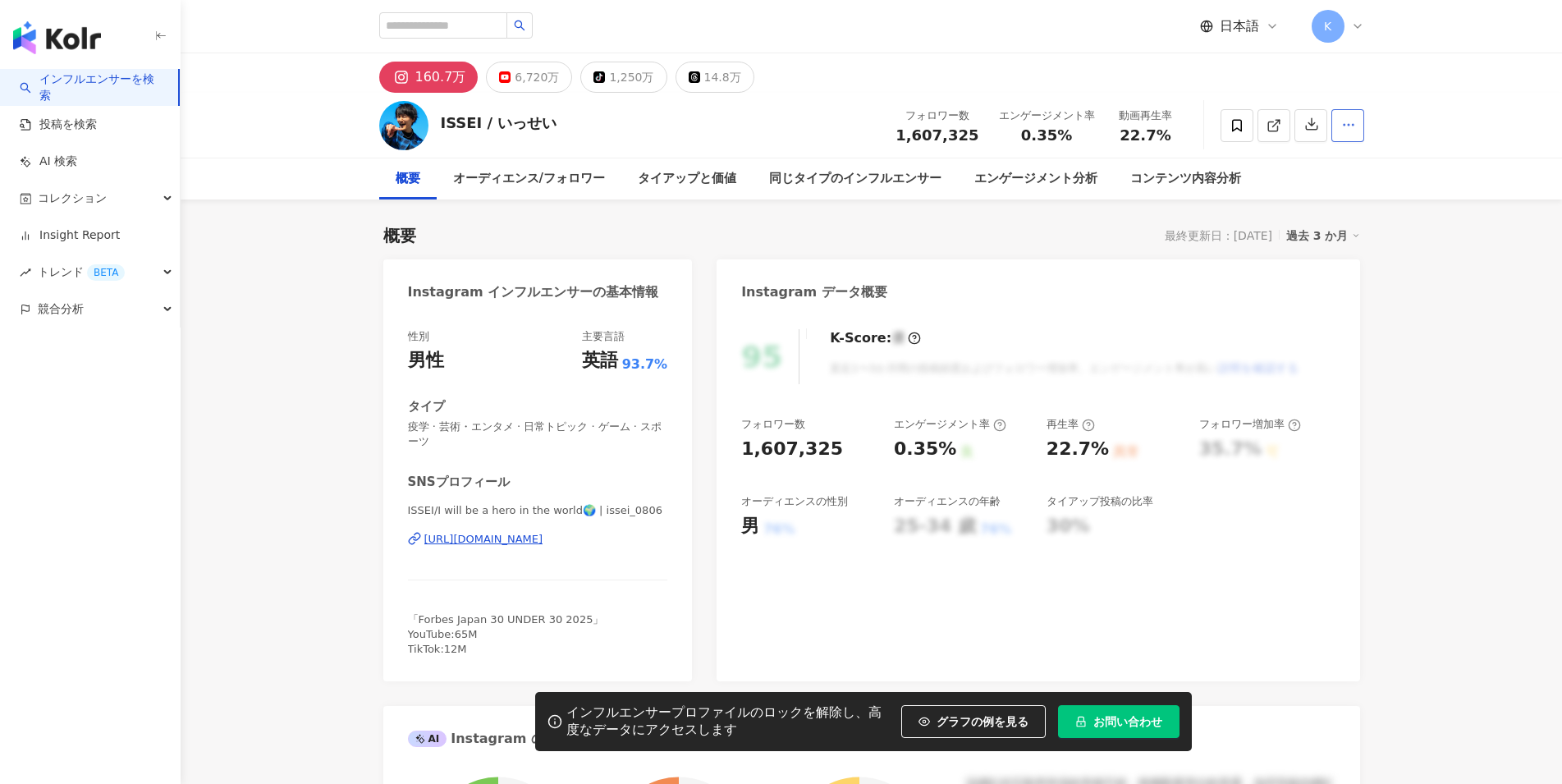
click at [1356, 117] on span "button" at bounding box center [1348, 124] width 15 height 18
click at [97, 125] on link "投稿を検索" at bounding box center [58, 124] width 77 height 17
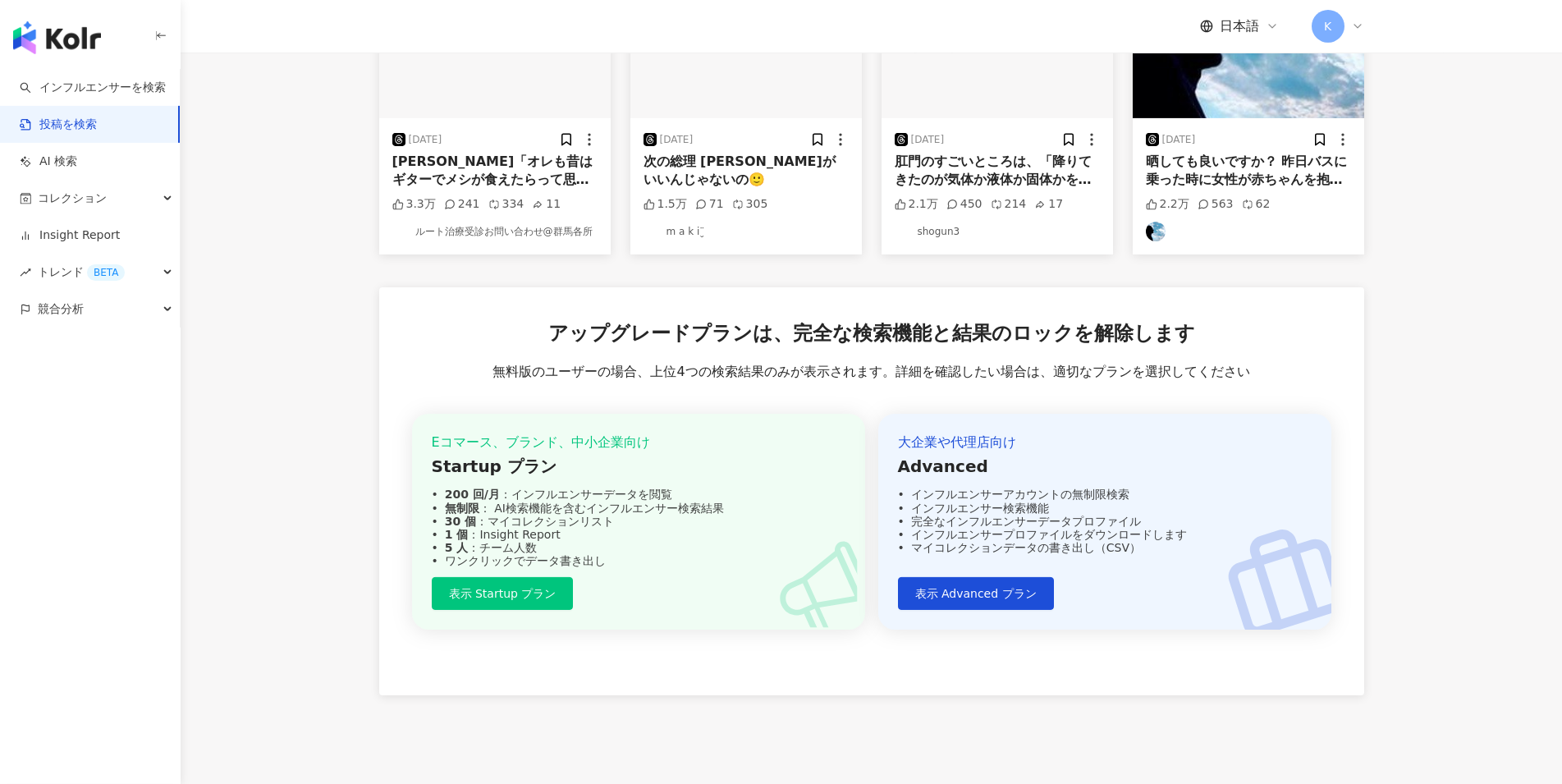
scroll to position [310, 0]
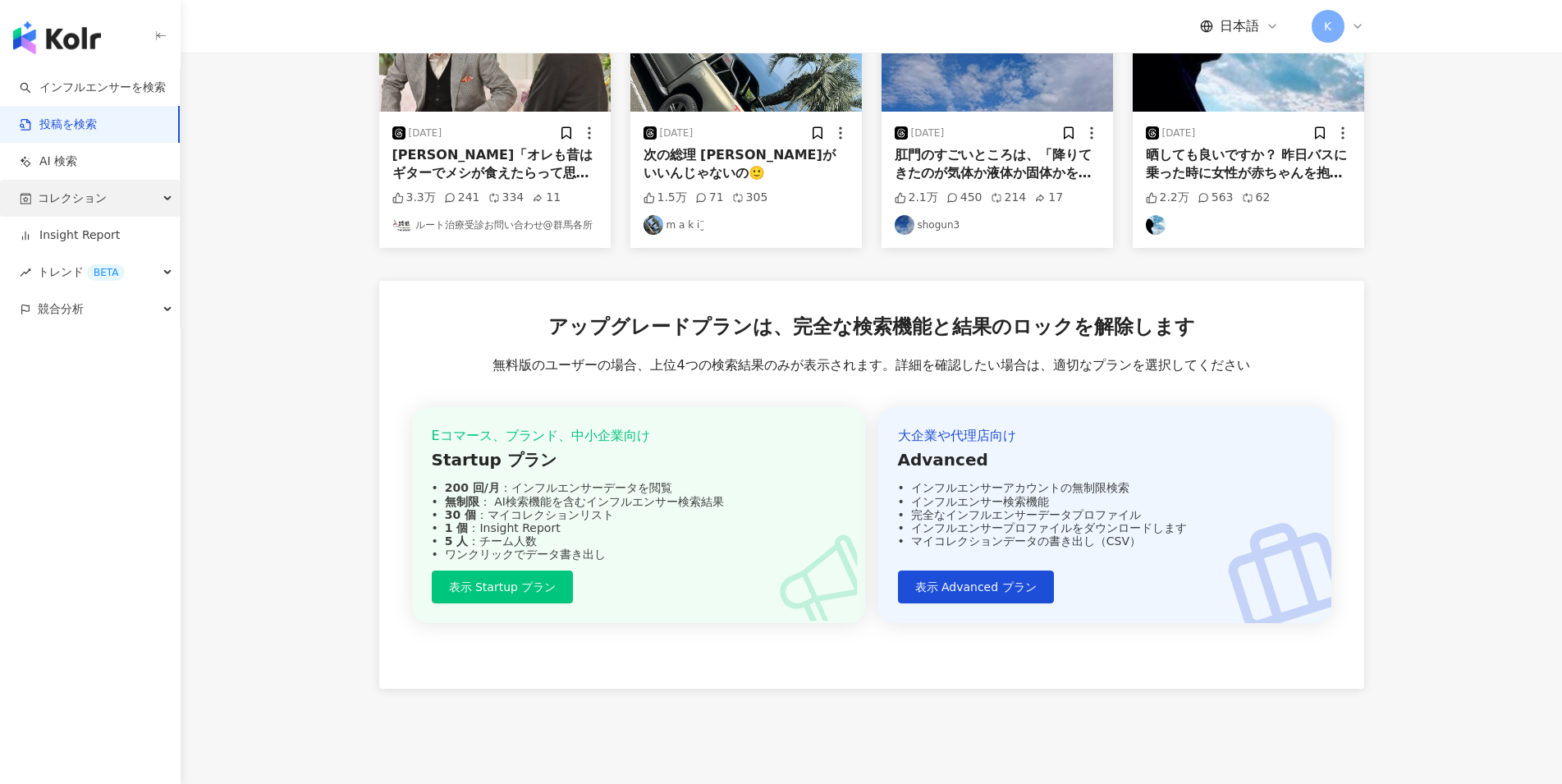
click at [59, 200] on span "コレクション" at bounding box center [72, 198] width 69 height 37
click at [120, 355] on link "Insight Report" at bounding box center [69, 346] width 100 height 17
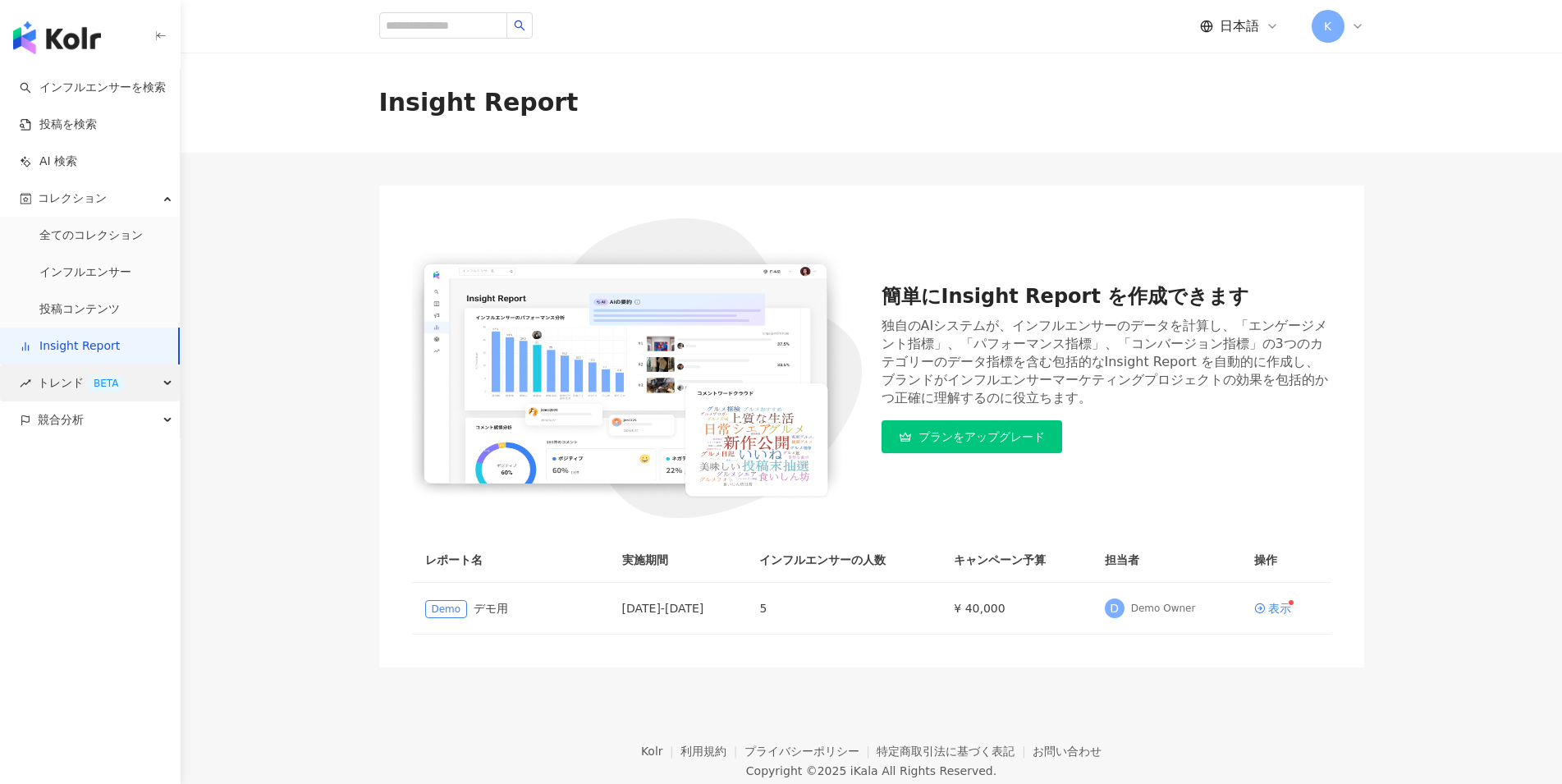
click at [150, 385] on div "トレンド BETA" at bounding box center [90, 383] width 180 height 37
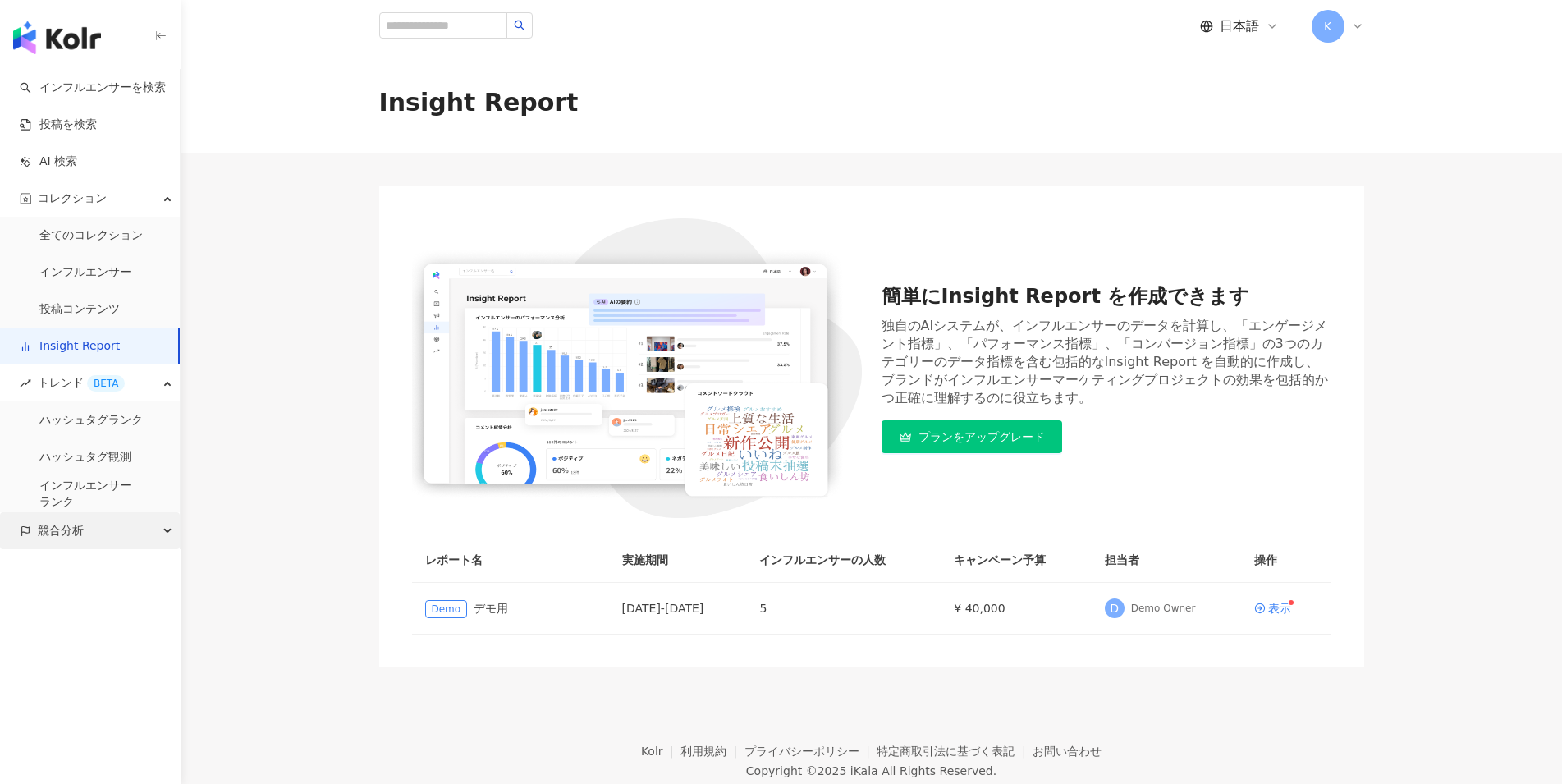
click at [145, 540] on div "競合分析" at bounding box center [90, 531] width 180 height 37
